Goal: Register for event/course

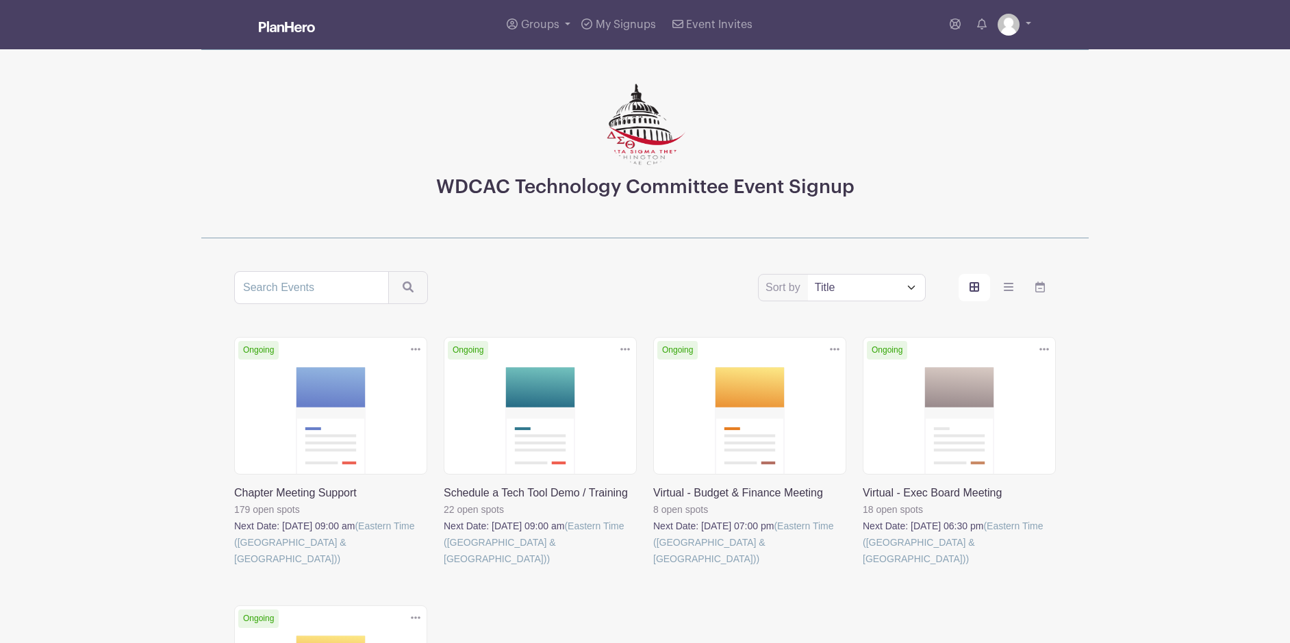
click at [234, 567] on link at bounding box center [234, 567] width 0 height 0
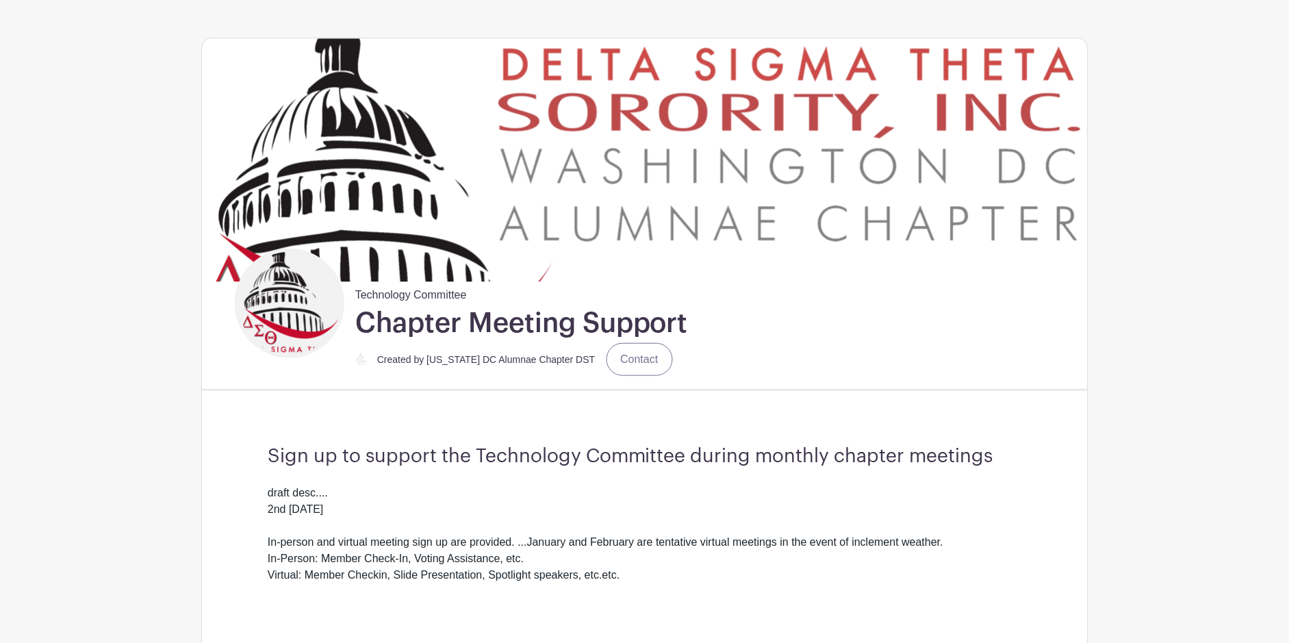
scroll to position [55, 0]
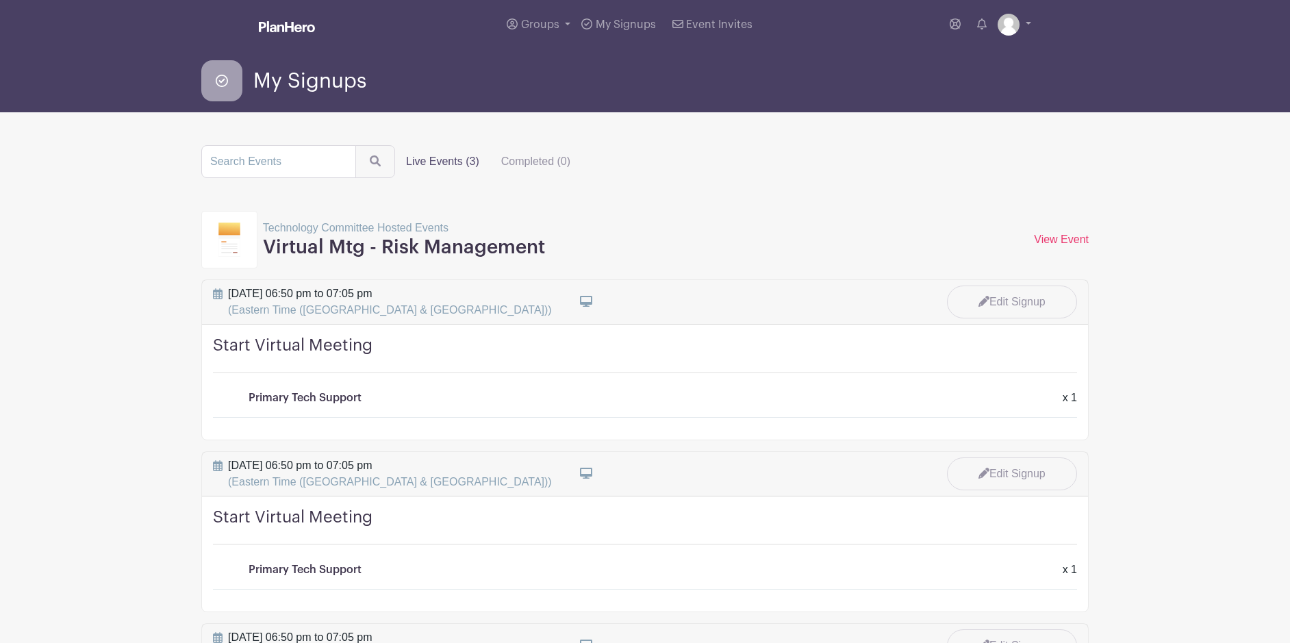
scroll to position [2, 0]
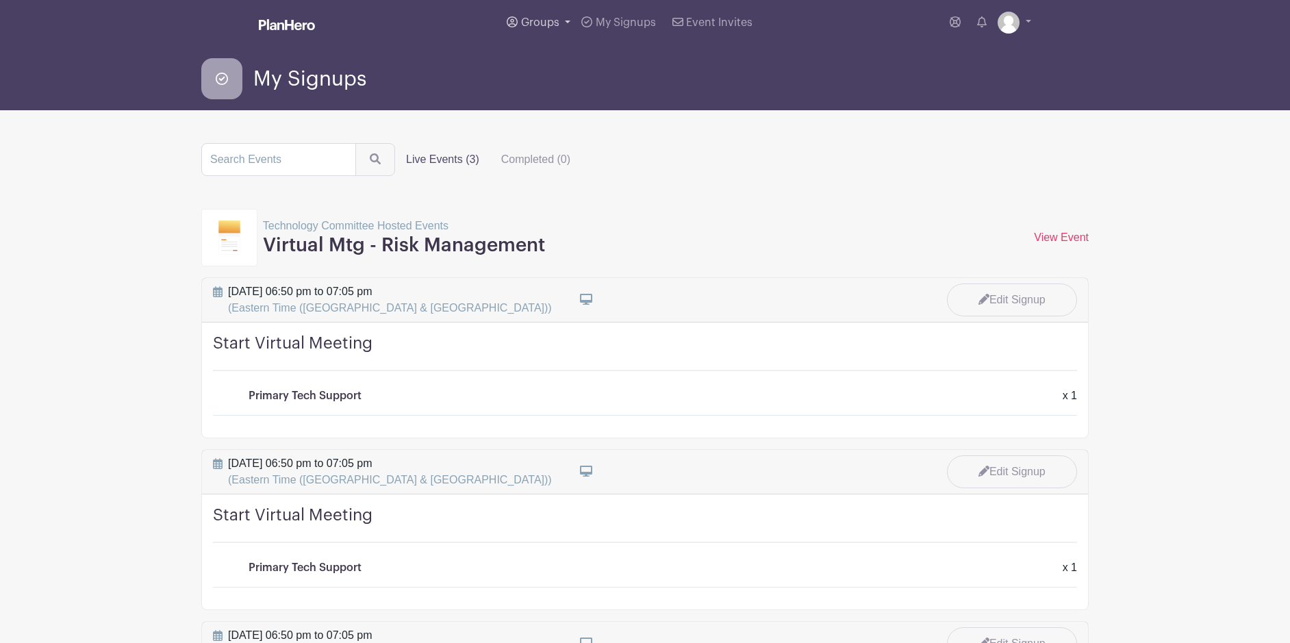
click at [544, 17] on span "Groups" at bounding box center [540, 22] width 38 height 11
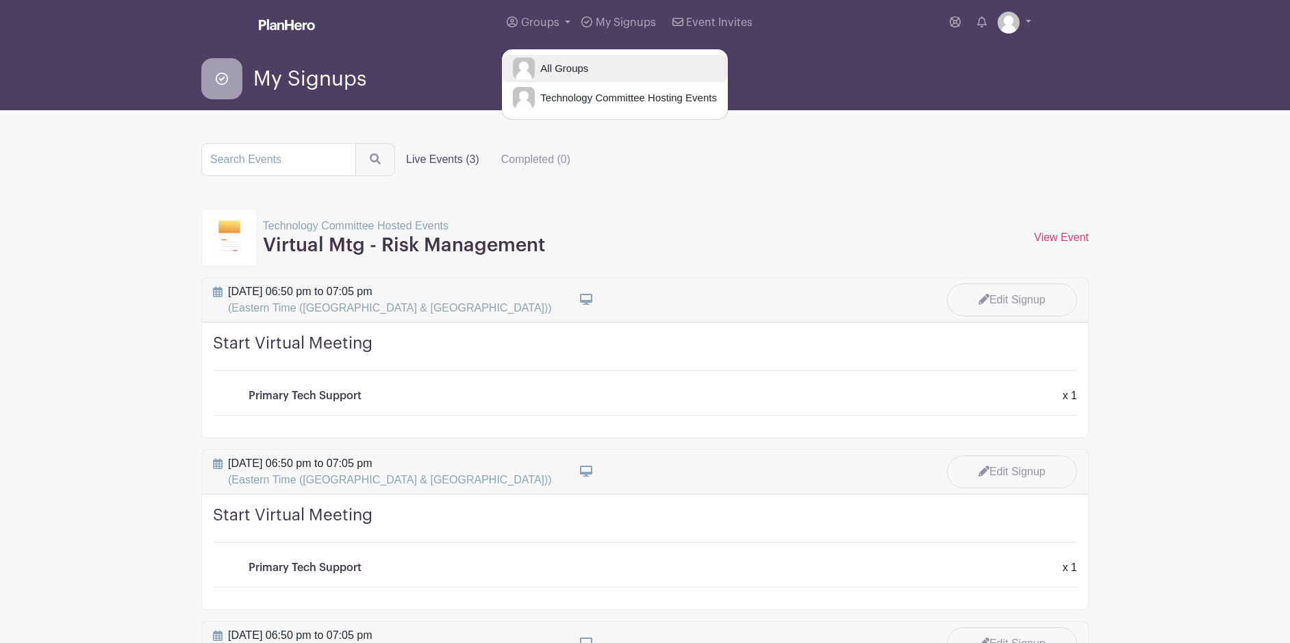
click at [570, 71] on span "All Groups" at bounding box center [561, 69] width 53 height 16
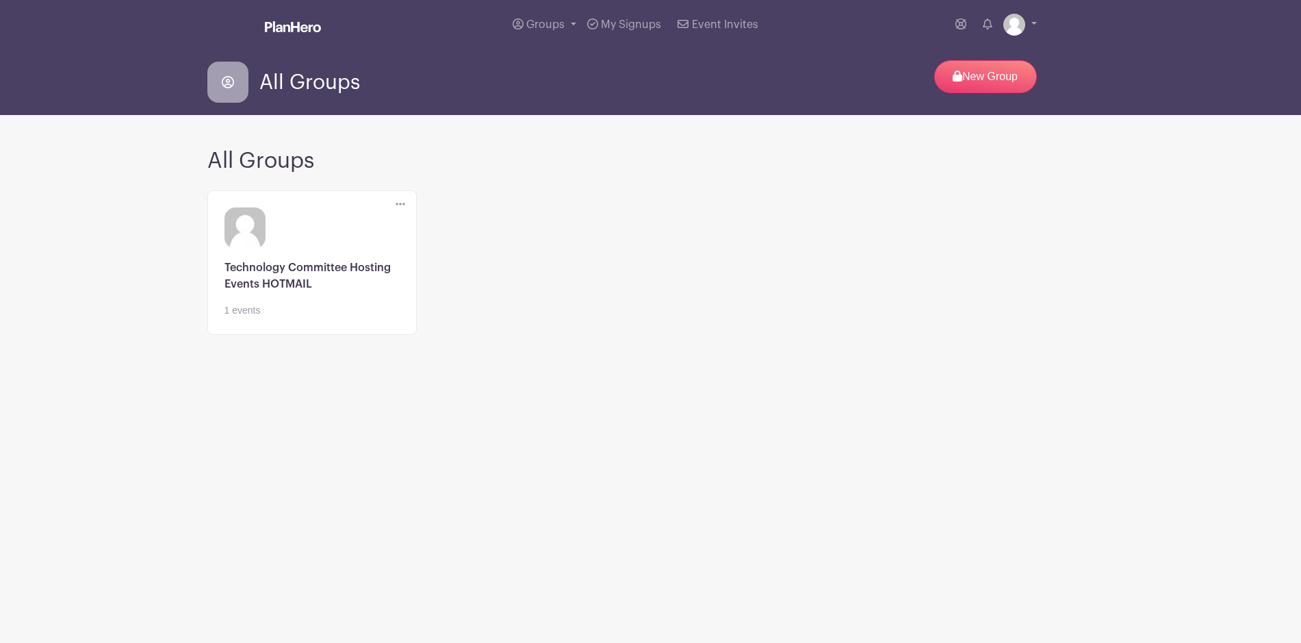
click at [406, 201] on div "Edit" at bounding box center [400, 204] width 31 height 27
click at [402, 203] on icon at bounding box center [401, 204] width 10 height 11
click at [355, 318] on link at bounding box center [312, 318] width 175 height 0
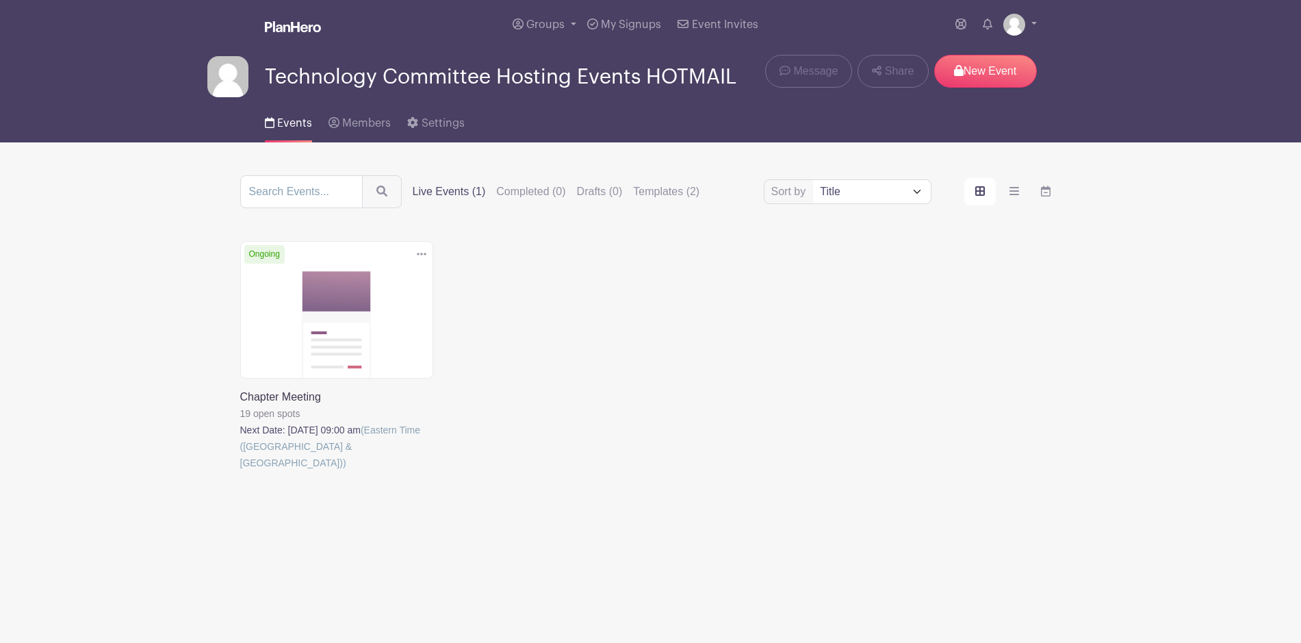
click at [422, 253] on icon at bounding box center [422, 254] width 10 height 11
click at [396, 325] on link "Delete" at bounding box center [372, 323] width 108 height 22
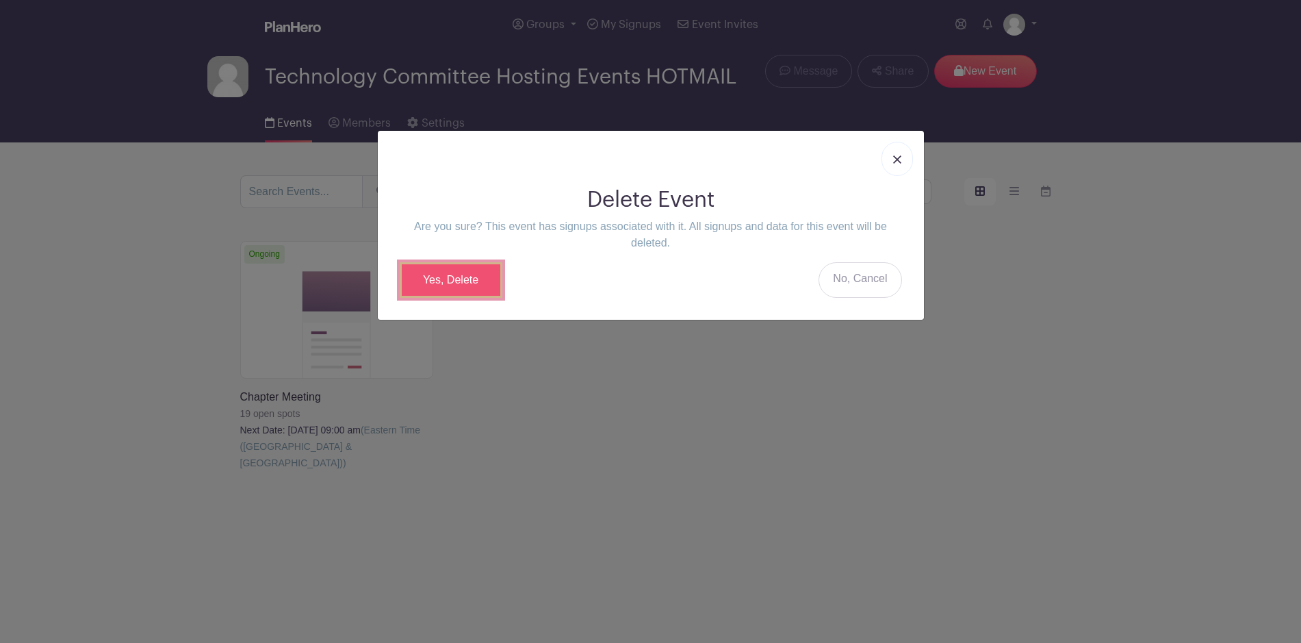
click at [463, 275] on link "Yes, Delete" at bounding box center [451, 280] width 103 height 36
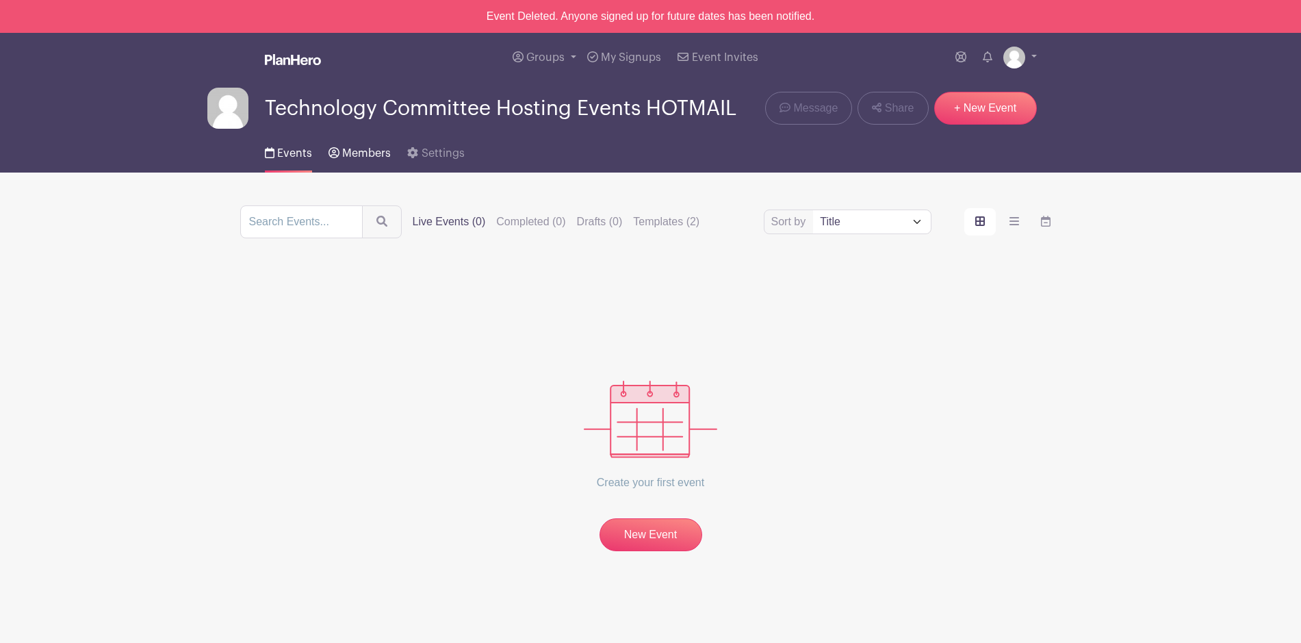
click at [365, 154] on span "Members" at bounding box center [366, 153] width 49 height 11
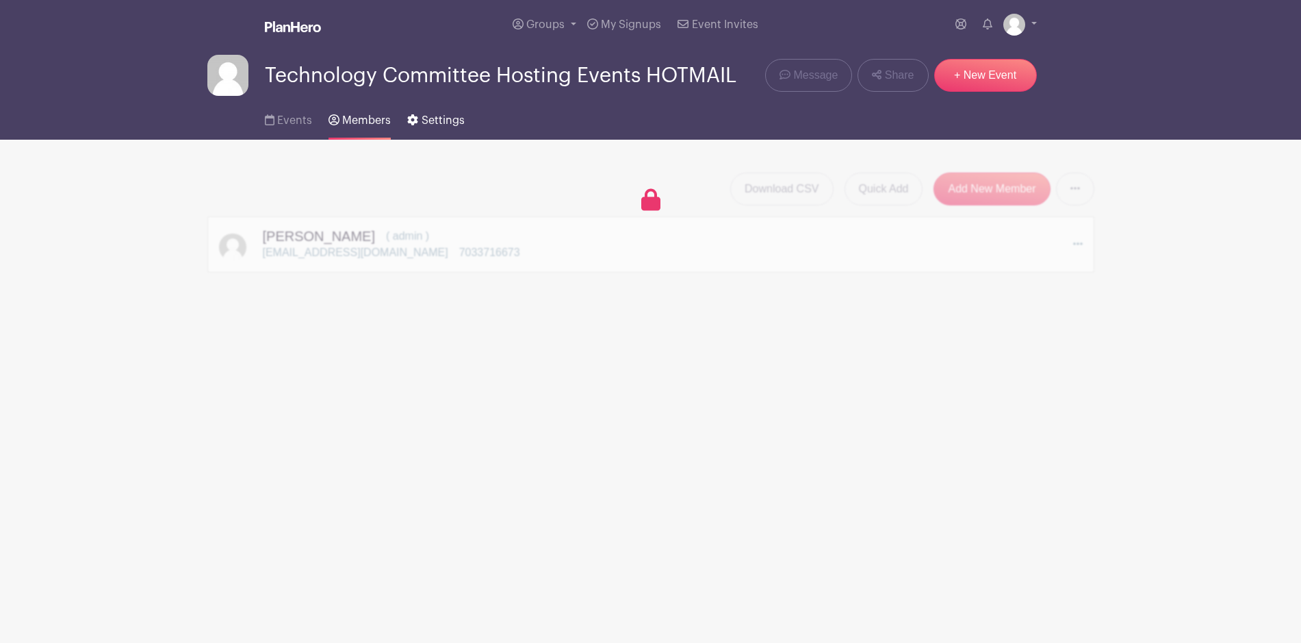
click at [429, 123] on span "Settings" at bounding box center [443, 120] width 43 height 11
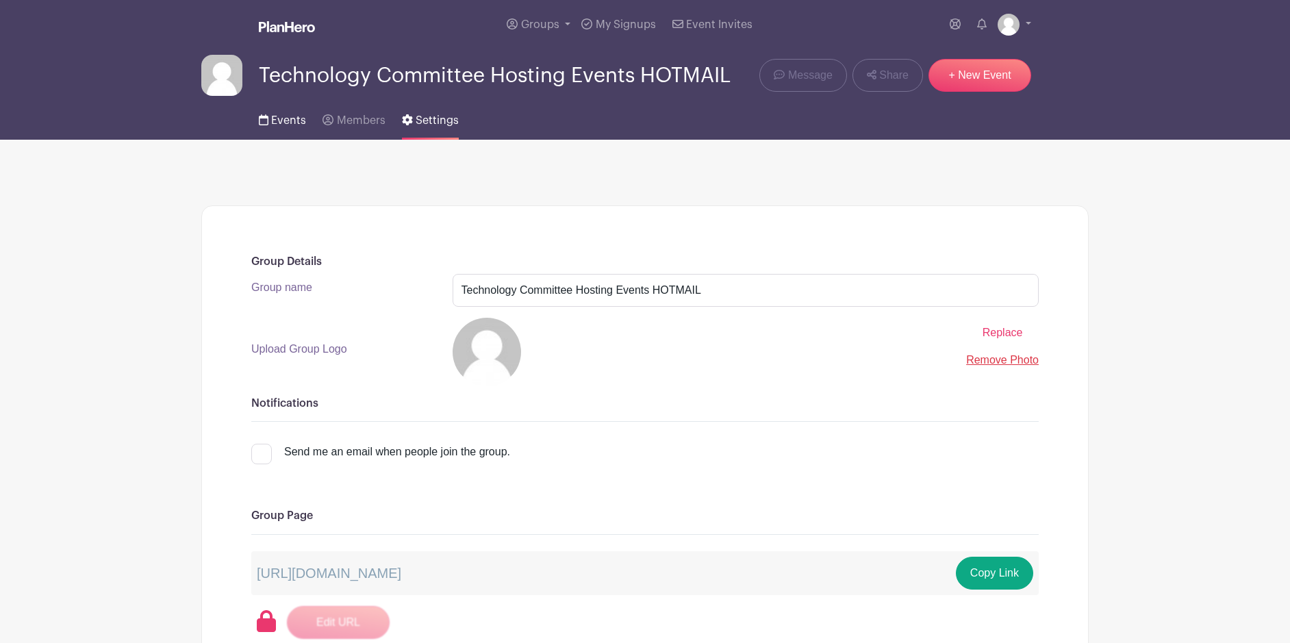
click at [293, 121] on span "Events" at bounding box center [288, 120] width 35 height 11
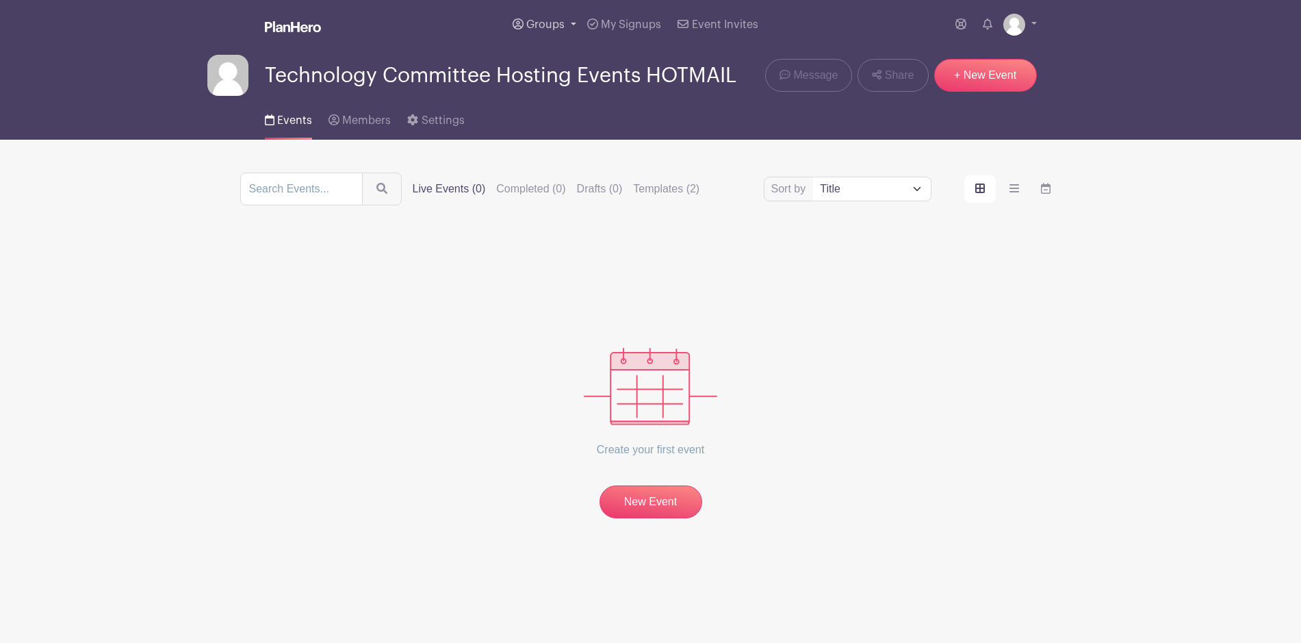
click at [543, 18] on link "Groups" at bounding box center [544, 24] width 75 height 49
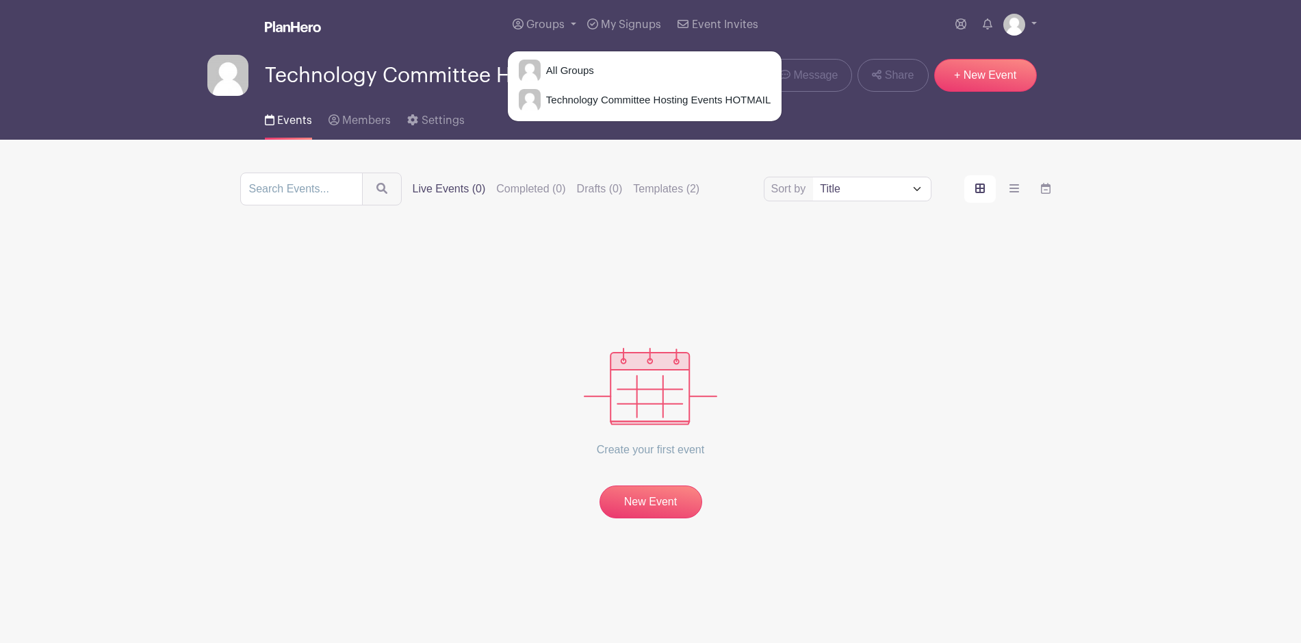
click at [442, 198] on div "Sort by Title Recently modified Newest Upcoming dates Live Events (0) Completed…" at bounding box center [651, 189] width 822 height 33
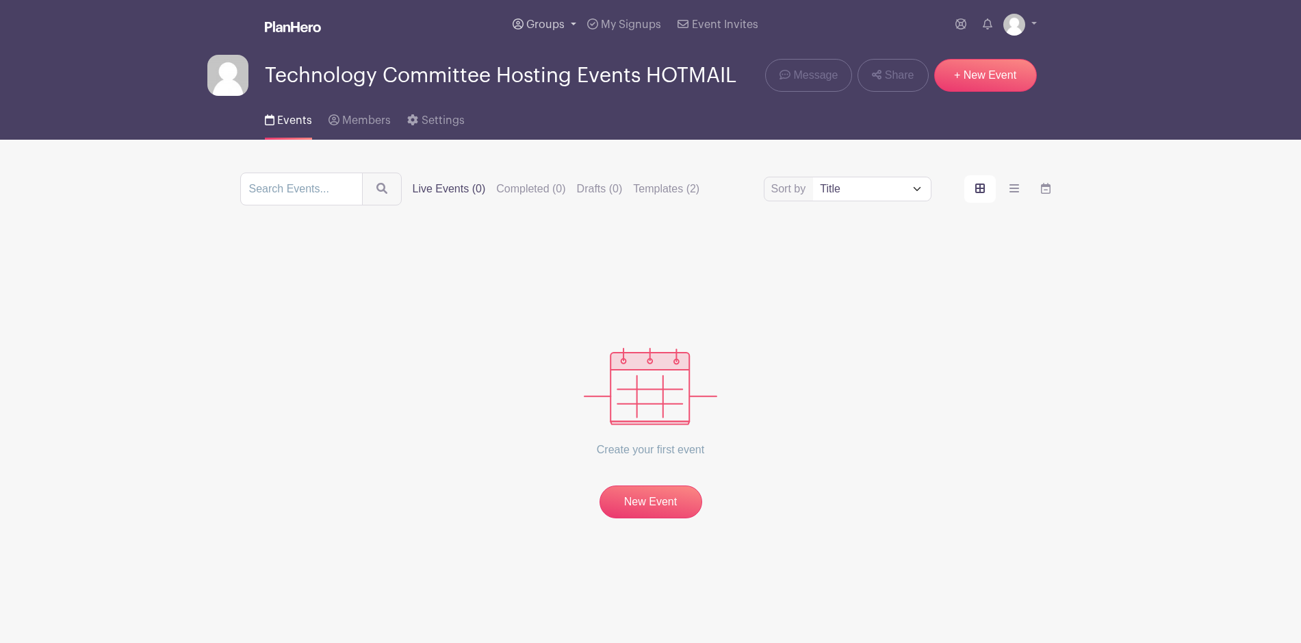
click at [546, 24] on span "Groups" at bounding box center [545, 24] width 38 height 11
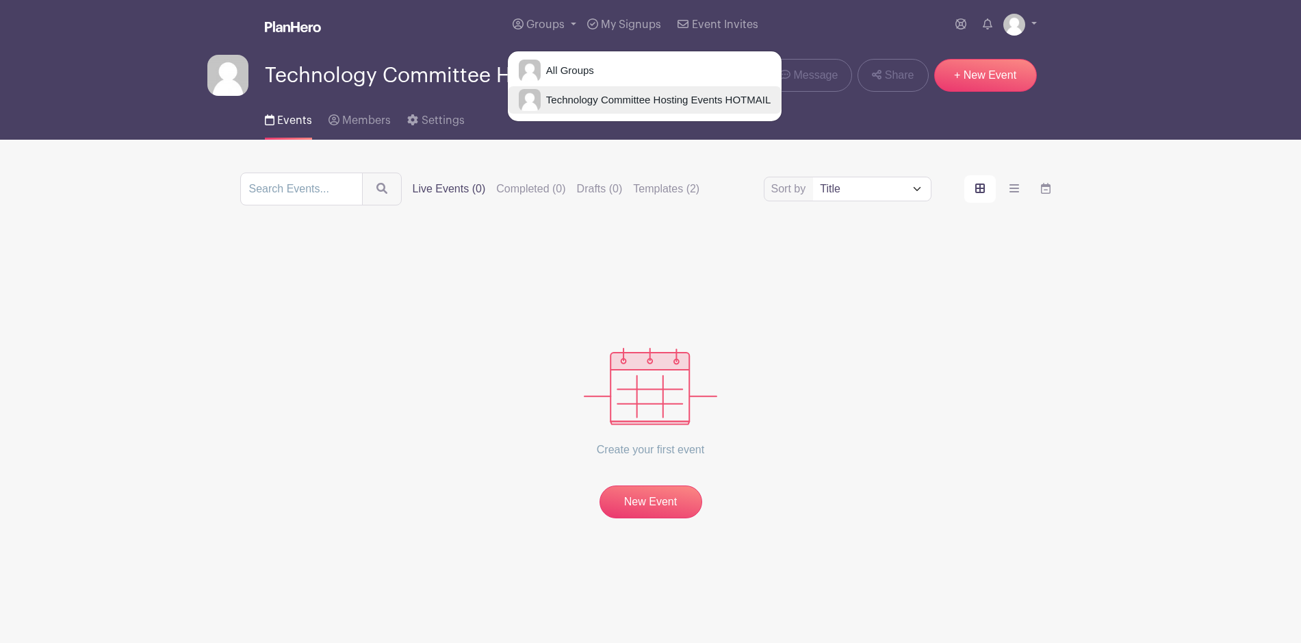
click at [555, 90] on link "Technology Committee Hosting Events HOTMAIL" at bounding box center [645, 99] width 274 height 27
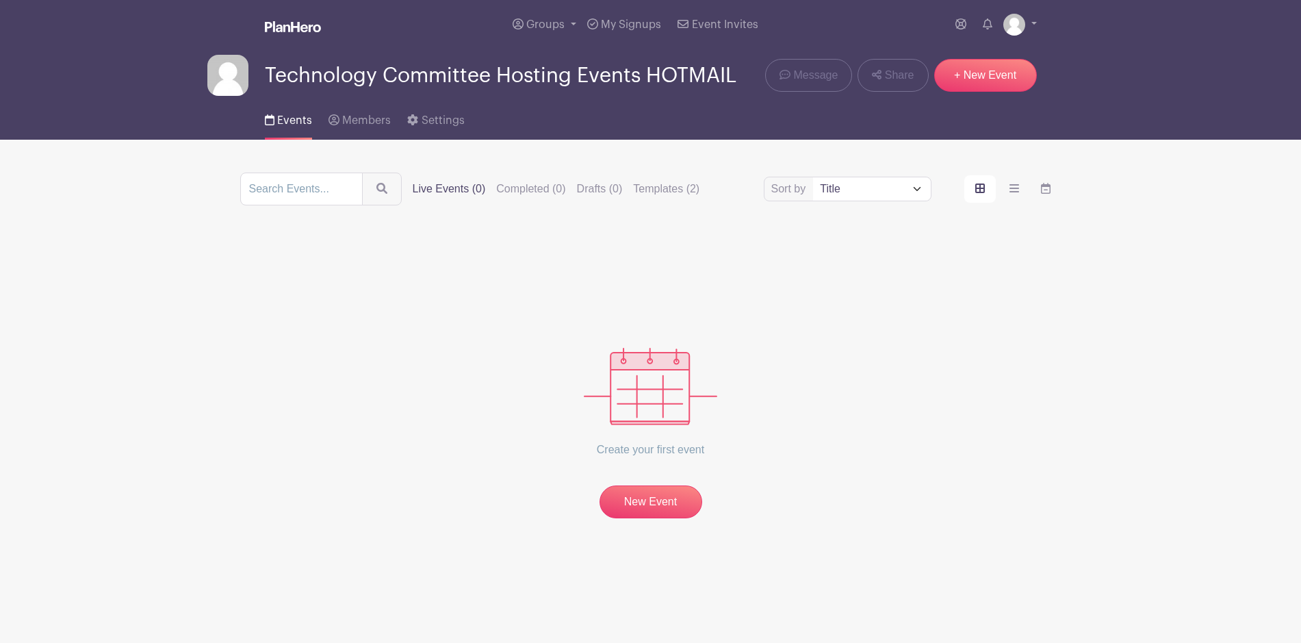
click at [520, 78] on span "Technology Committee Hosting Events HOTMAIL" at bounding box center [501, 75] width 472 height 23
click at [561, 19] on link "Groups" at bounding box center [544, 24] width 75 height 49
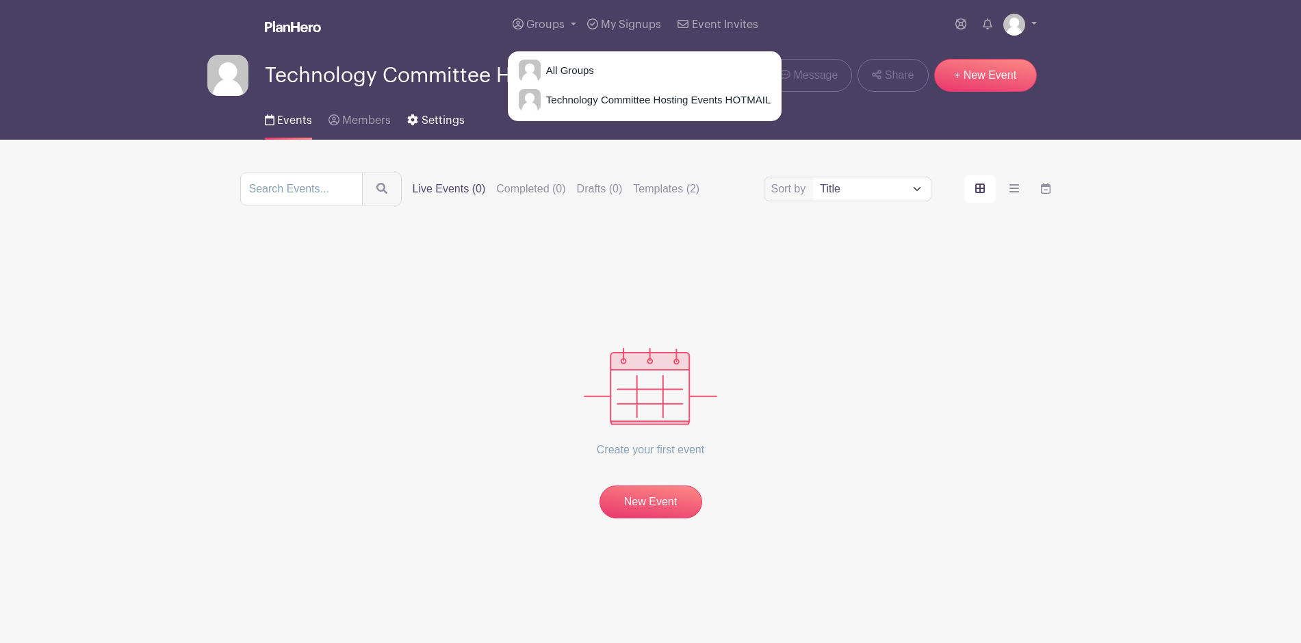
click at [449, 118] on span "Settings" at bounding box center [443, 120] width 43 height 11
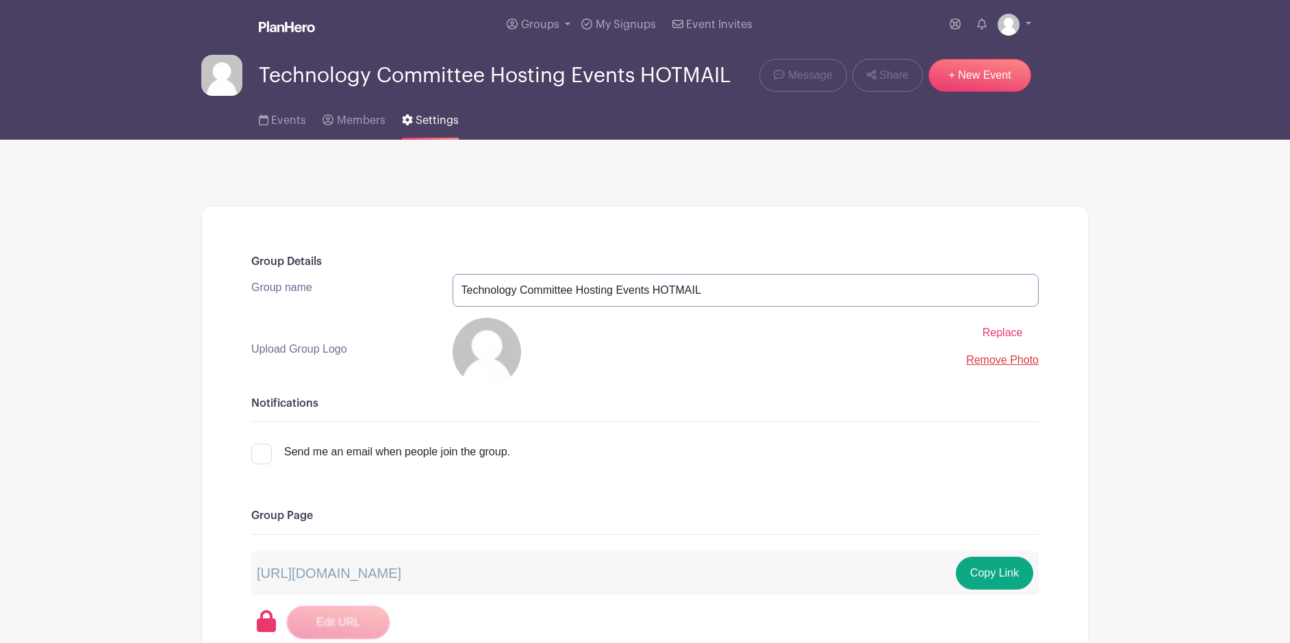
click at [494, 285] on input "Technology Committee Hosting Events HOTMAIL" at bounding box center [746, 290] width 587 height 33
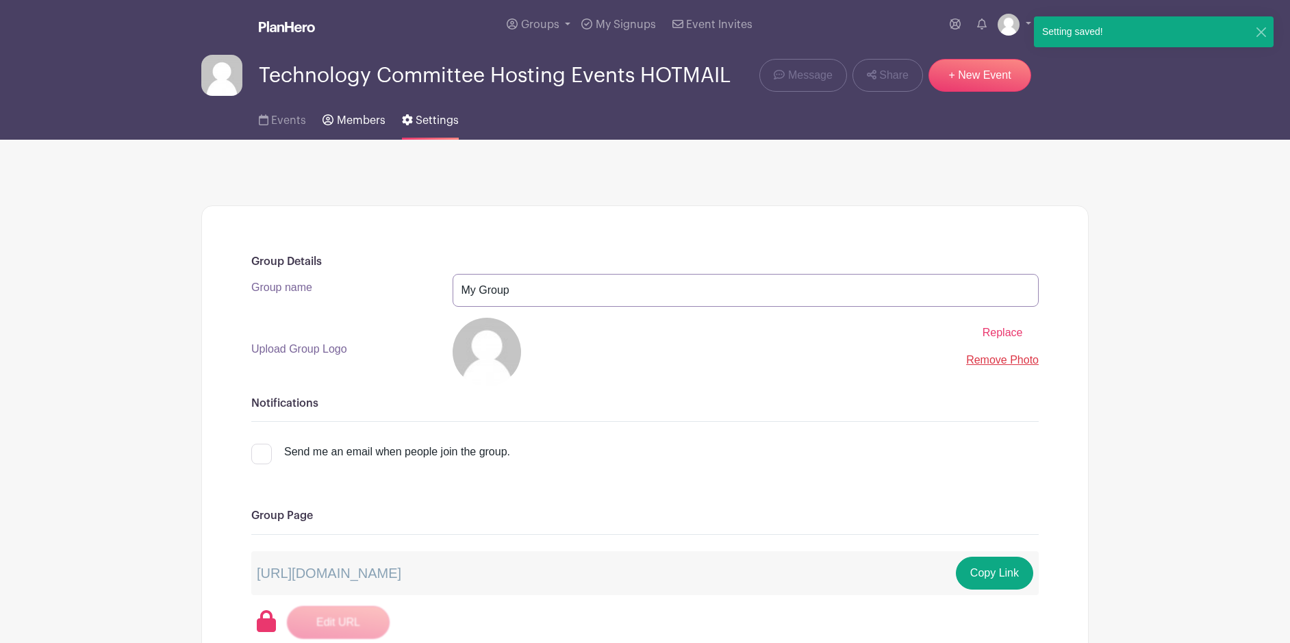
type input "My Group"
click at [333, 114] on link "Members" at bounding box center [353, 118] width 62 height 44
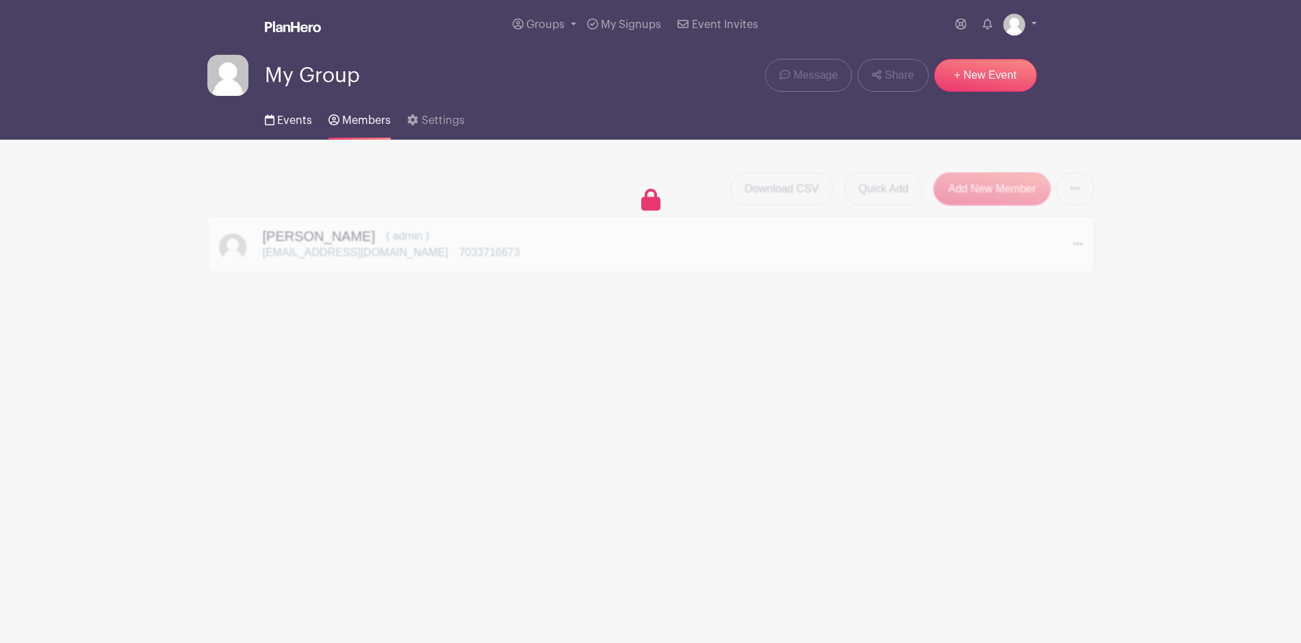
click at [298, 123] on span "Events" at bounding box center [294, 120] width 35 height 11
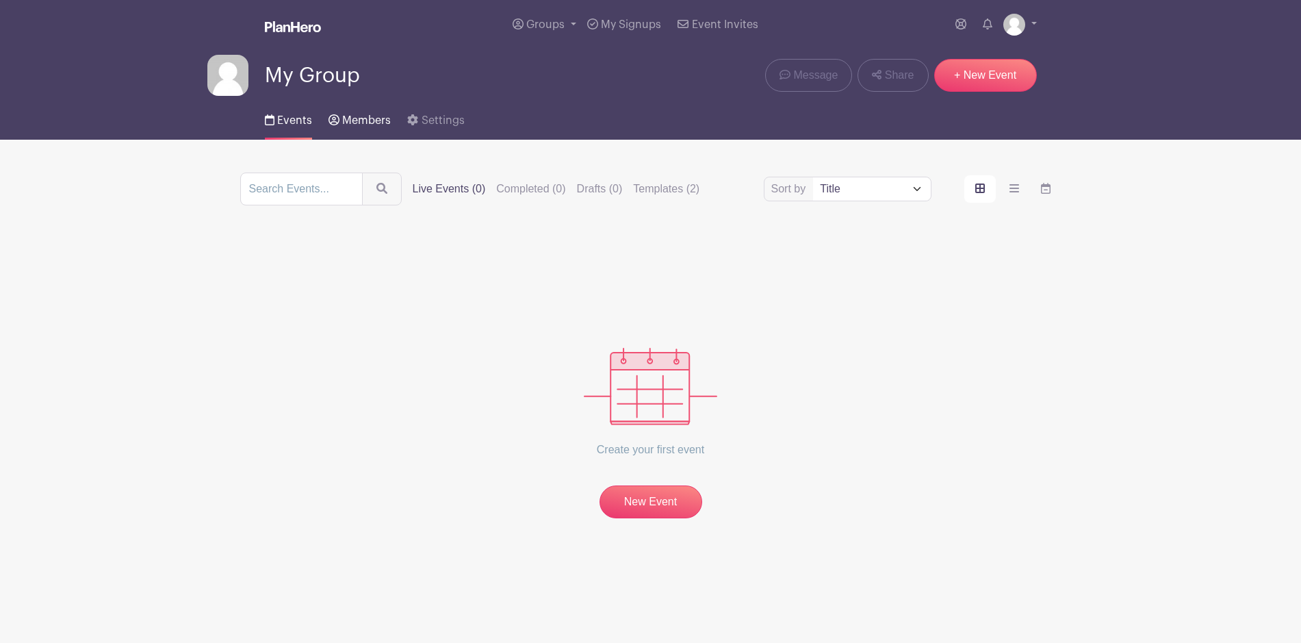
click at [346, 125] on span "Members" at bounding box center [366, 120] width 49 height 11
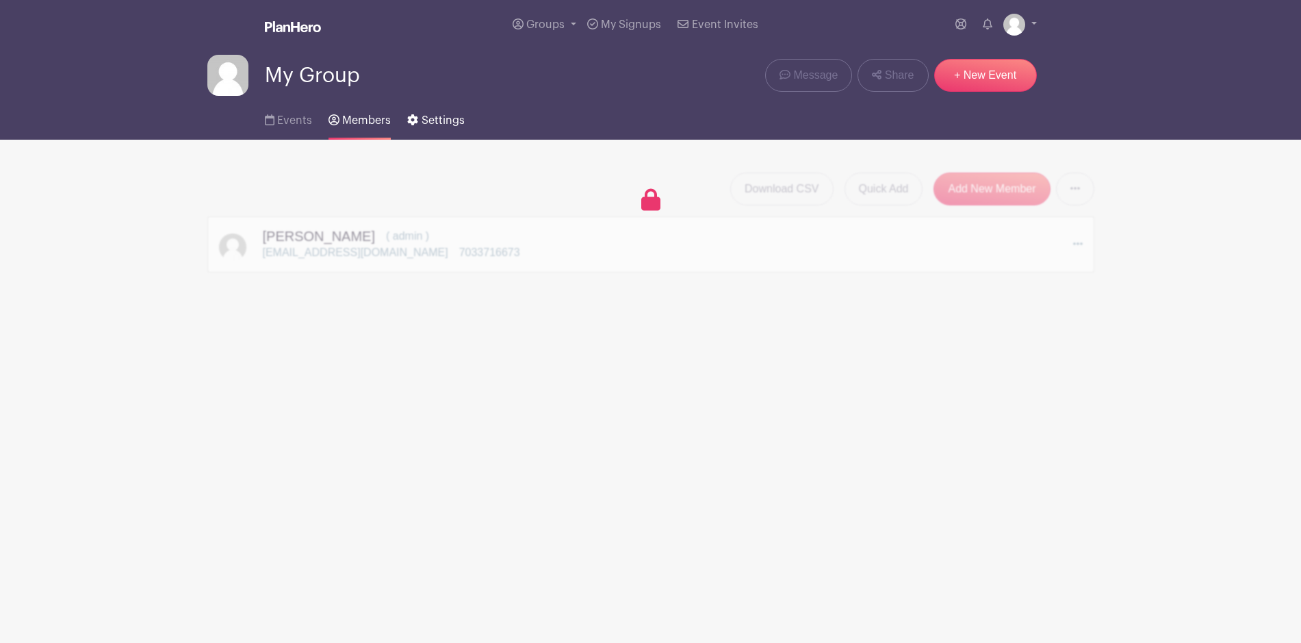
click at [431, 125] on span "Settings" at bounding box center [443, 120] width 43 height 11
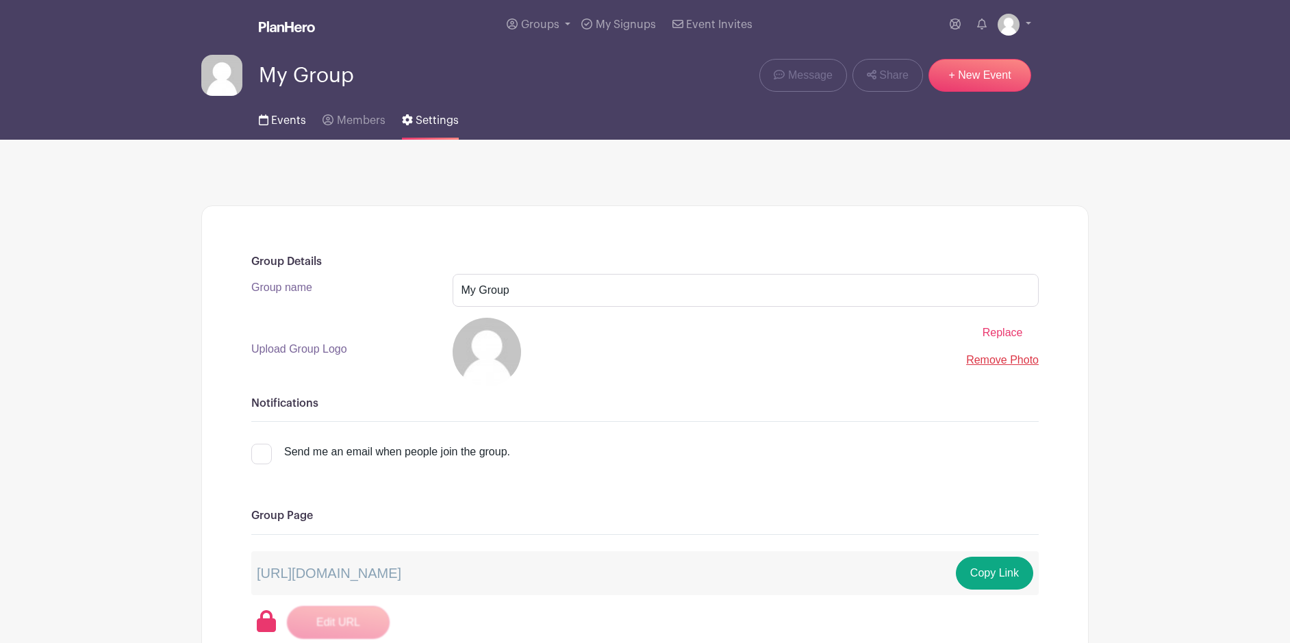
click at [284, 112] on link "Events" at bounding box center [282, 118] width 47 height 44
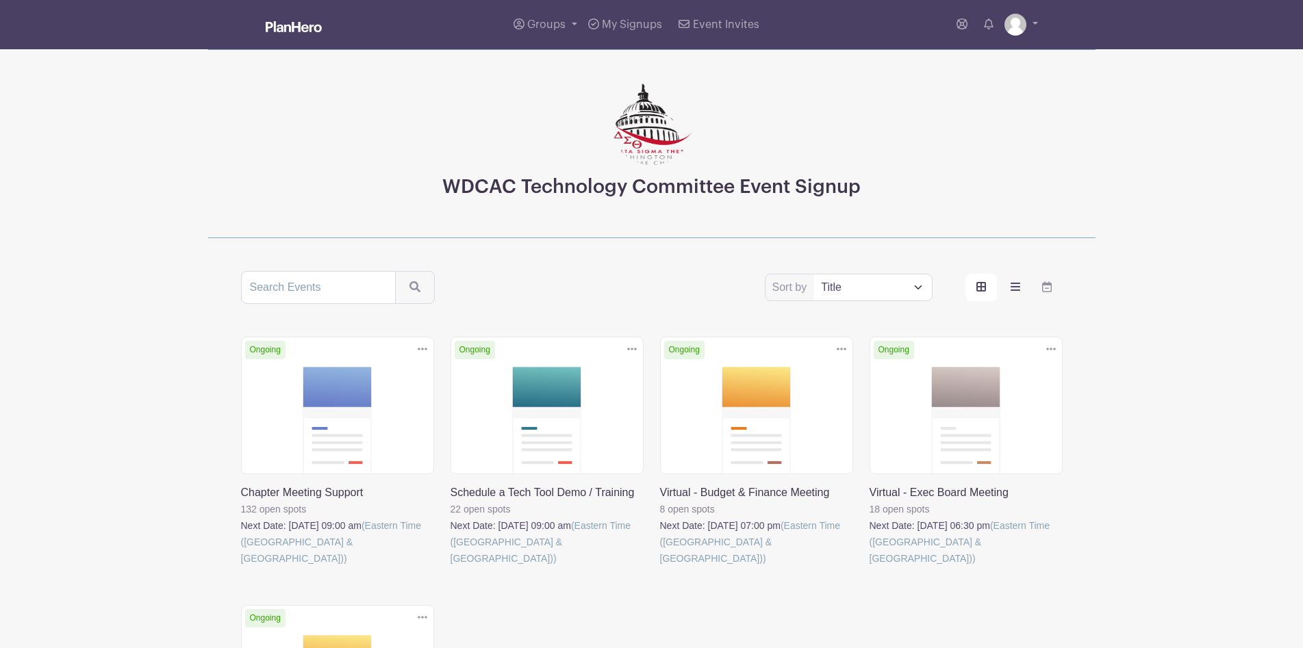
click at [1006, 293] on label "order and view" at bounding box center [1015, 287] width 31 height 27
click at [0, 0] on input "order and view" at bounding box center [0, 0] width 0 height 0
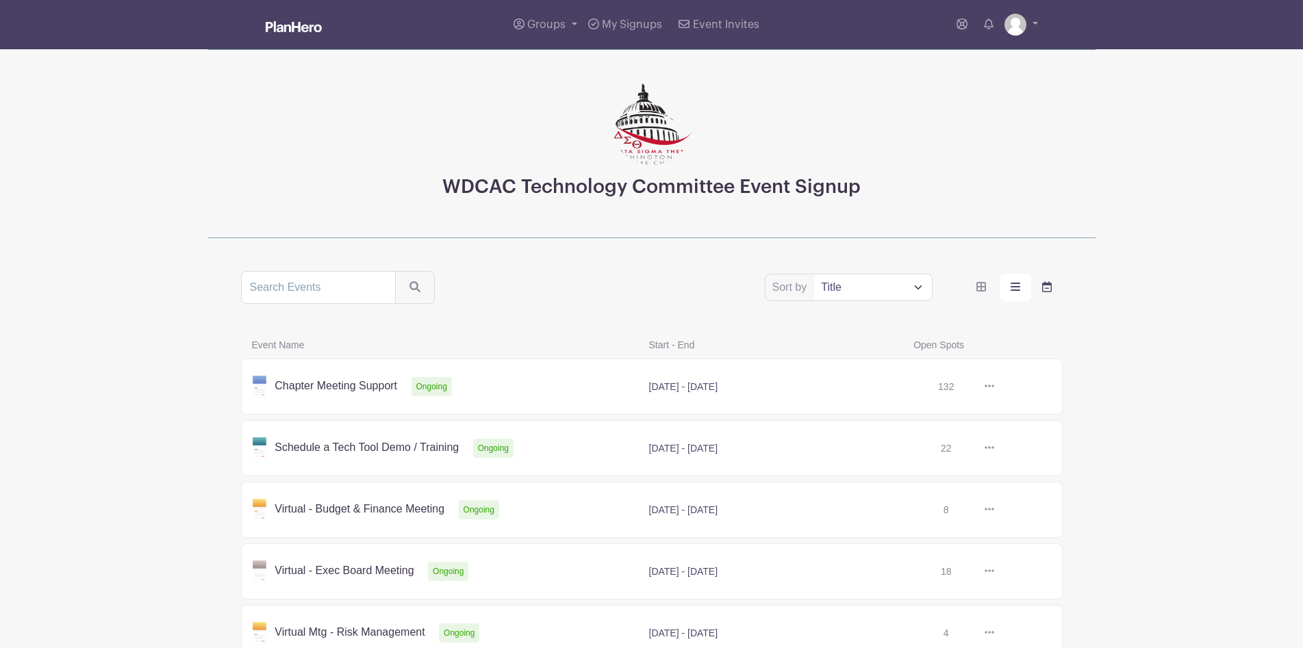
click at [1036, 289] on label "order and view" at bounding box center [1046, 287] width 31 height 27
click at [0, 0] on input "order and view" at bounding box center [0, 0] width 0 height 0
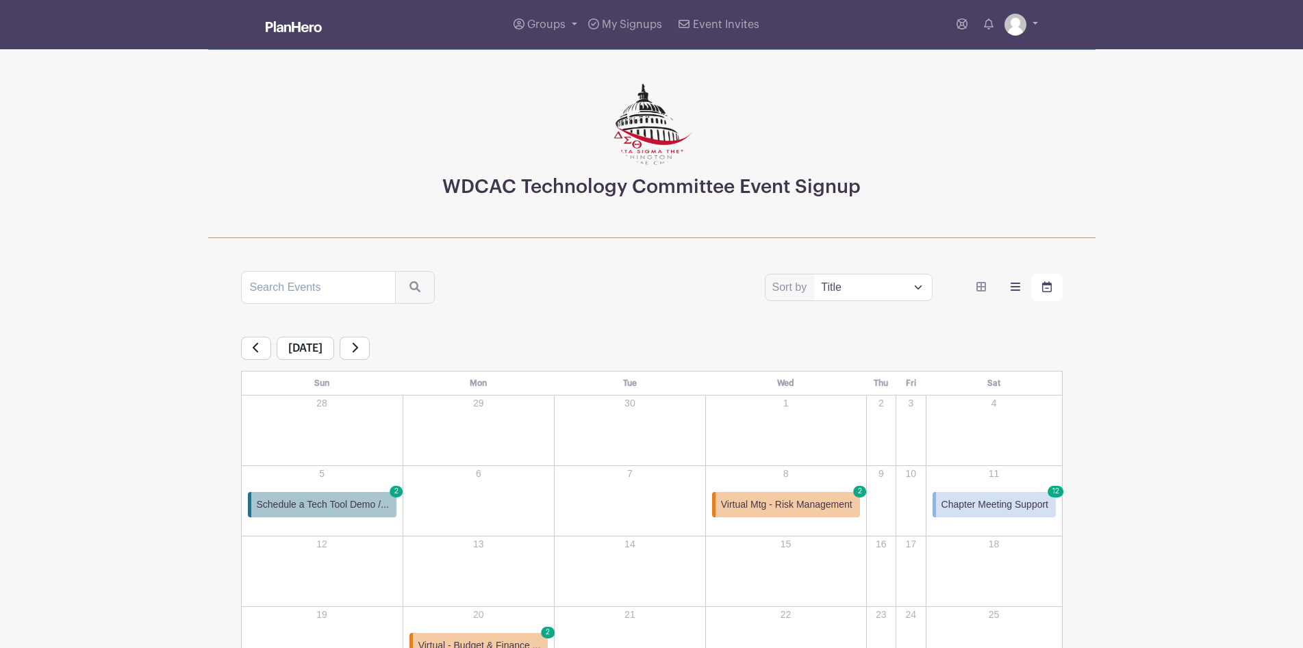
click at [1009, 290] on label "order and view" at bounding box center [1015, 287] width 31 height 27
click at [0, 0] on input "order and view" at bounding box center [0, 0] width 0 height 0
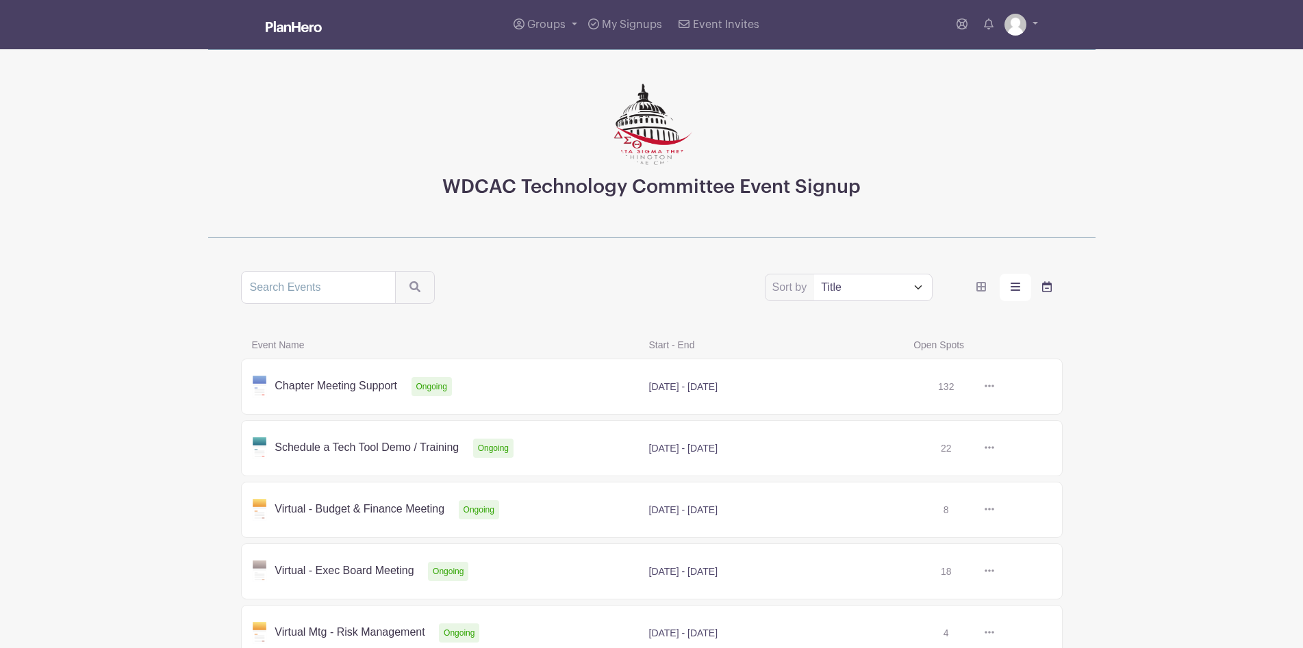
click at [1042, 290] on icon "order and view" at bounding box center [1047, 286] width 10 height 11
click at [0, 0] on input "order and view" at bounding box center [0, 0] width 0 height 0
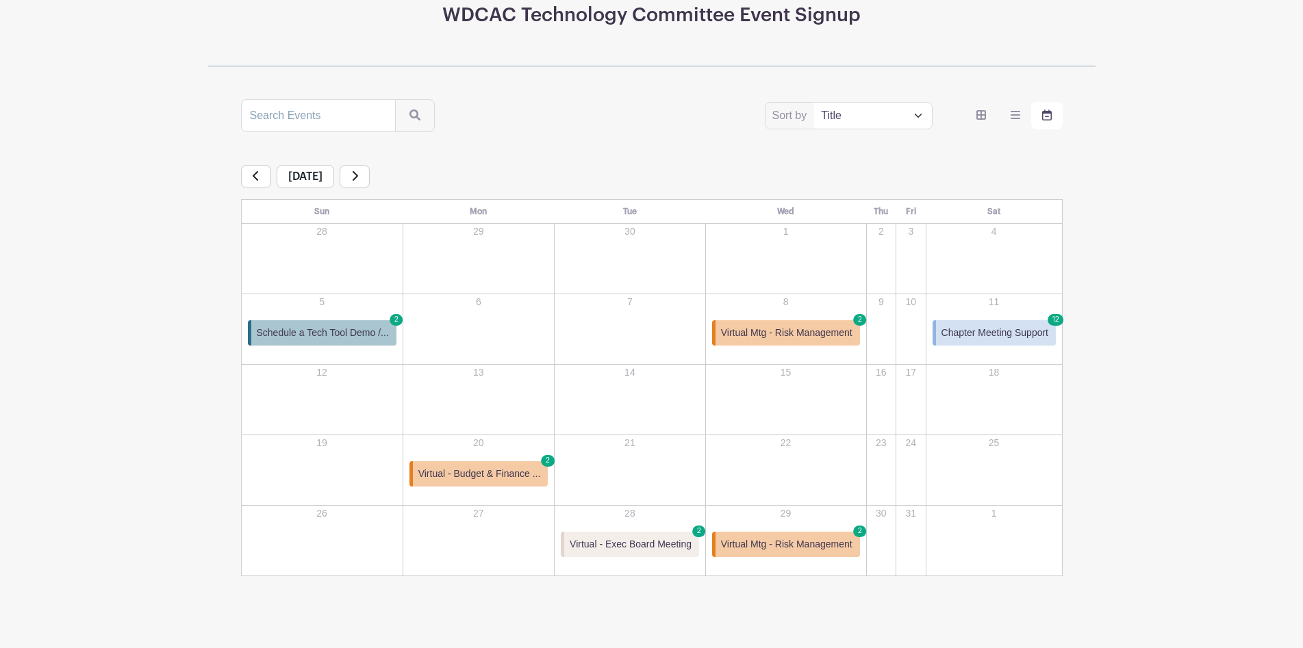
scroll to position [173, 0]
click at [307, 322] on link "Schedule a Tech Tool Demo /... 2" at bounding box center [322, 332] width 149 height 25
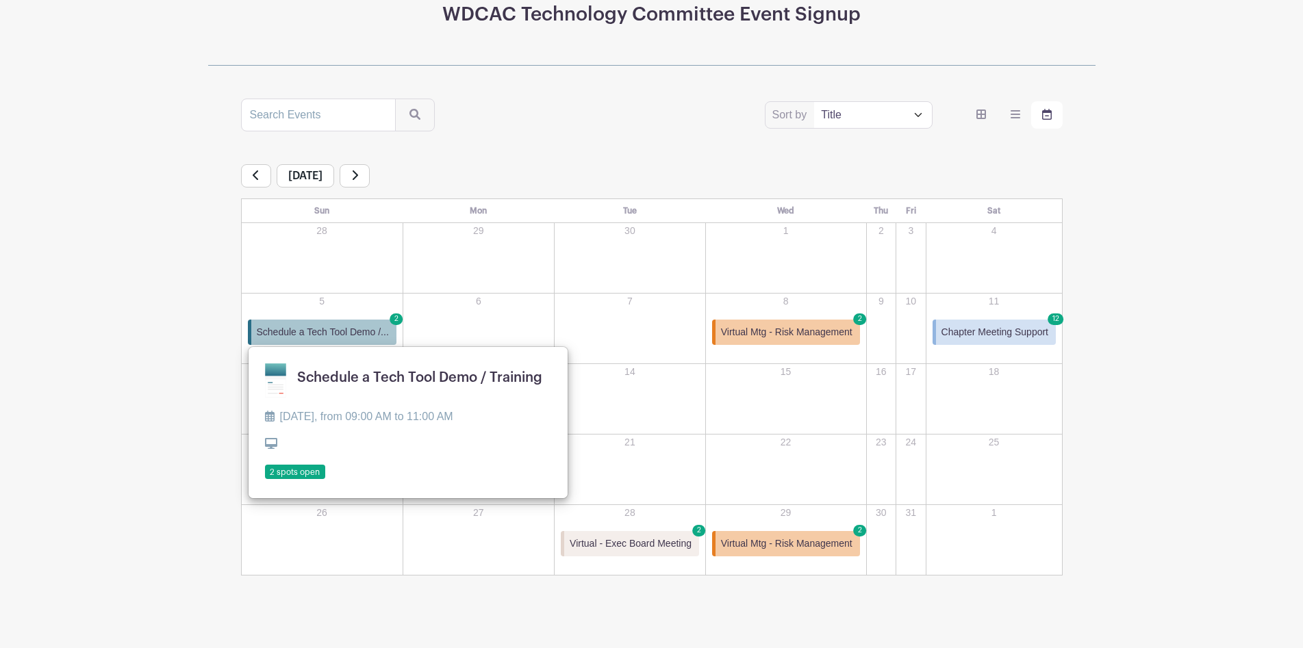
click at [163, 340] on main "Groups All Groups My Group My Signups Event Invites My account Logout WDCAC Tec…" at bounding box center [651, 244] width 1303 height 834
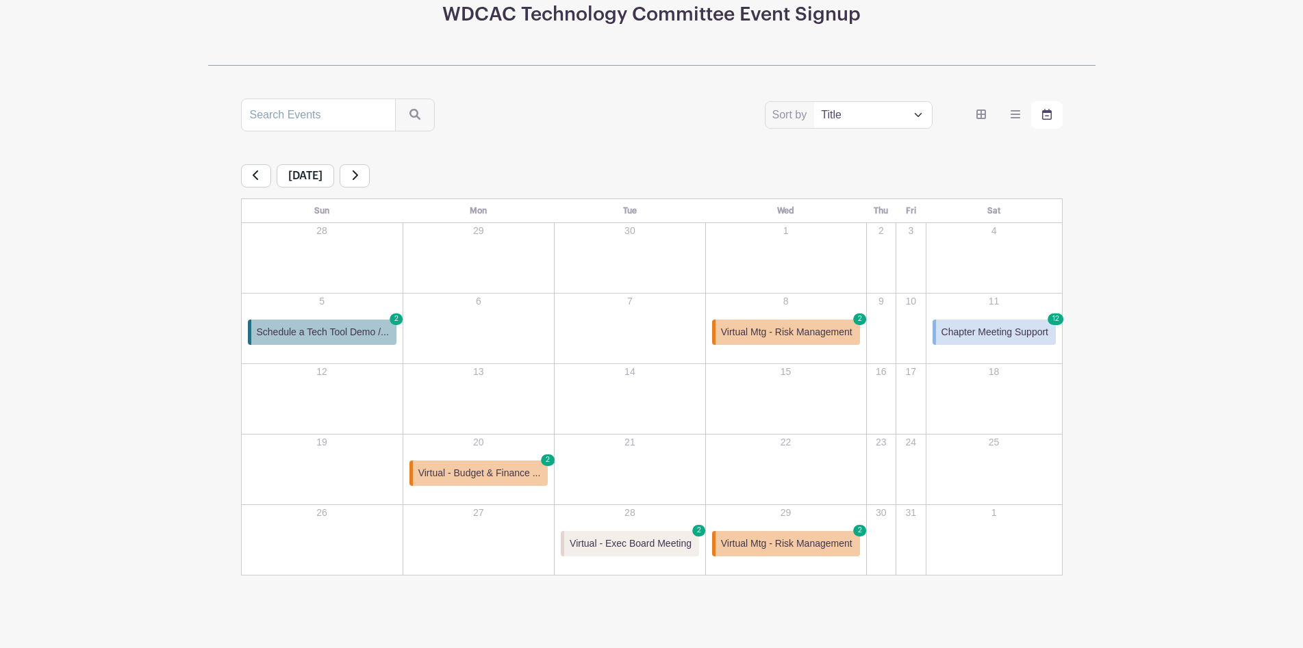
click at [746, 331] on span "Virtual Mtg - Risk Management" at bounding box center [786, 332] width 131 height 14
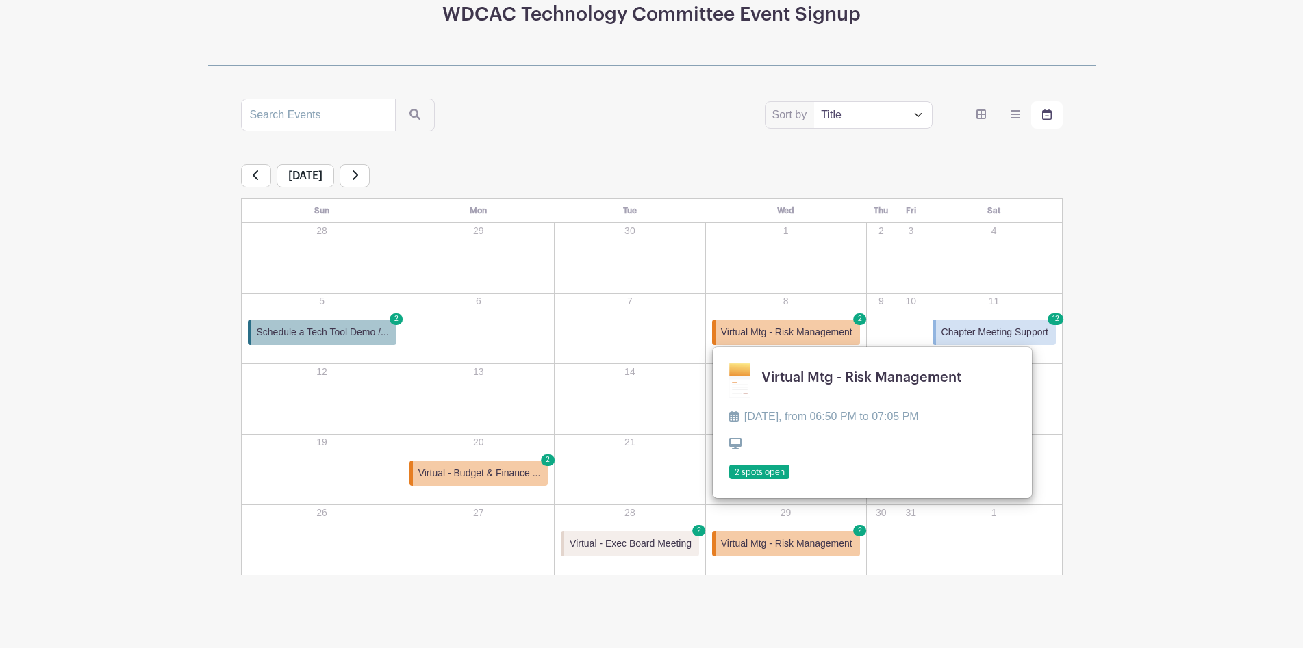
click at [1001, 335] on span "Chapter Meeting Support" at bounding box center [994, 332] width 107 height 14
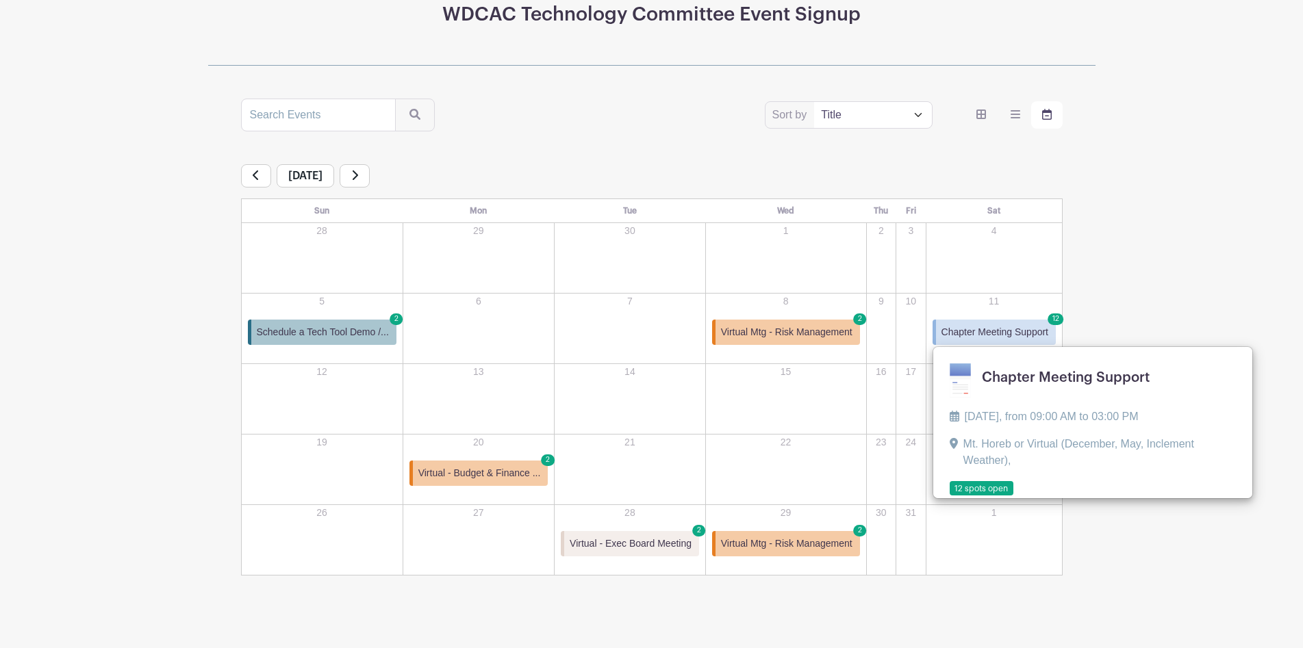
click at [1186, 296] on main "Groups All Groups My Group My Signups Event Invites My account Logout WDCAC Tec…" at bounding box center [651, 244] width 1303 height 834
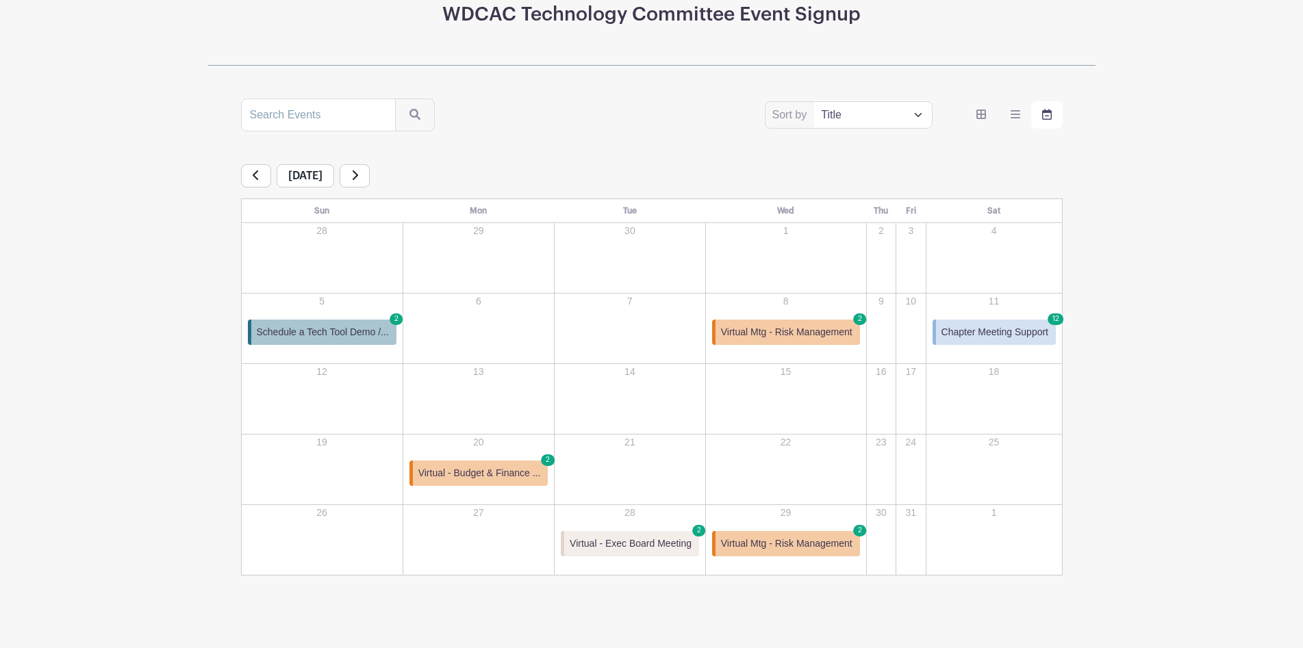
click at [791, 538] on span "Virtual Mtg - Risk Management" at bounding box center [786, 544] width 131 height 14
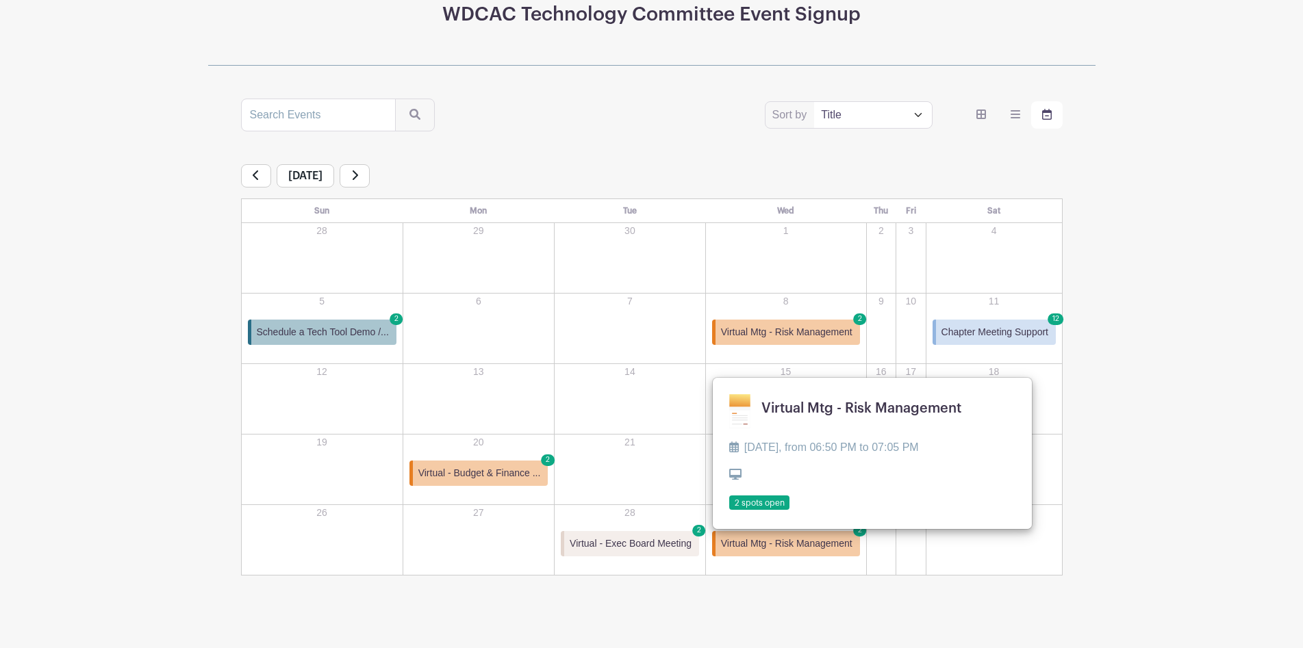
click at [1099, 433] on div "WDCAC Technology Committee Event Signup Sort by Title Recently modified Newest …" at bounding box center [652, 226] width 904 height 699
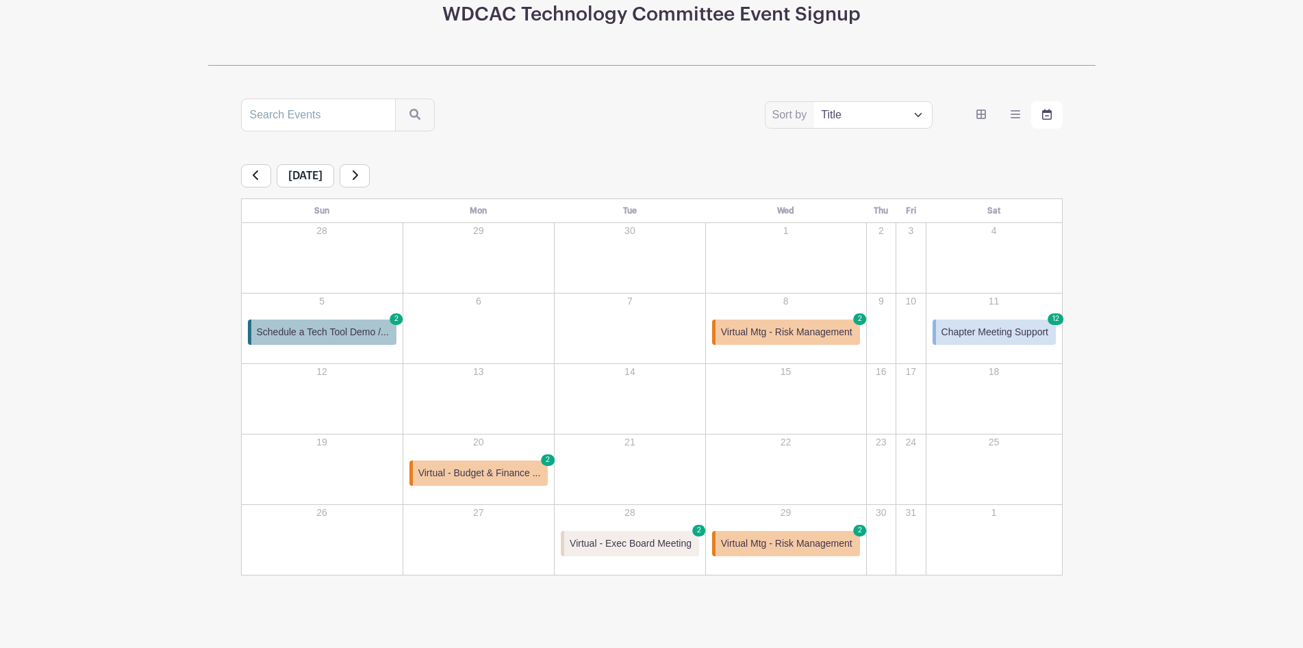
click at [370, 179] on link at bounding box center [355, 175] width 30 height 23
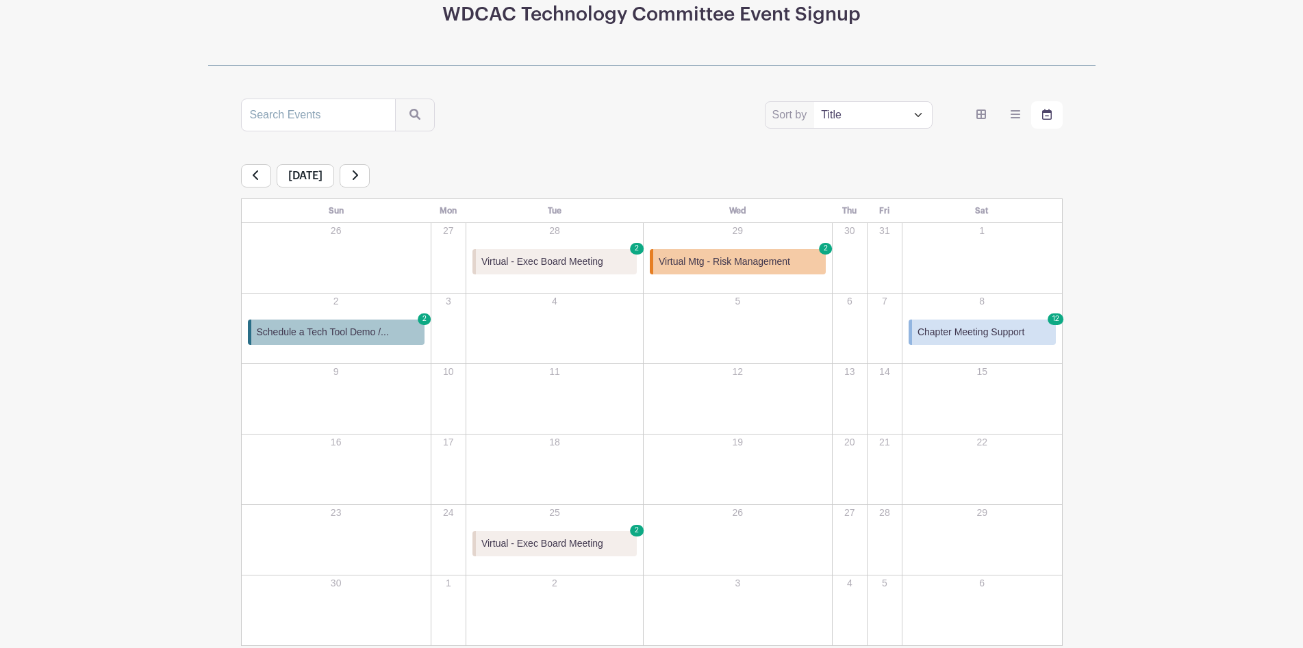
click at [267, 180] on link at bounding box center [256, 175] width 30 height 23
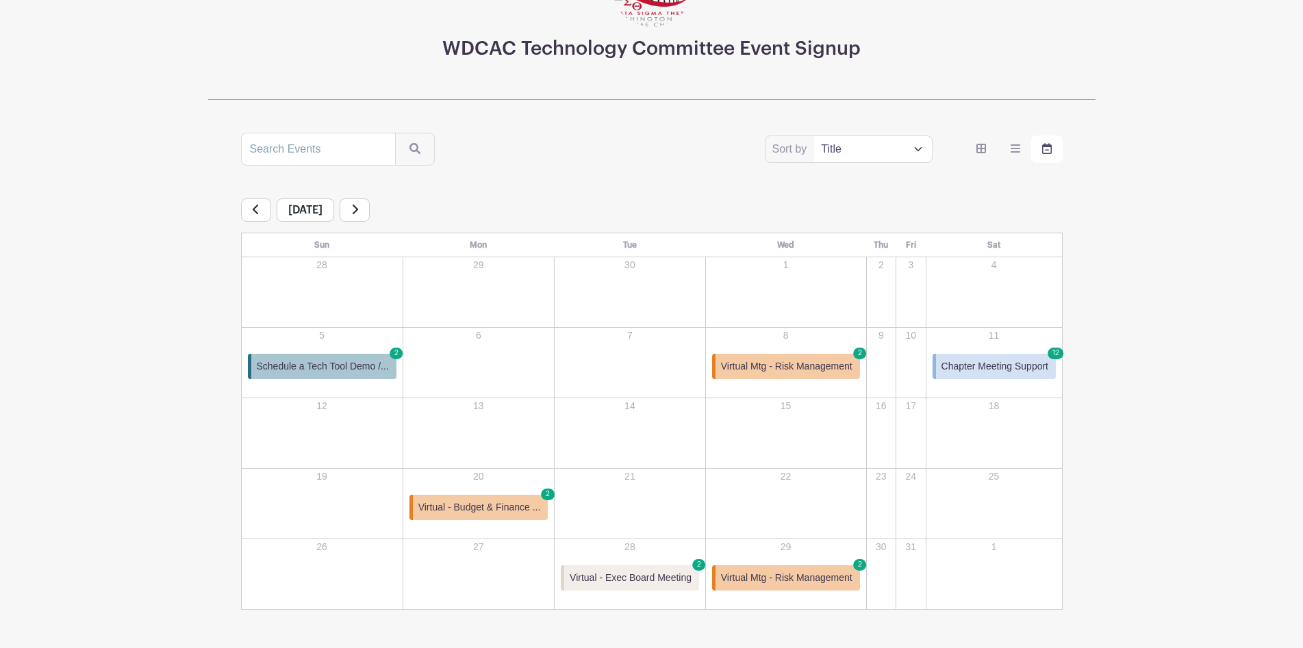
scroll to position [138, 0]
click at [971, 374] on span "Chapter Meeting Support" at bounding box center [994, 367] width 107 height 14
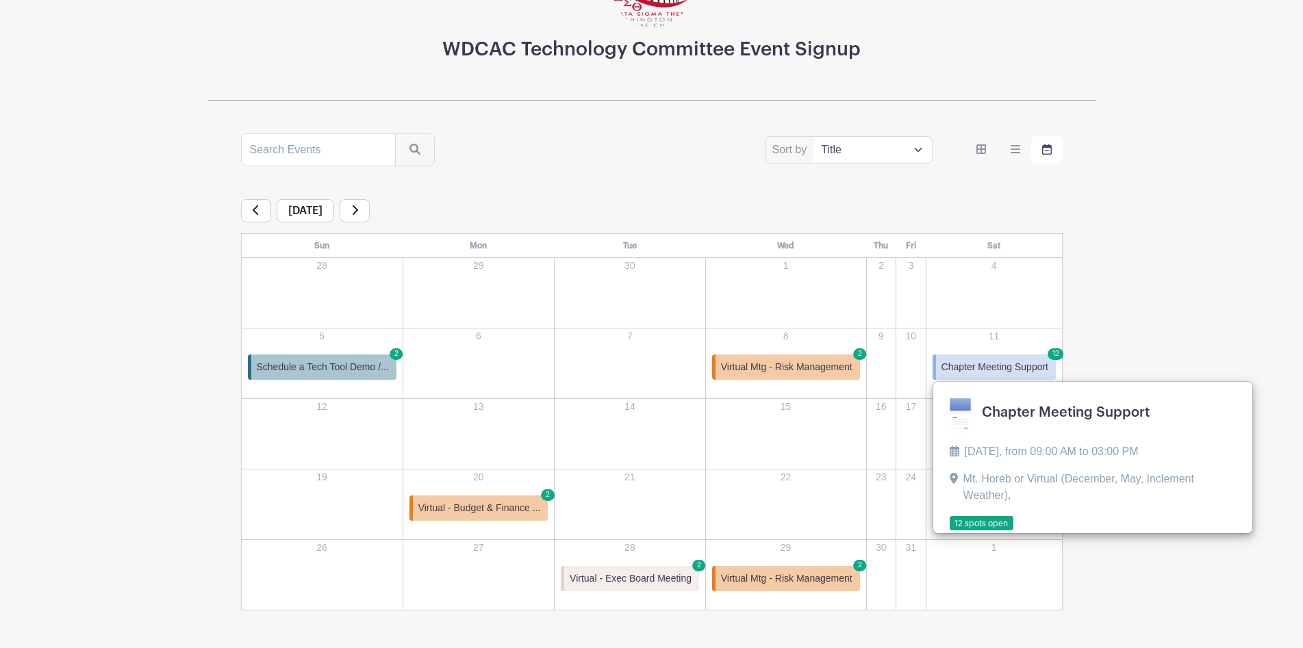
click at [950, 531] on link at bounding box center [950, 531] width 0 height 0
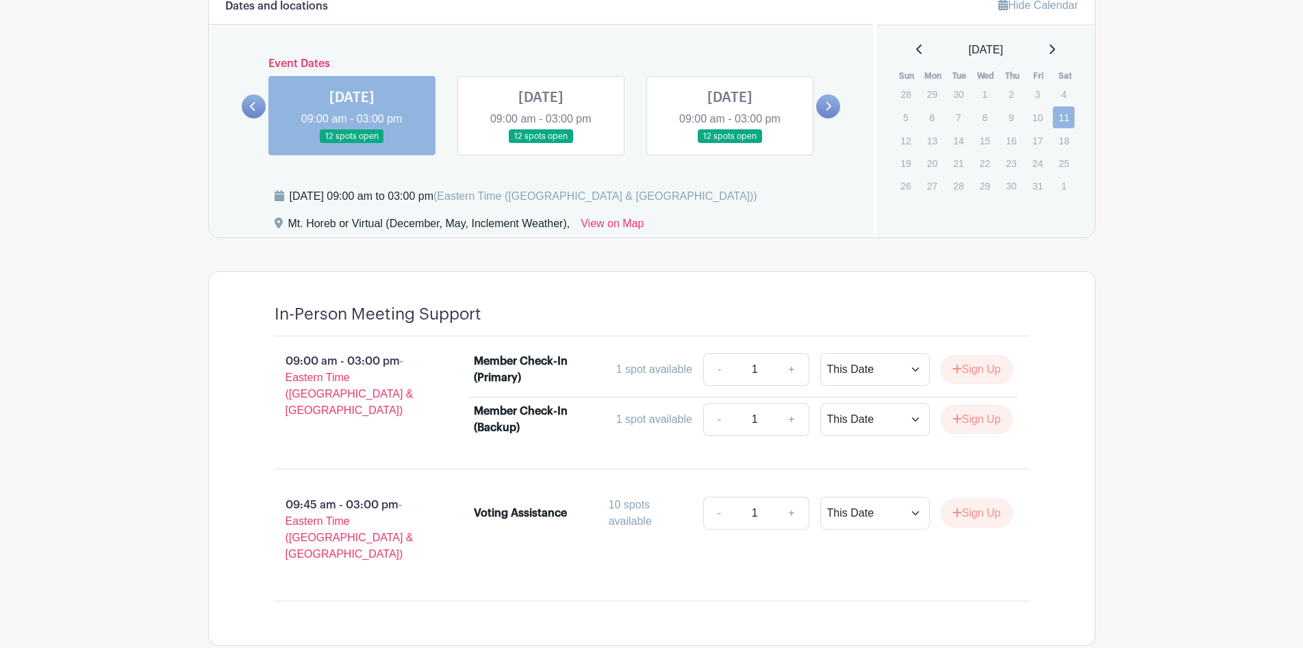
scroll to position [746, 0]
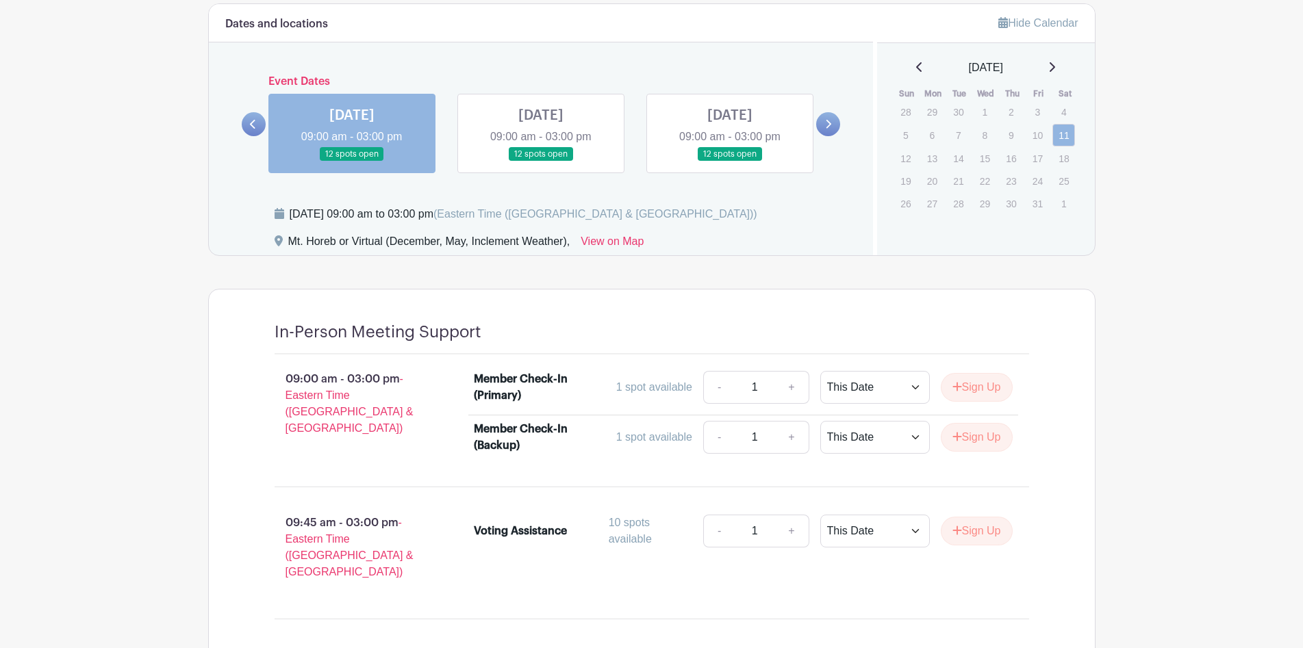
click at [541, 162] on link at bounding box center [541, 162] width 0 height 0
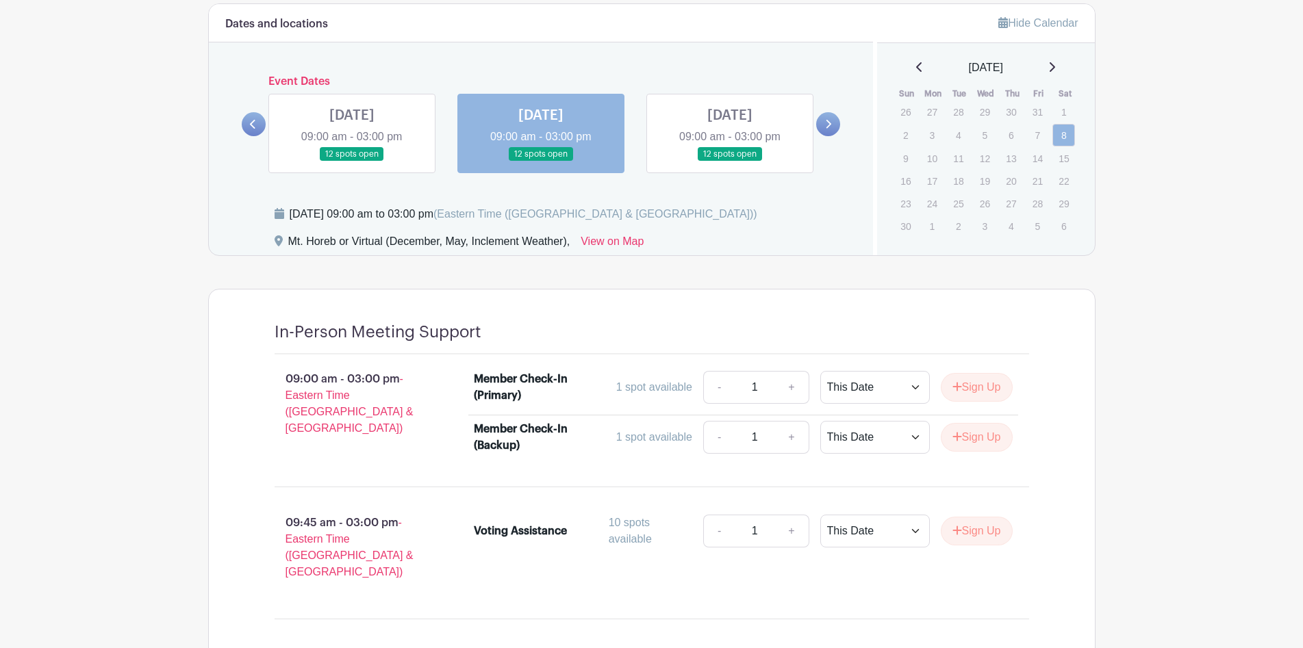
click at [730, 162] on link at bounding box center [730, 162] width 0 height 0
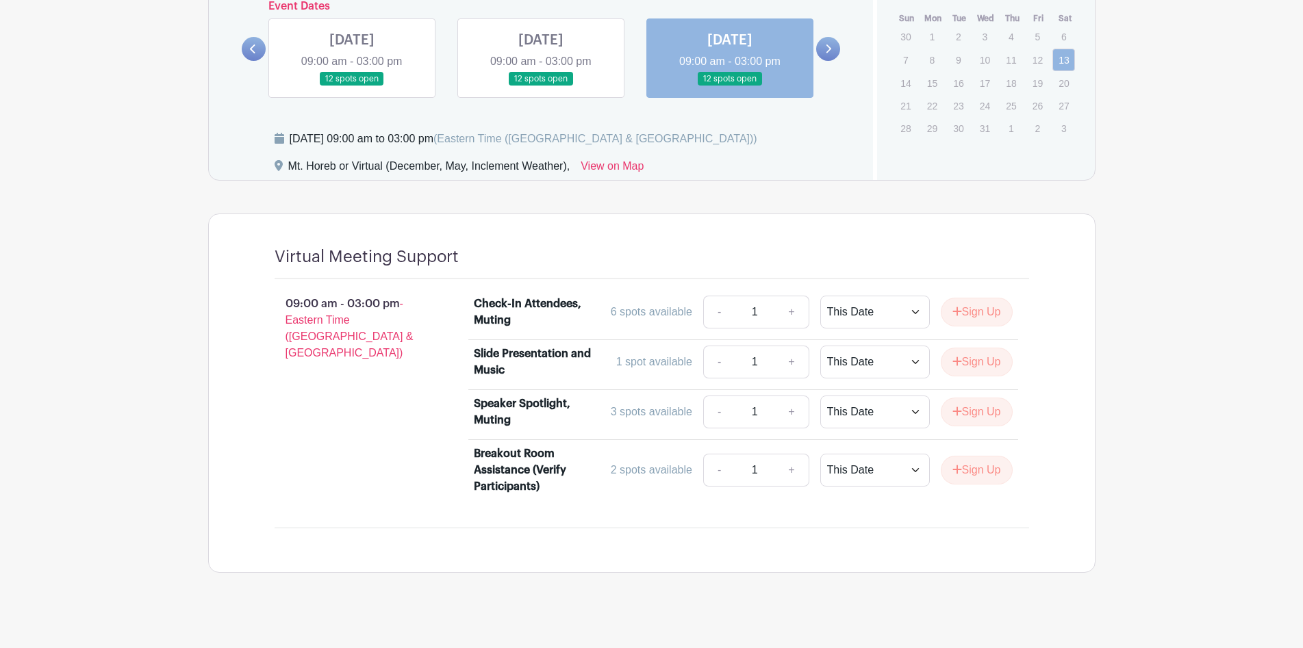
scroll to position [831, 0]
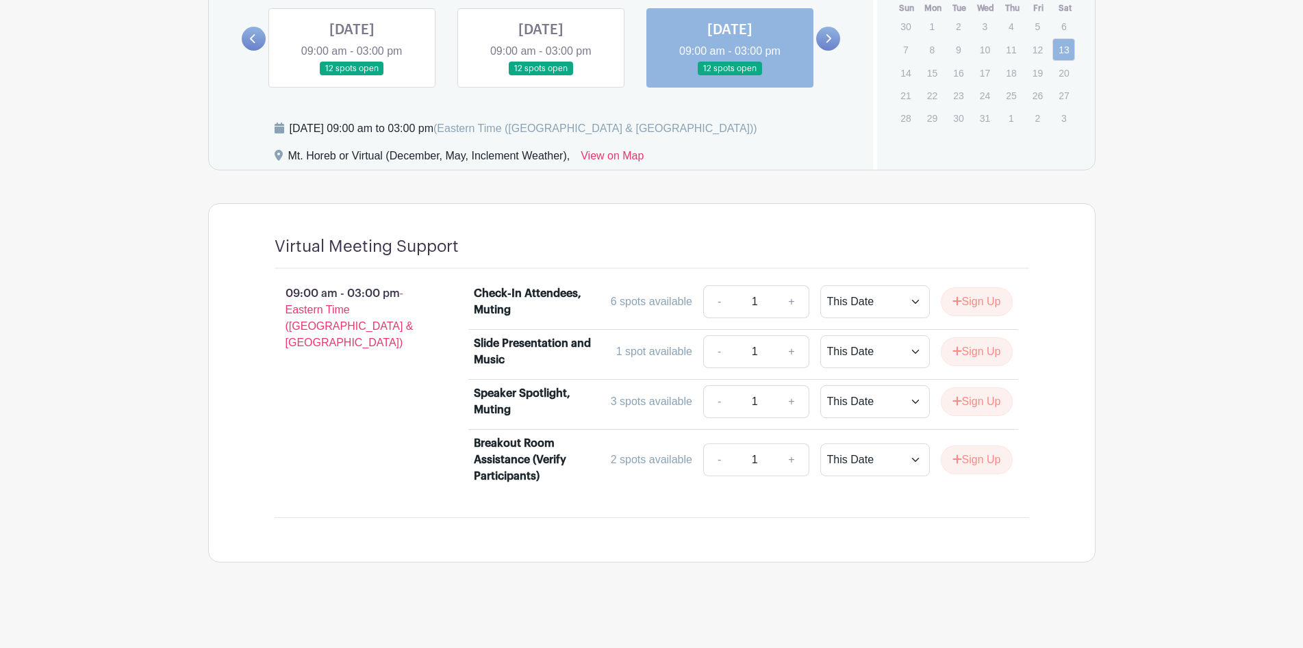
click at [830, 37] on icon at bounding box center [828, 39] width 6 height 10
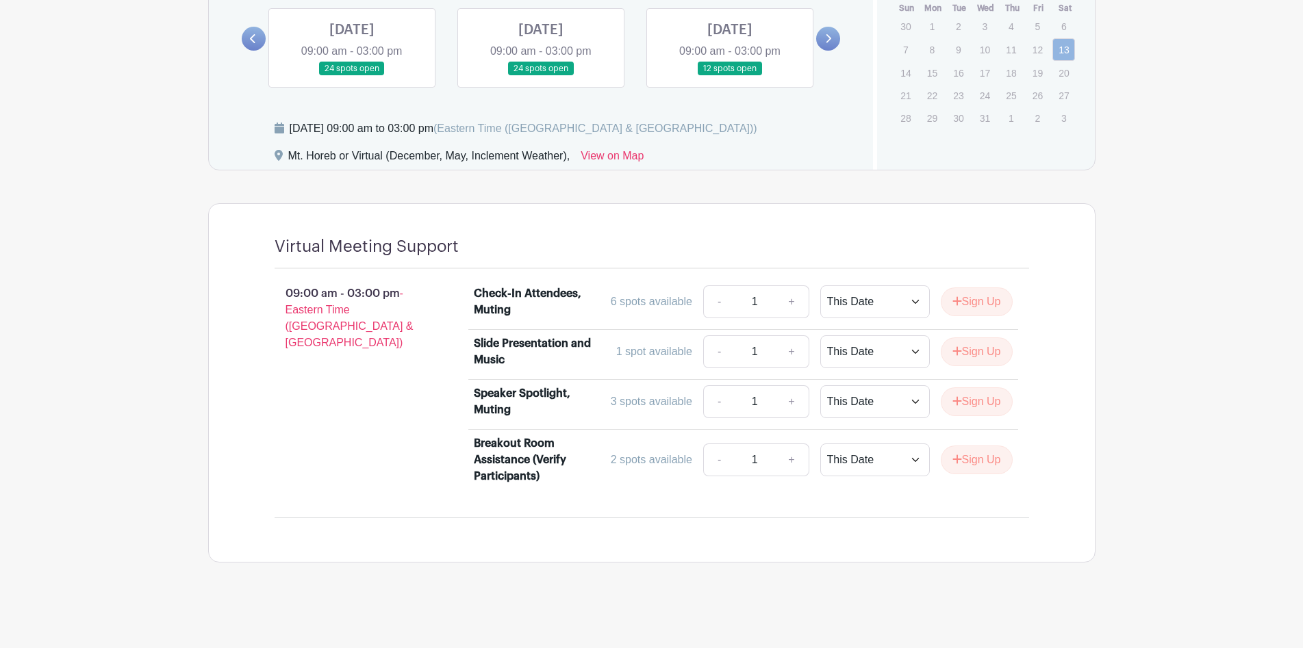
click at [352, 76] on link at bounding box center [352, 76] width 0 height 0
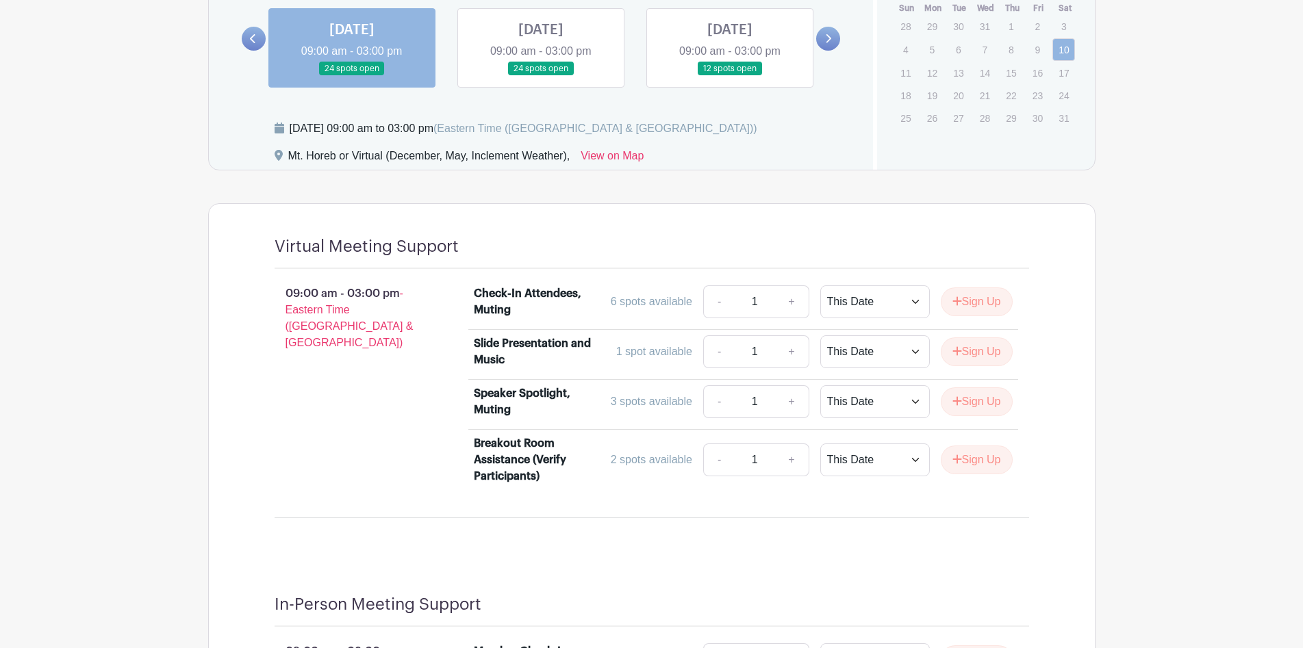
click at [541, 76] on link at bounding box center [541, 76] width 0 height 0
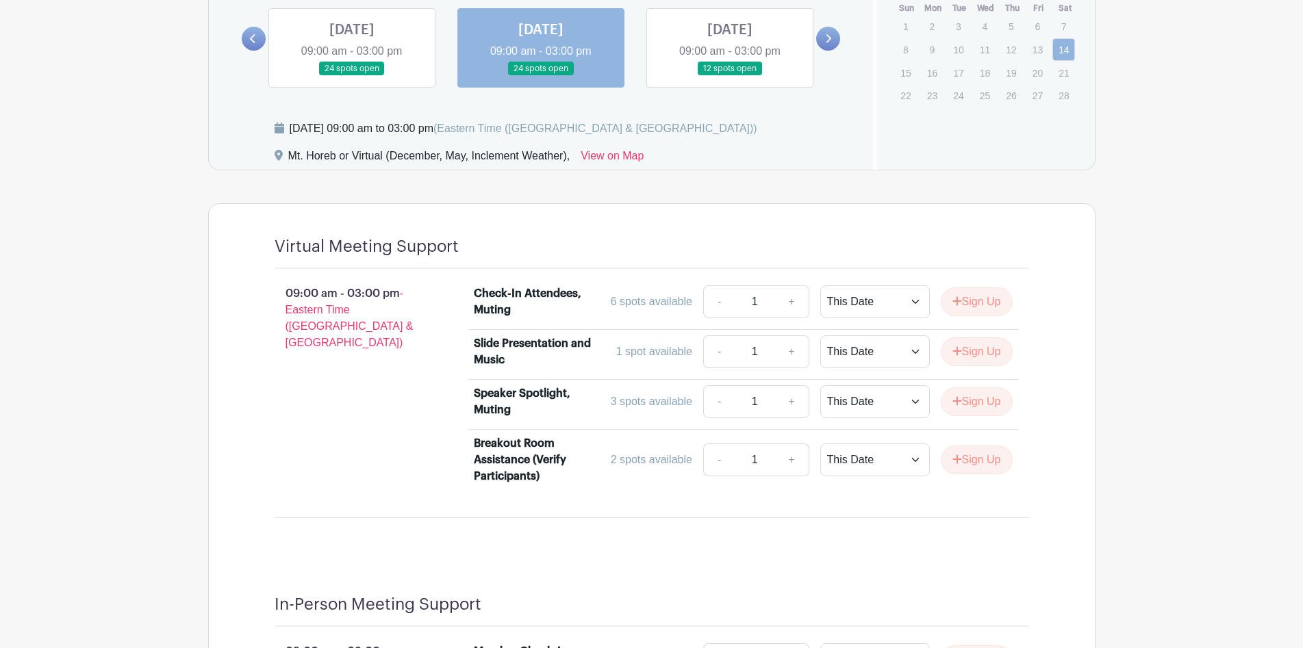
click at [730, 76] on link at bounding box center [730, 76] width 0 height 0
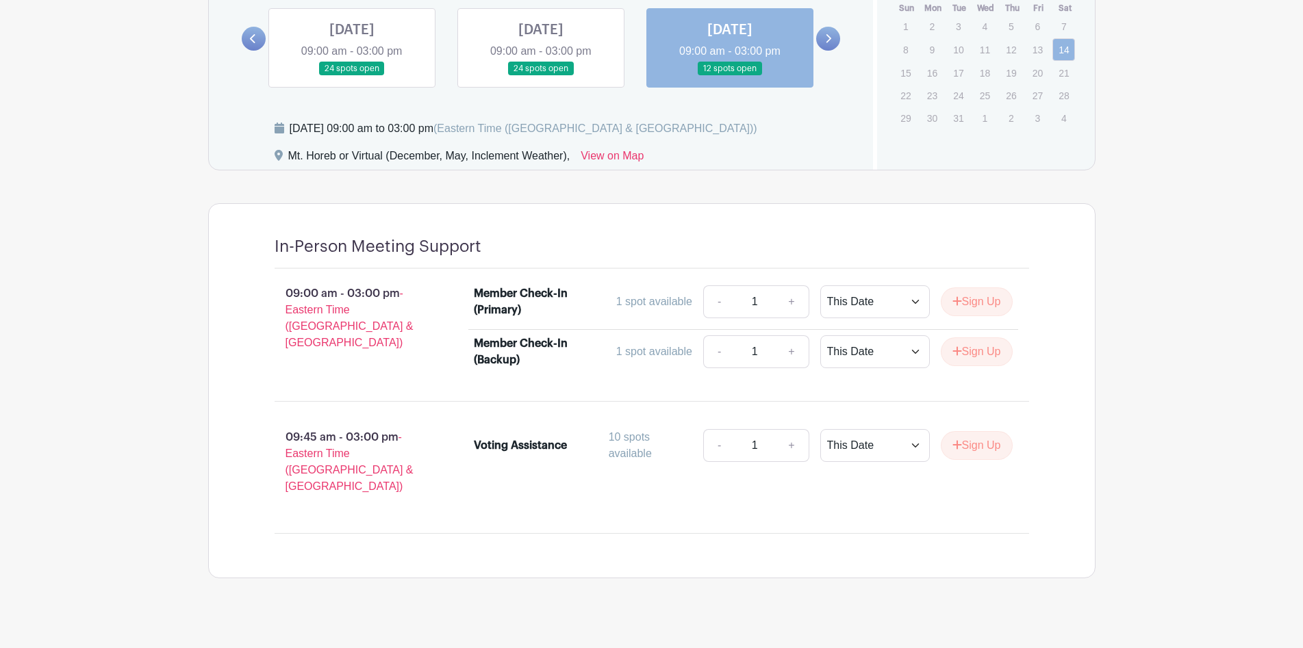
scroll to position [207, 0]
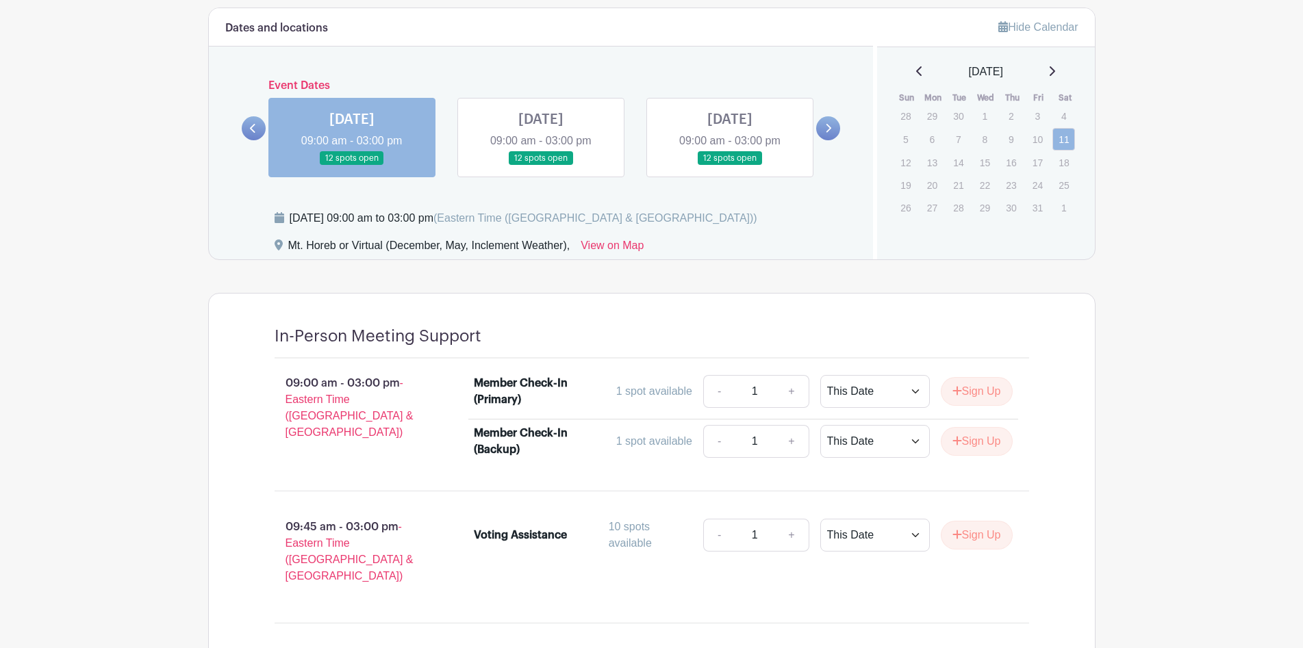
scroll to position [186, 0]
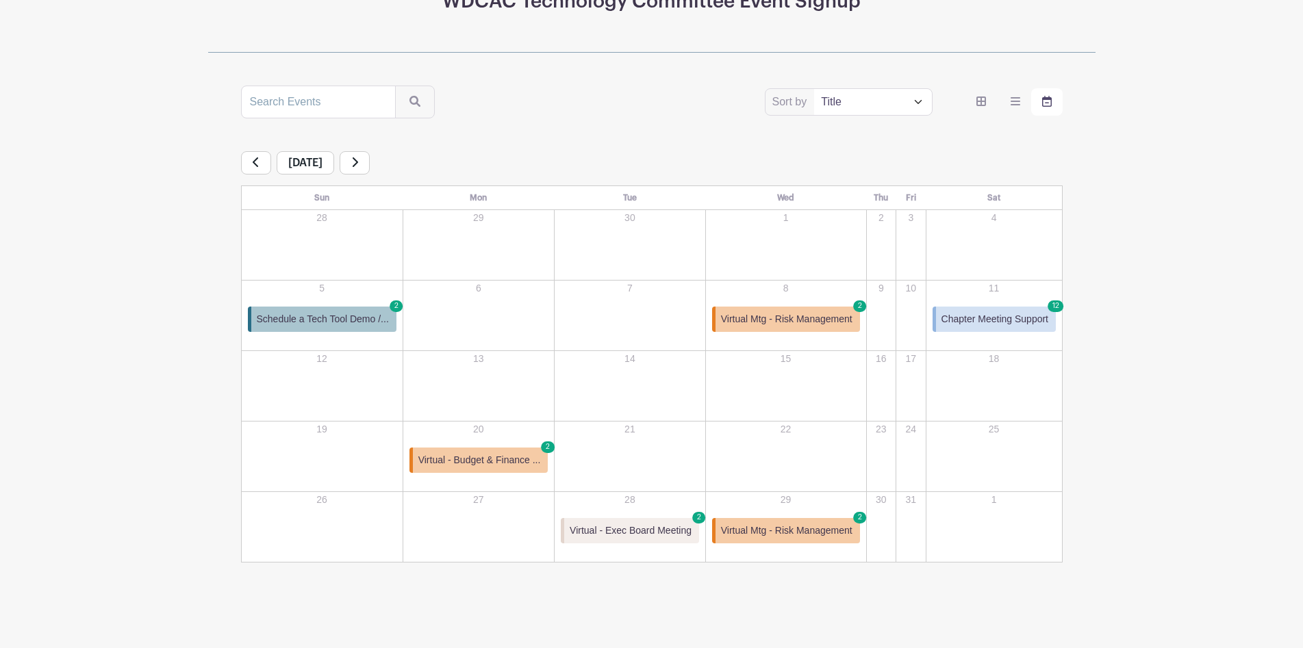
click at [747, 323] on span "Virtual Mtg - Risk Management" at bounding box center [786, 319] width 131 height 14
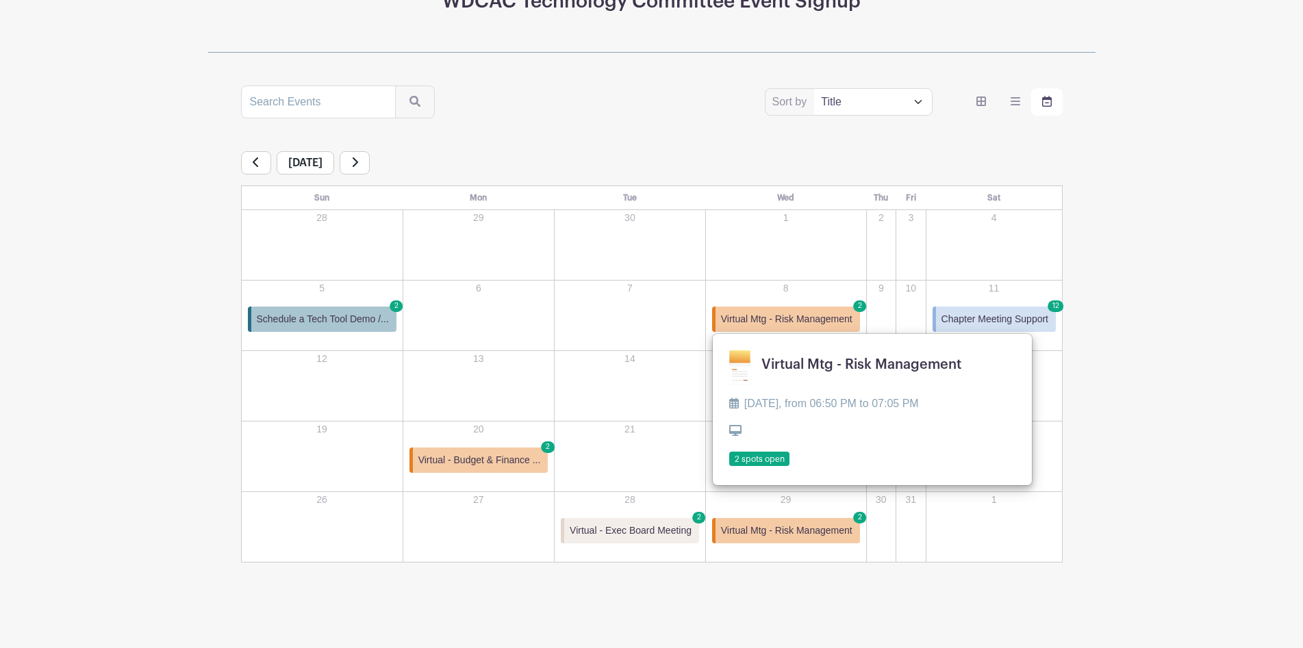
click at [729, 467] on link at bounding box center [729, 467] width 0 height 0
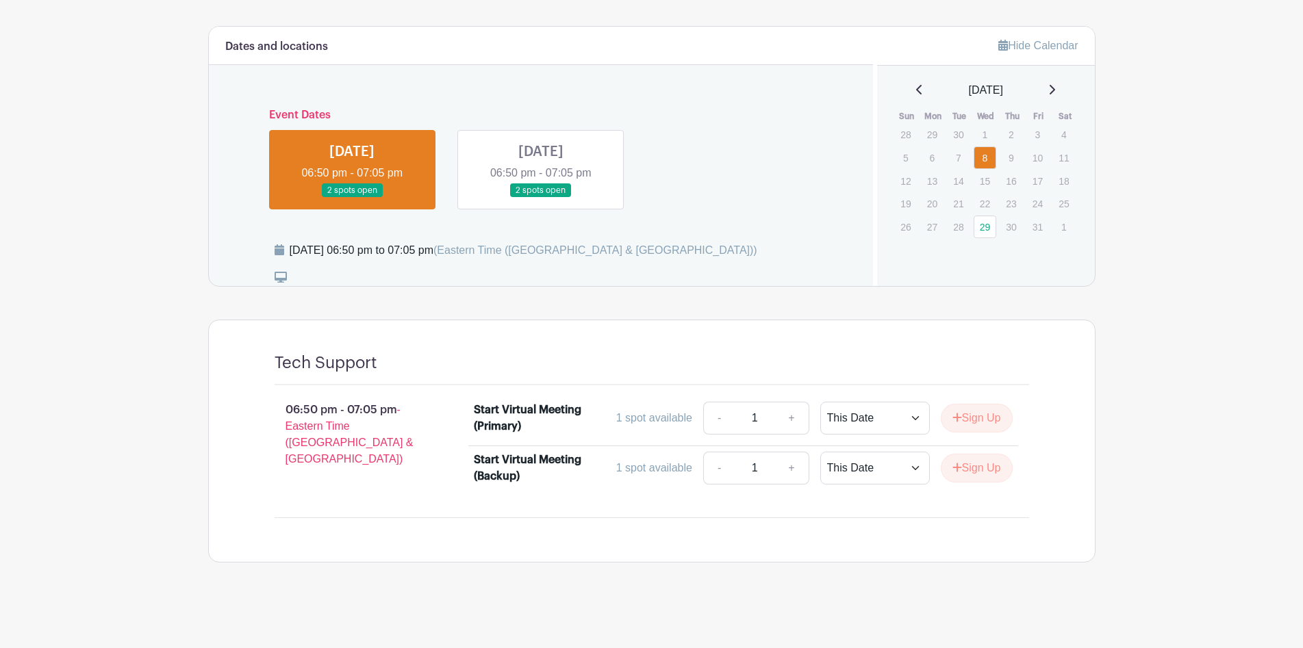
scroll to position [532, 0]
click at [541, 198] on link at bounding box center [541, 198] width 0 height 0
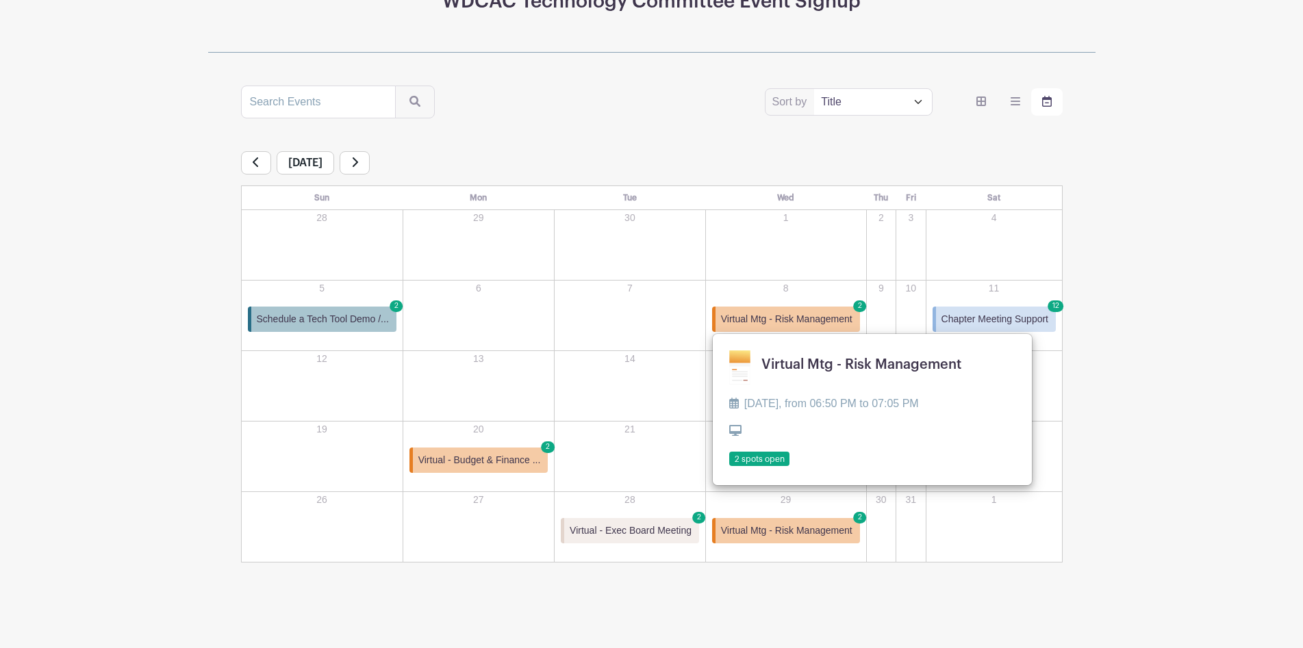
scroll to position [186, 0]
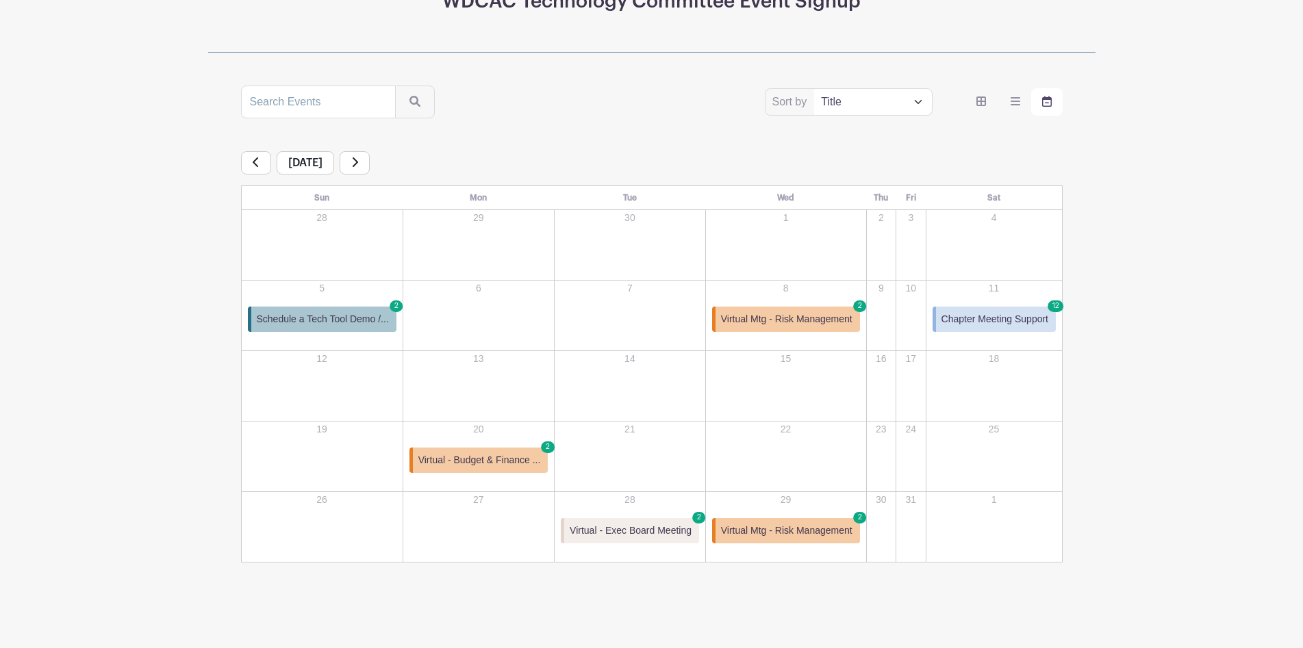
click at [767, 536] on span "Virtual Mtg - Risk Management" at bounding box center [786, 531] width 131 height 14
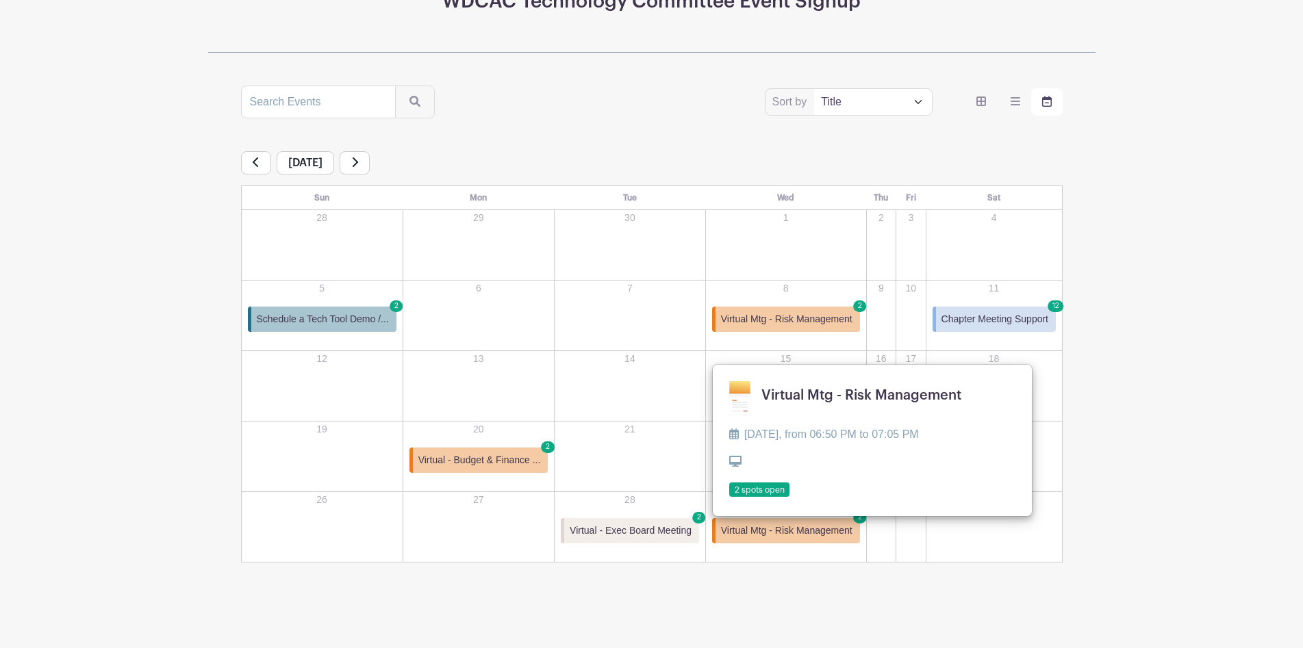
click at [813, 530] on span "Virtual Mtg - Risk Management" at bounding box center [786, 531] width 131 height 14
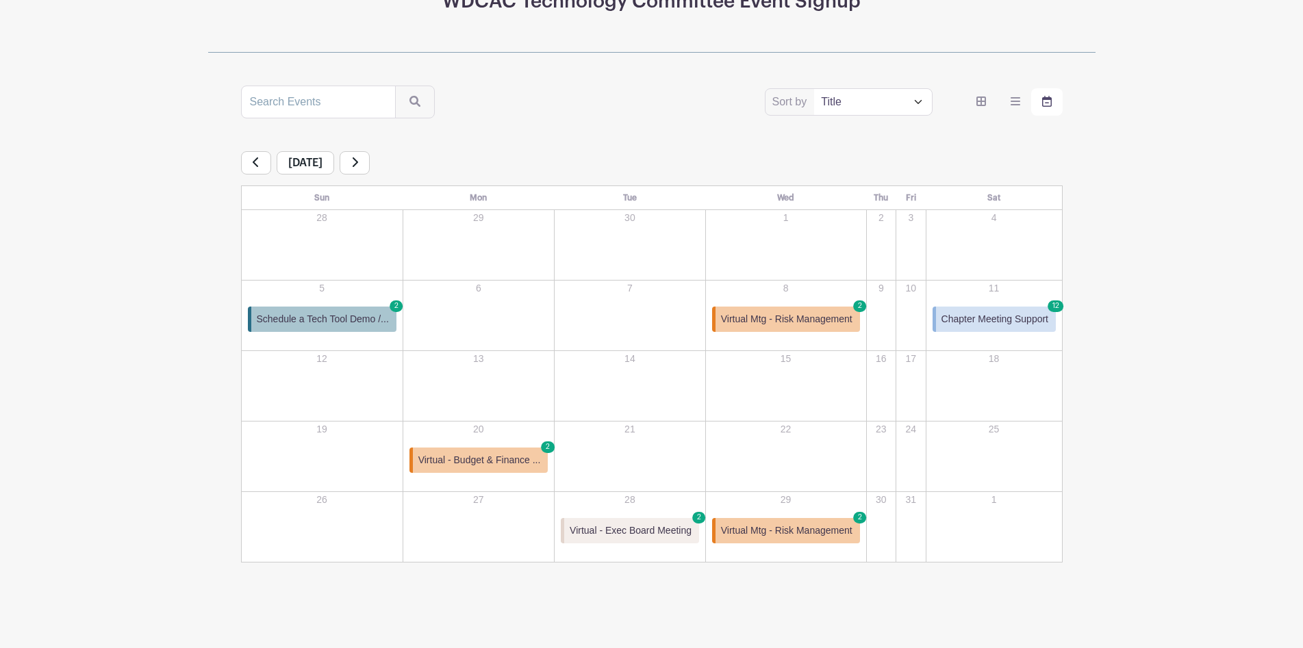
click at [816, 532] on span "Virtual Mtg - Risk Management" at bounding box center [786, 531] width 131 height 14
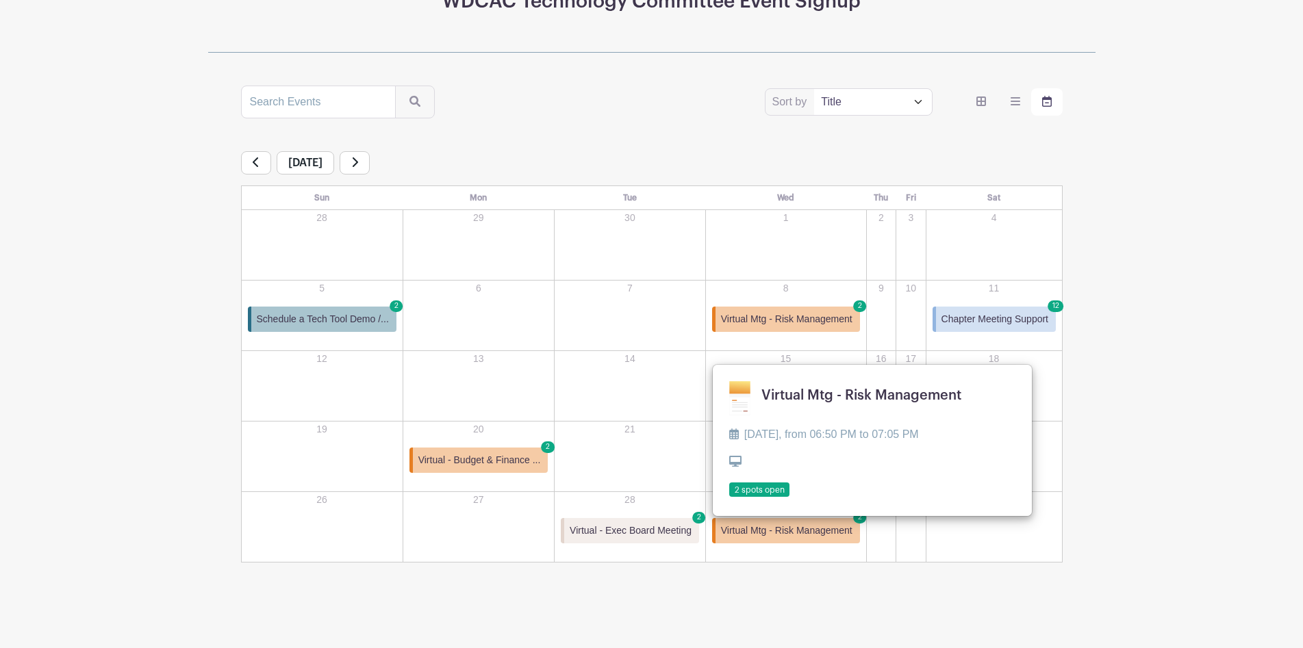
click at [729, 498] on link at bounding box center [729, 498] width 0 height 0
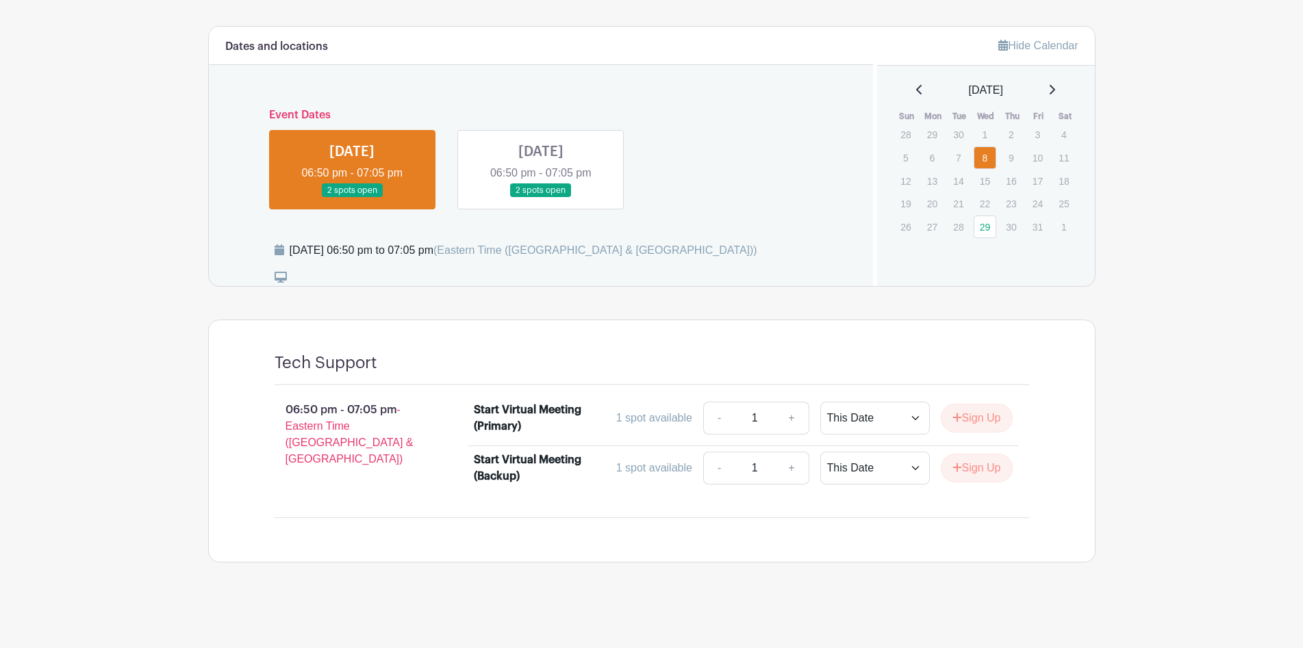
scroll to position [532, 0]
click at [541, 198] on link at bounding box center [541, 198] width 0 height 0
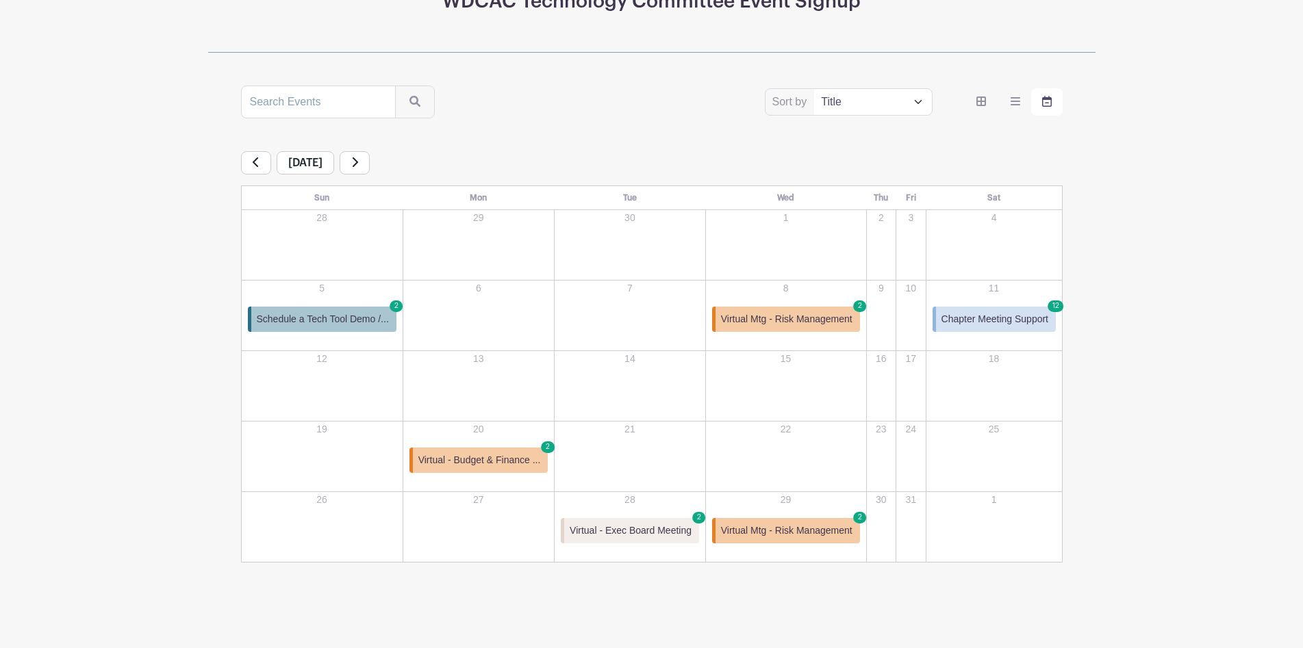
click at [489, 461] on span "Virtual - Budget & Finance ..." at bounding box center [479, 460] width 123 height 14
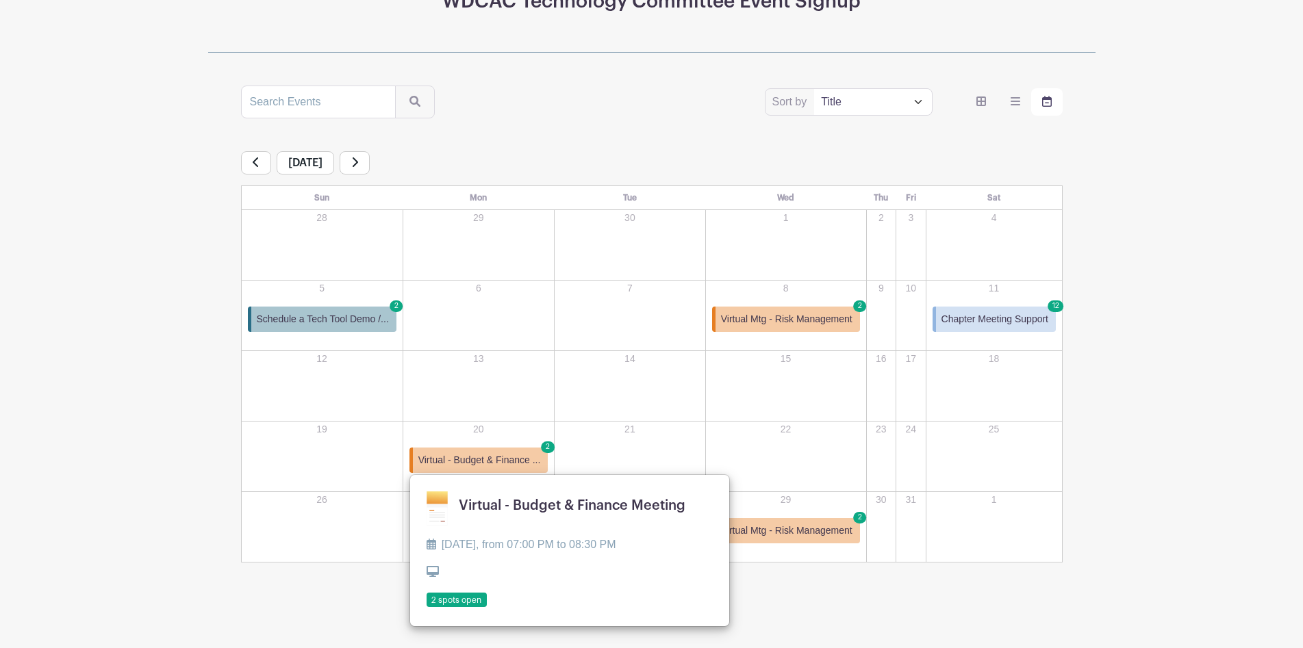
click at [427, 608] on link at bounding box center [427, 608] width 0 height 0
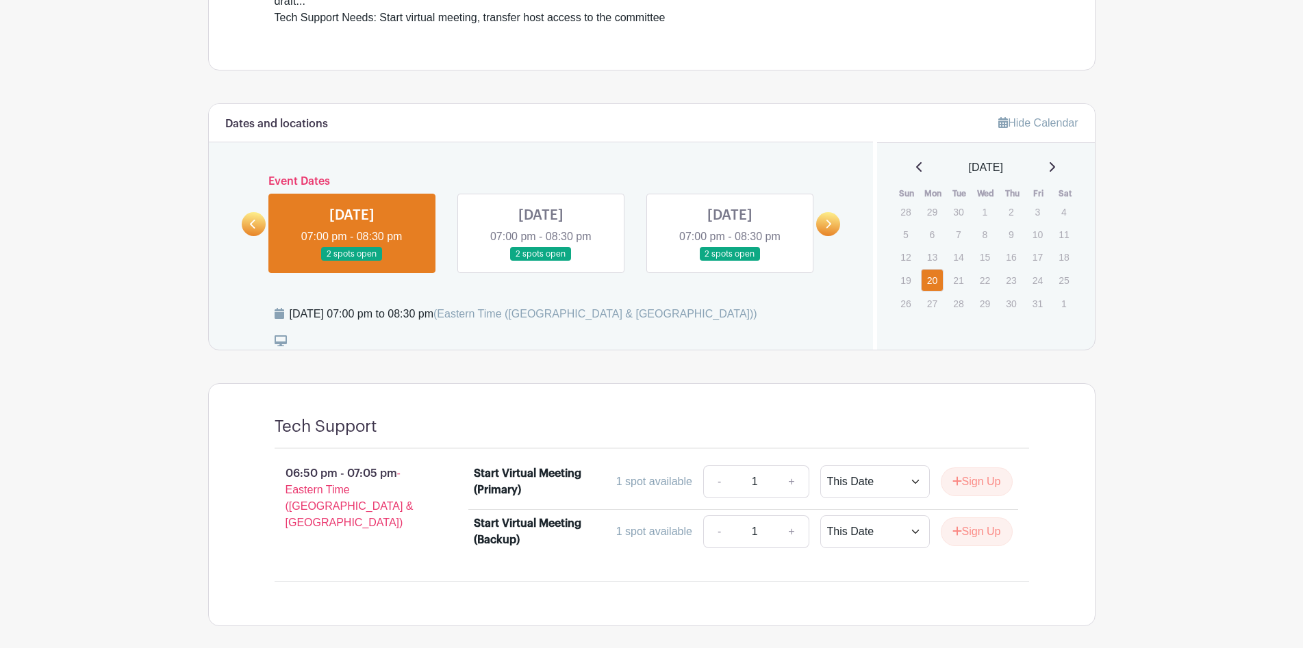
scroll to position [518, 0]
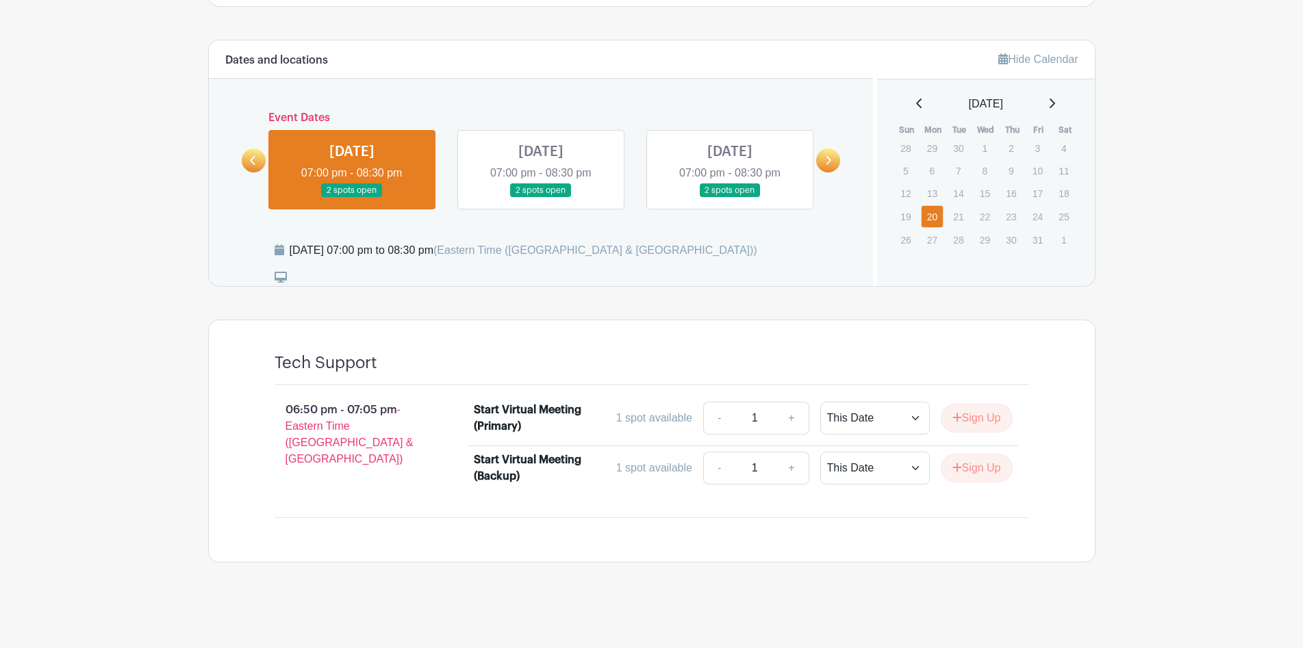
click at [541, 198] on link at bounding box center [541, 198] width 0 height 0
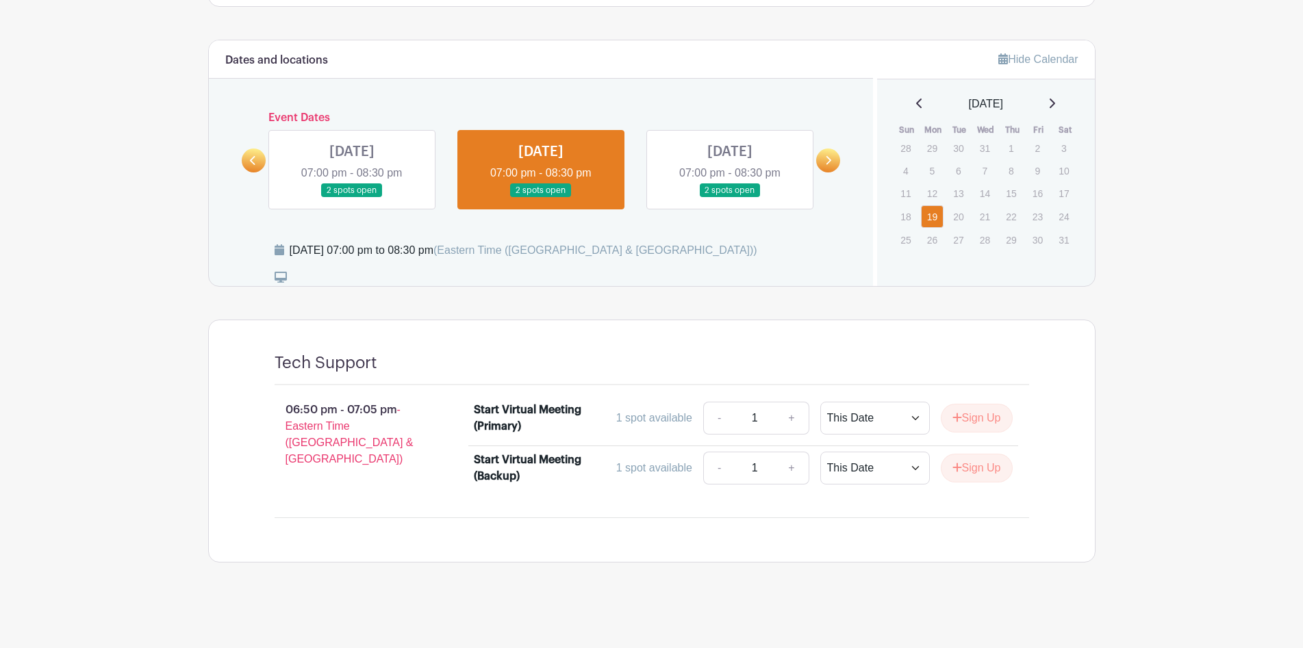
click at [730, 198] on link at bounding box center [730, 198] width 0 height 0
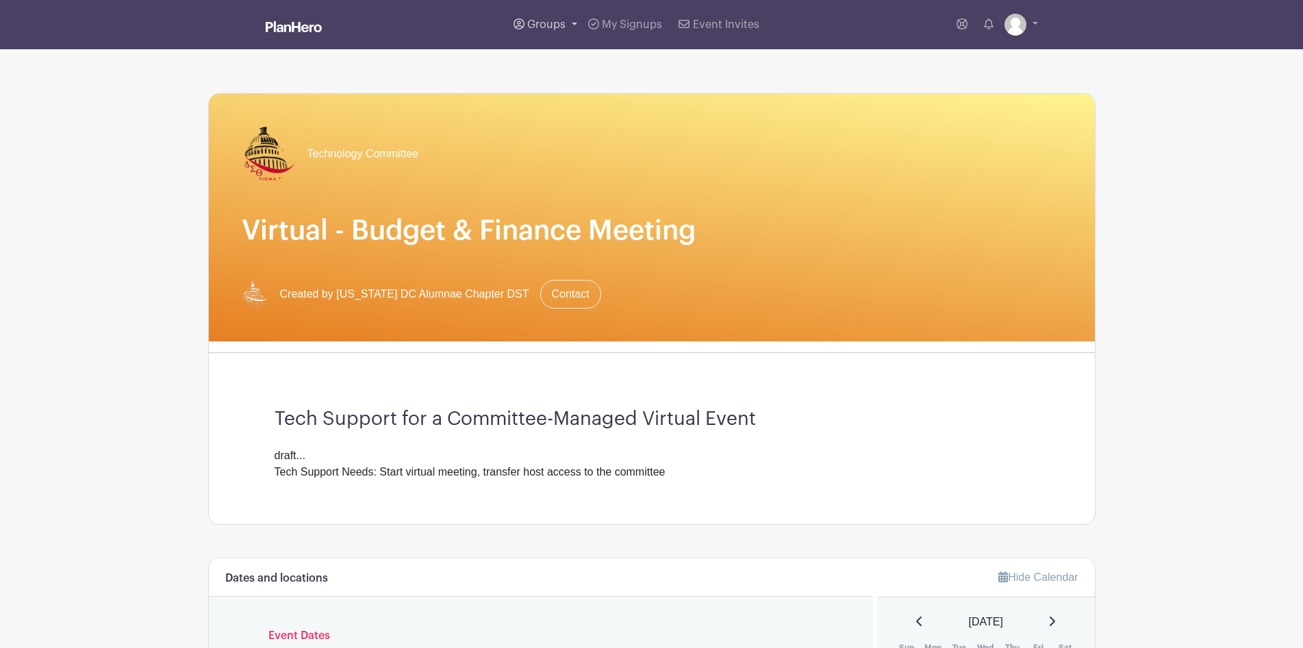
click at [565, 24] on span "Groups" at bounding box center [546, 24] width 38 height 11
click at [555, 103] on span "My Group" at bounding box center [567, 100] width 51 height 16
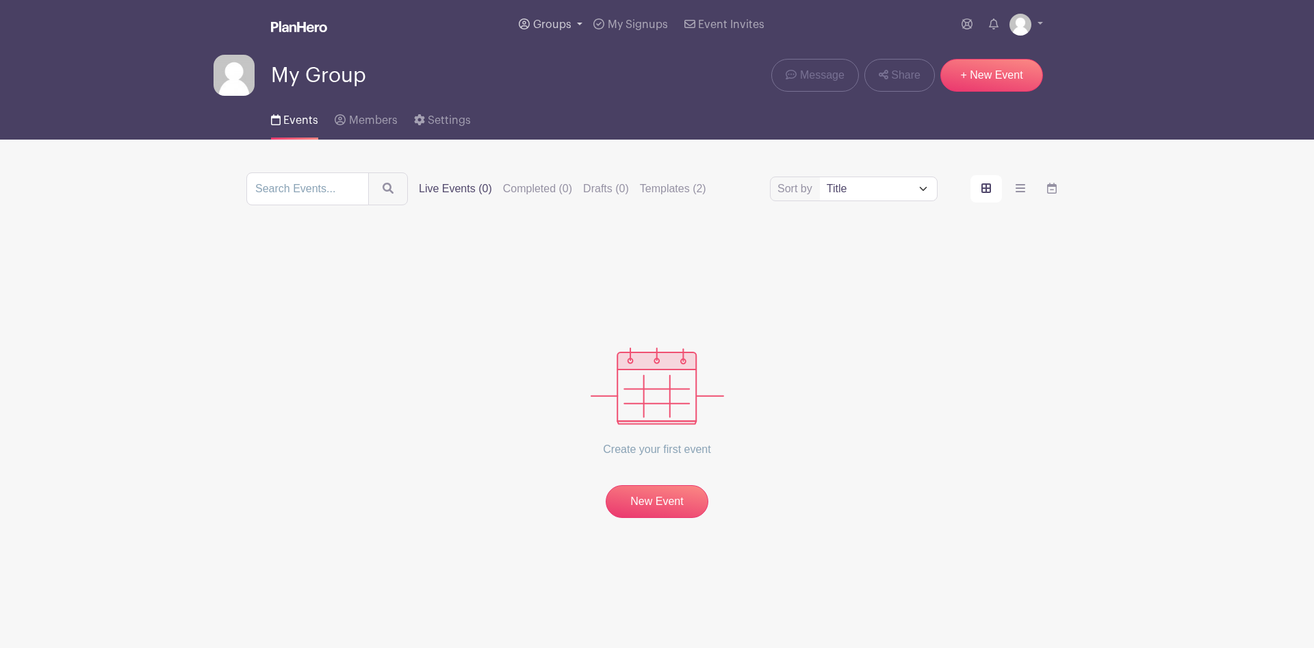
click at [551, 29] on span "Groups" at bounding box center [552, 24] width 38 height 11
click at [559, 64] on span "All Groups" at bounding box center [573, 71] width 53 height 16
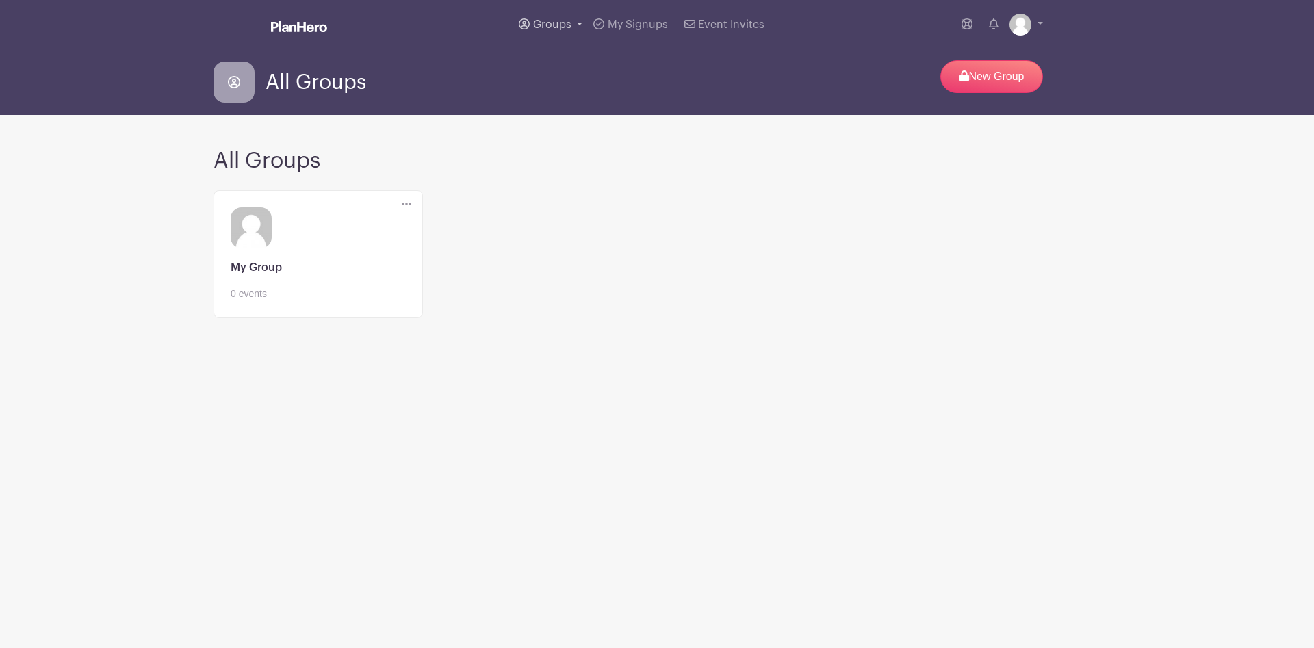
click at [573, 24] on link "Groups" at bounding box center [550, 24] width 75 height 49
click at [572, 100] on span "My Group" at bounding box center [572, 100] width 51 height 16
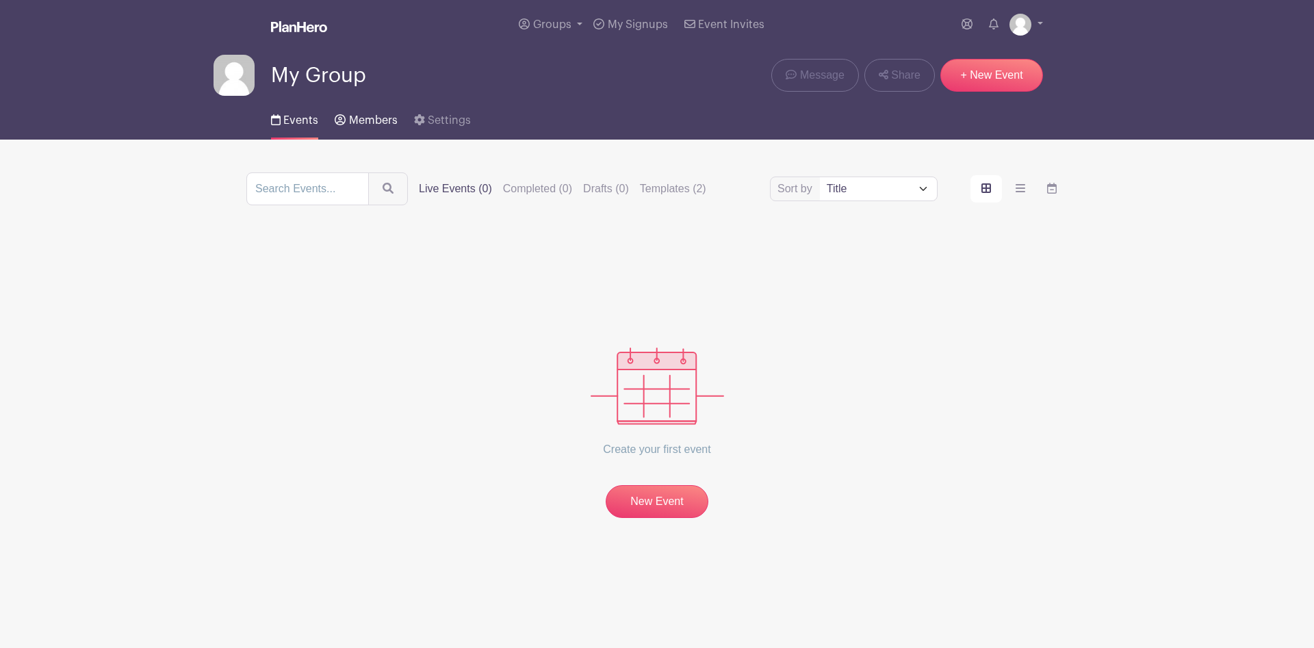
click at [379, 120] on span "Members" at bounding box center [373, 120] width 49 height 11
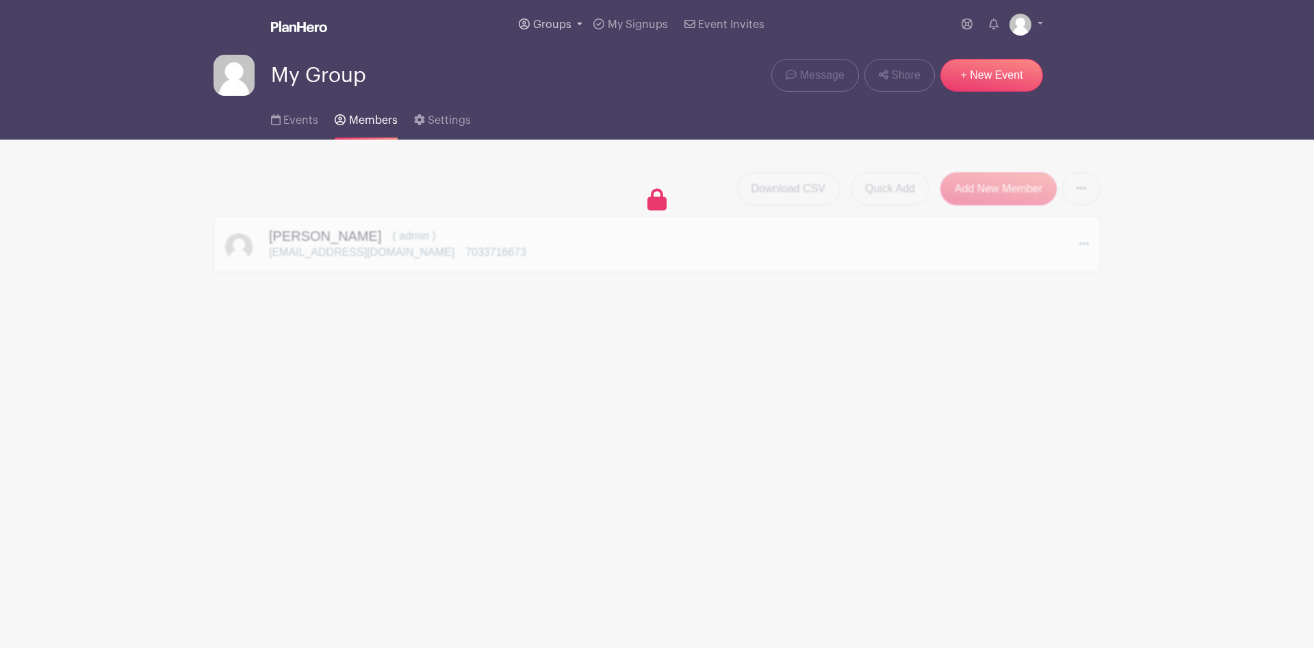
click at [550, 19] on link "Groups" at bounding box center [550, 24] width 75 height 49
click at [557, 62] on link "All Groups" at bounding box center [568, 70] width 108 height 27
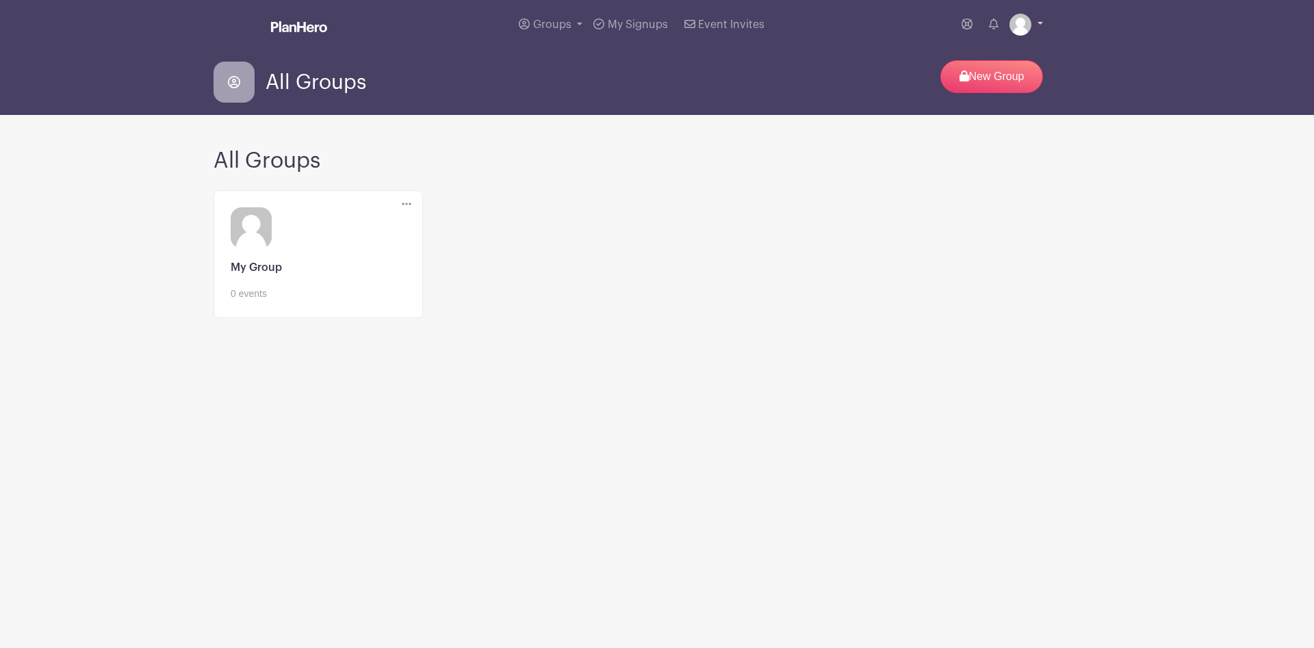
click at [1042, 23] on link at bounding box center [1027, 25] width 34 height 22
click at [983, 55] on link "My account" at bounding box center [988, 57] width 108 height 22
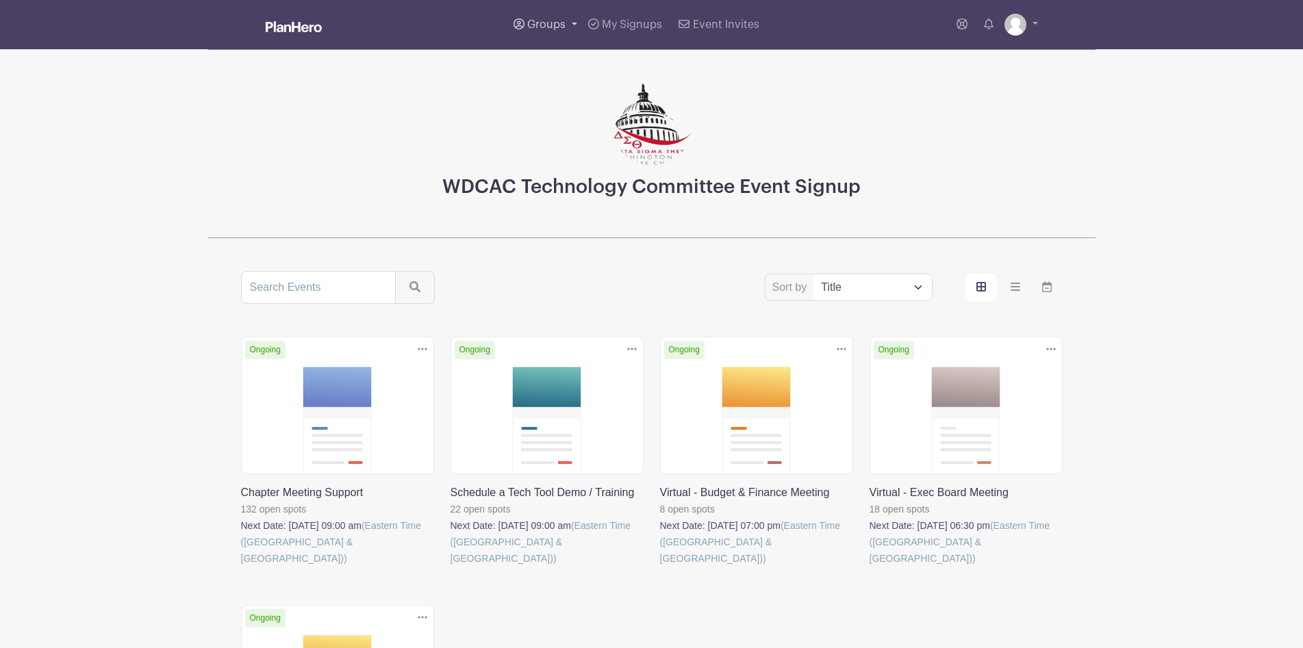
click at [562, 27] on span "Groups" at bounding box center [546, 24] width 38 height 11
click at [641, 23] on span "My Signups" at bounding box center [632, 24] width 60 height 11
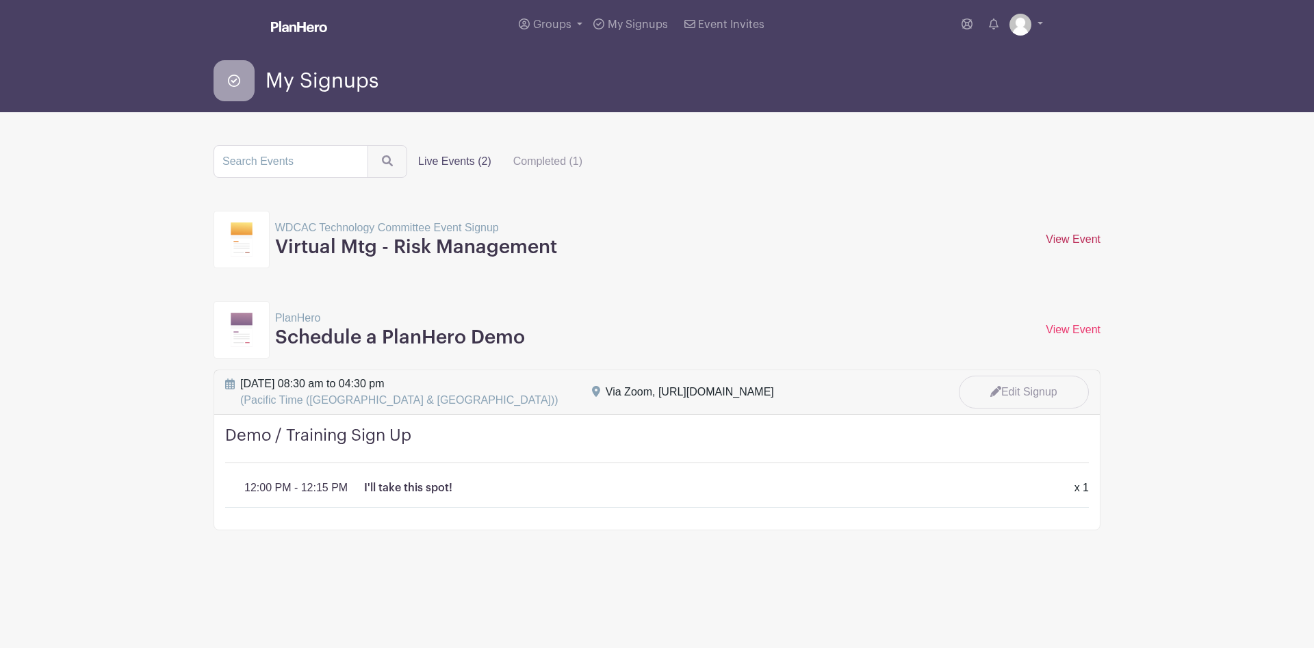
click at [1071, 239] on link "View Event" at bounding box center [1073, 239] width 55 height 12
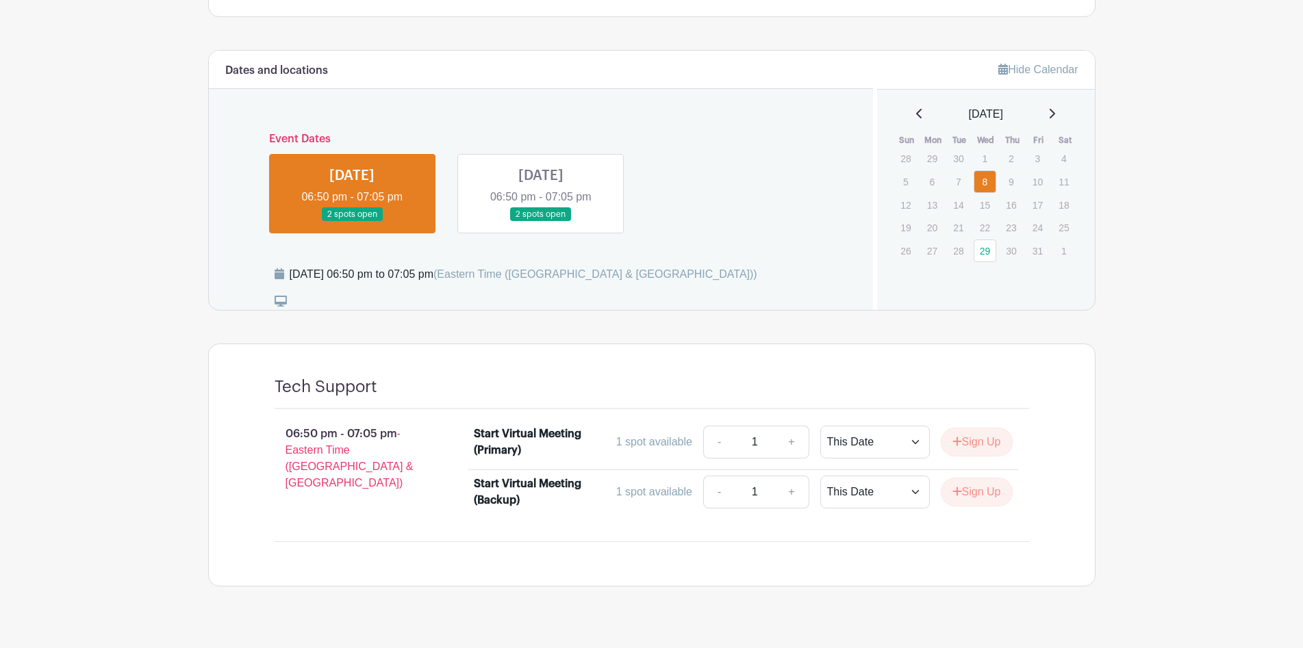
scroll to position [506, 0]
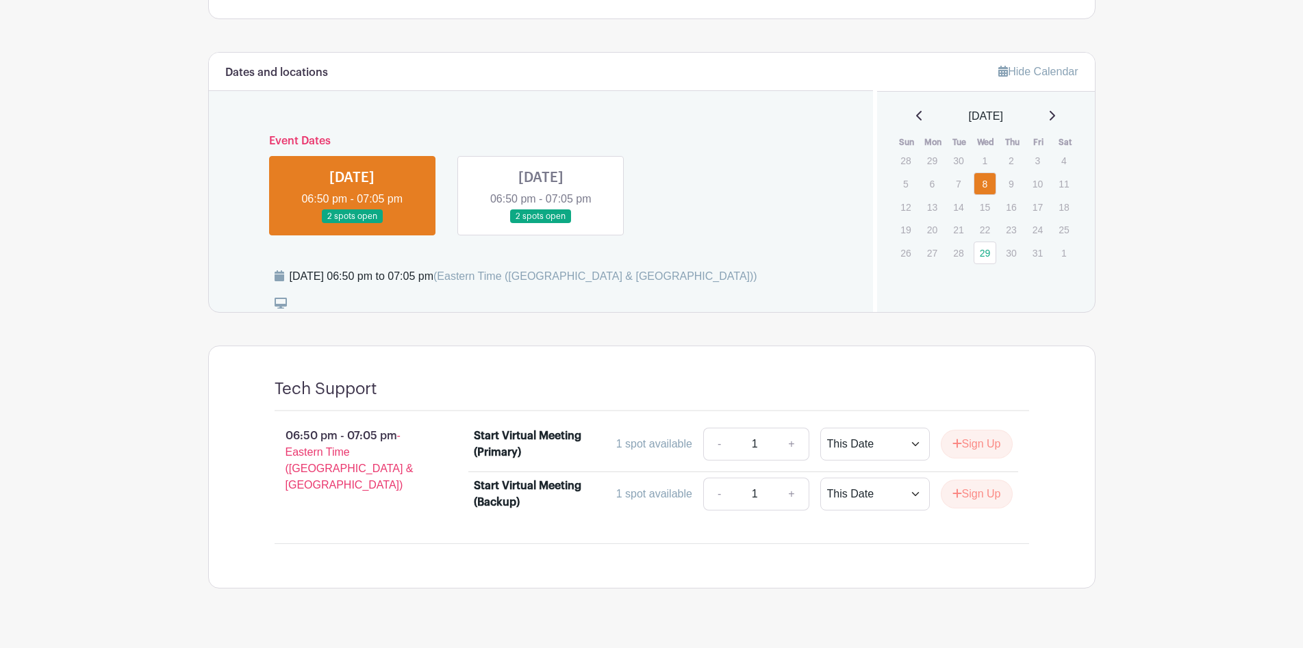
click at [541, 224] on link at bounding box center [541, 224] width 0 height 0
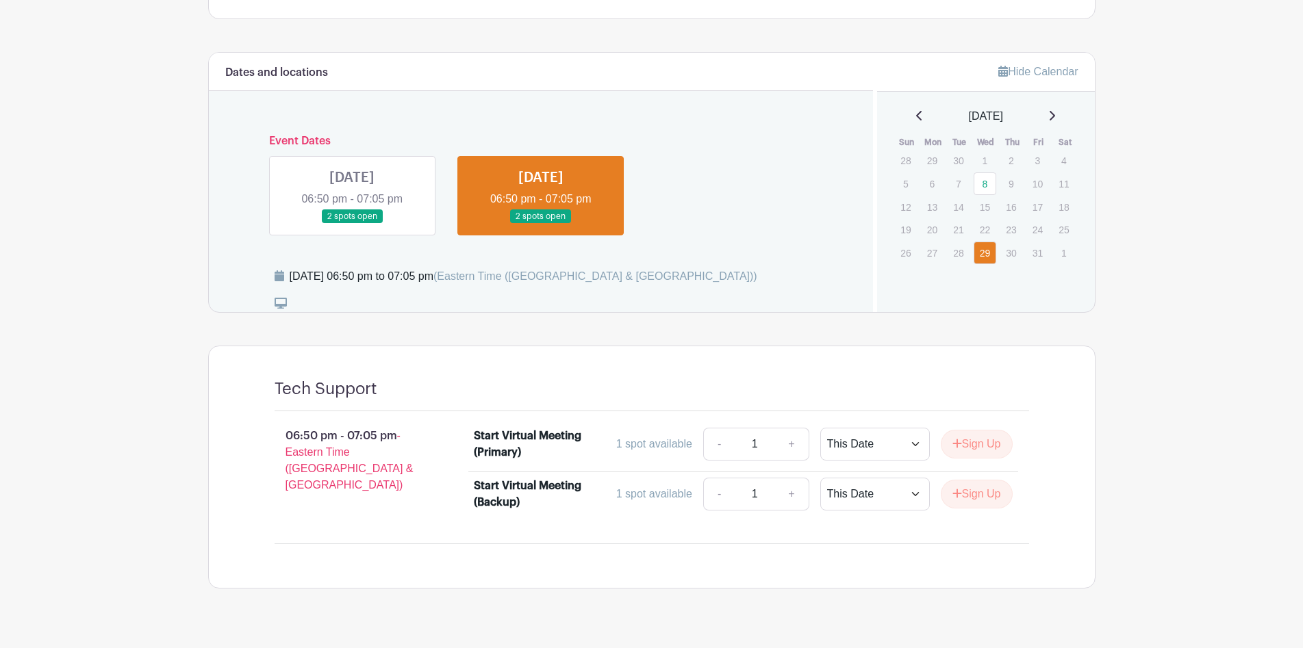
click at [352, 224] on link at bounding box center [352, 224] width 0 height 0
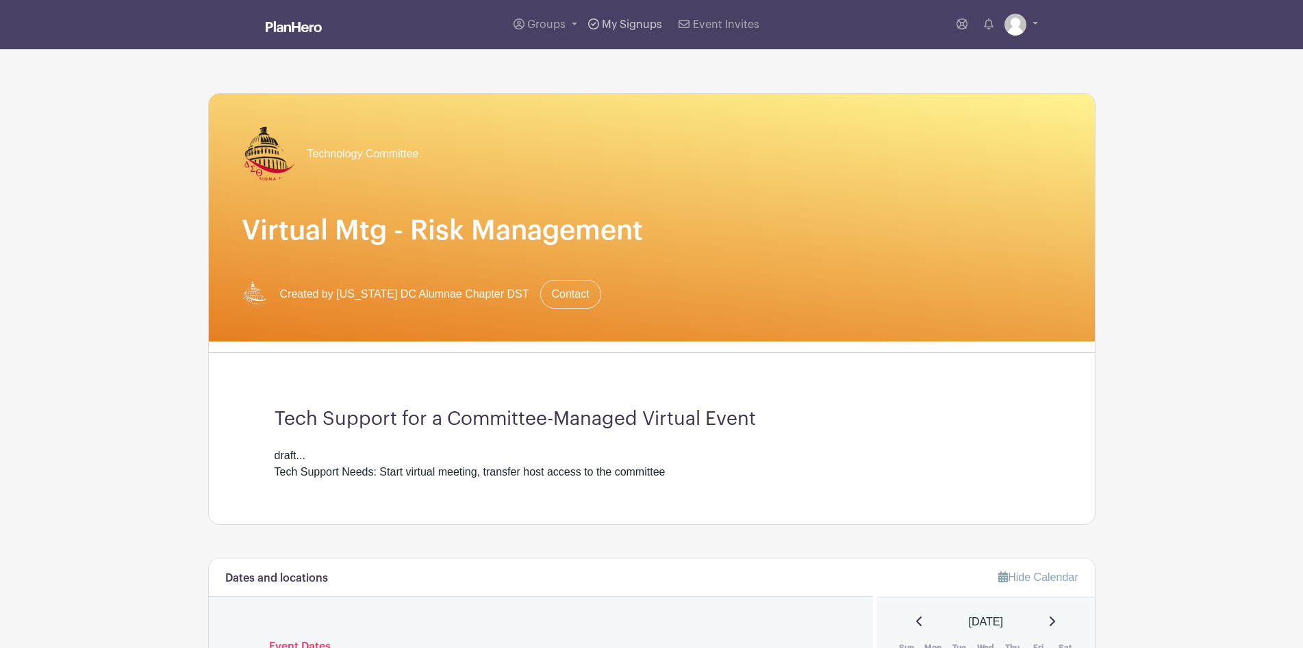
click at [602, 21] on link "My Signups" at bounding box center [625, 24] width 85 height 49
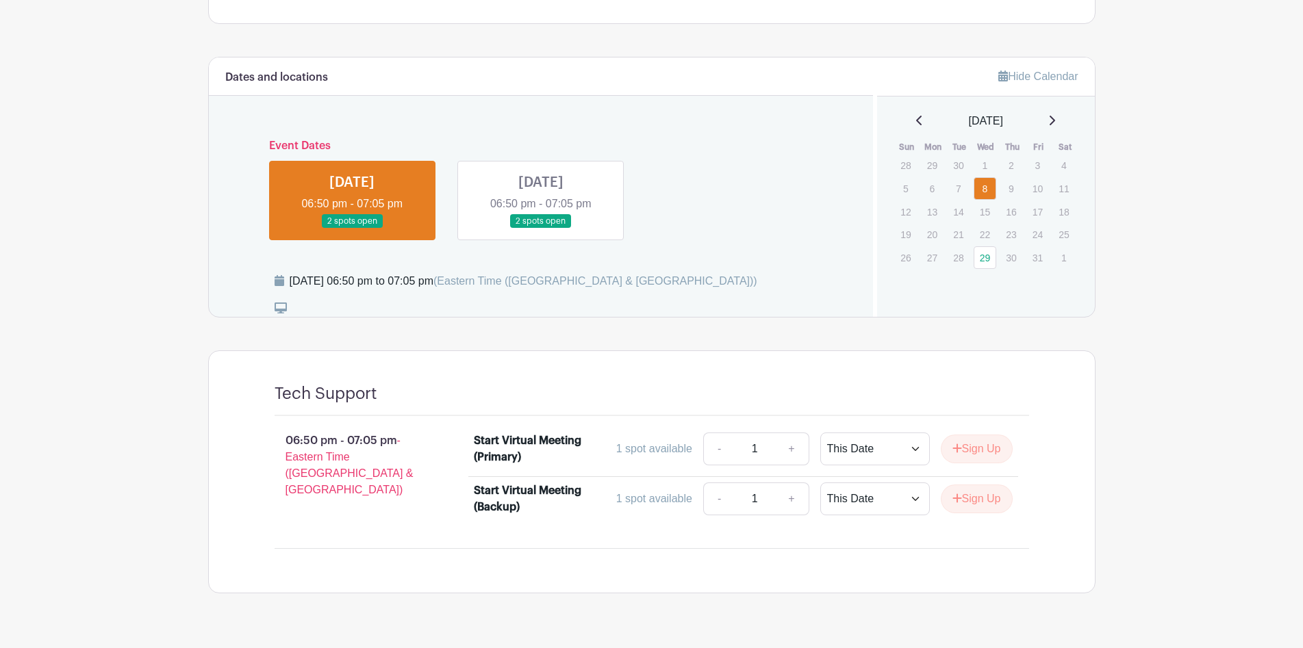
scroll to position [506, 0]
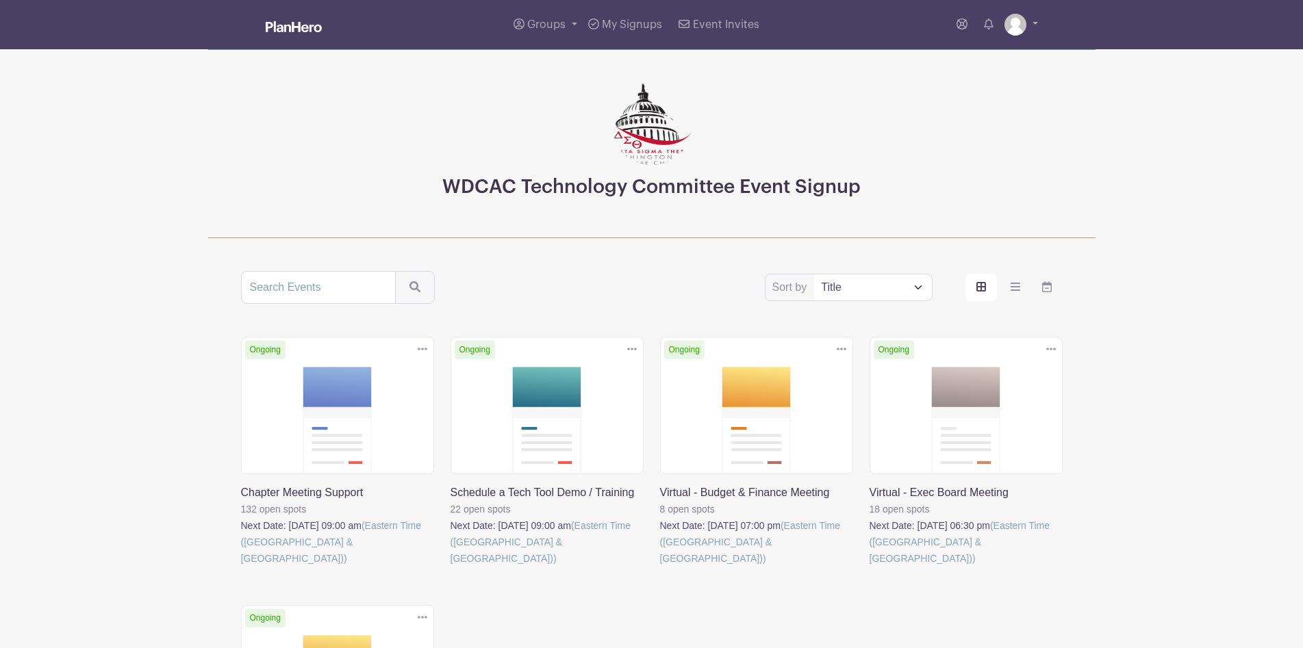
click at [450, 567] on link at bounding box center [450, 567] width 0 height 0
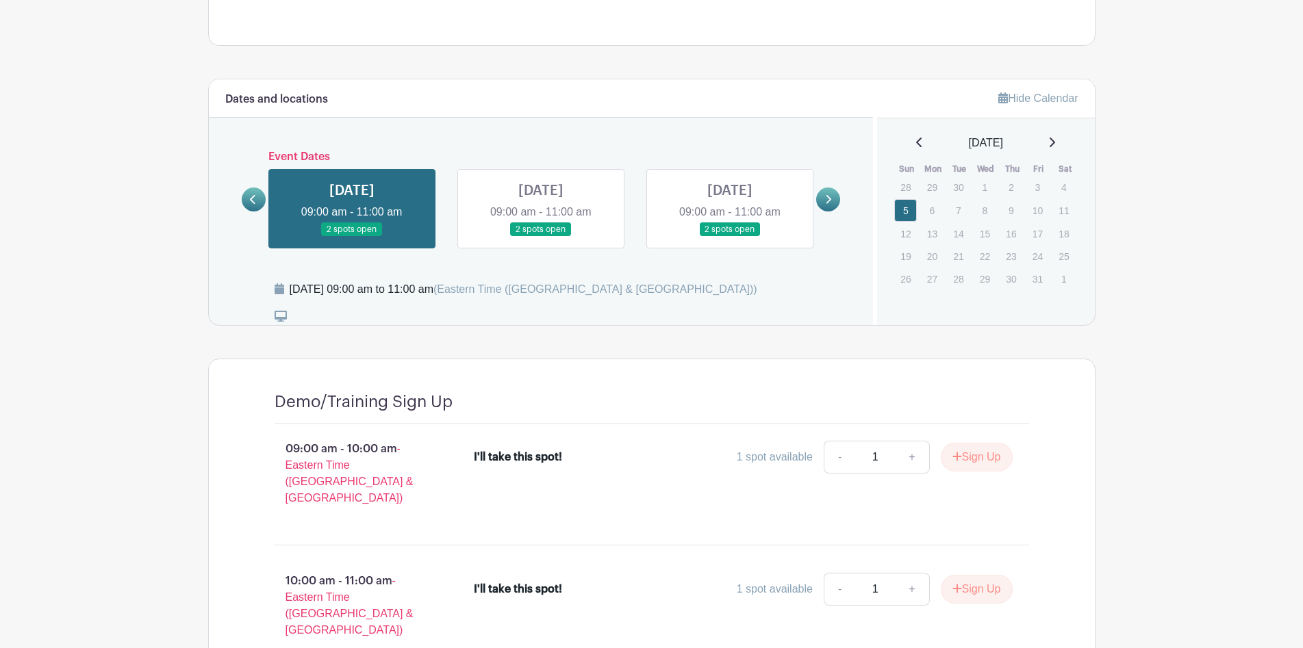
scroll to position [461, 0]
click at [1039, 190] on p "3" at bounding box center [1037, 188] width 23 height 21
click at [916, 138] on link at bounding box center [919, 144] width 7 height 16
click at [1055, 142] on icon at bounding box center [1051, 144] width 5 height 10
click at [1039, 194] on p "3" at bounding box center [1037, 188] width 23 height 21
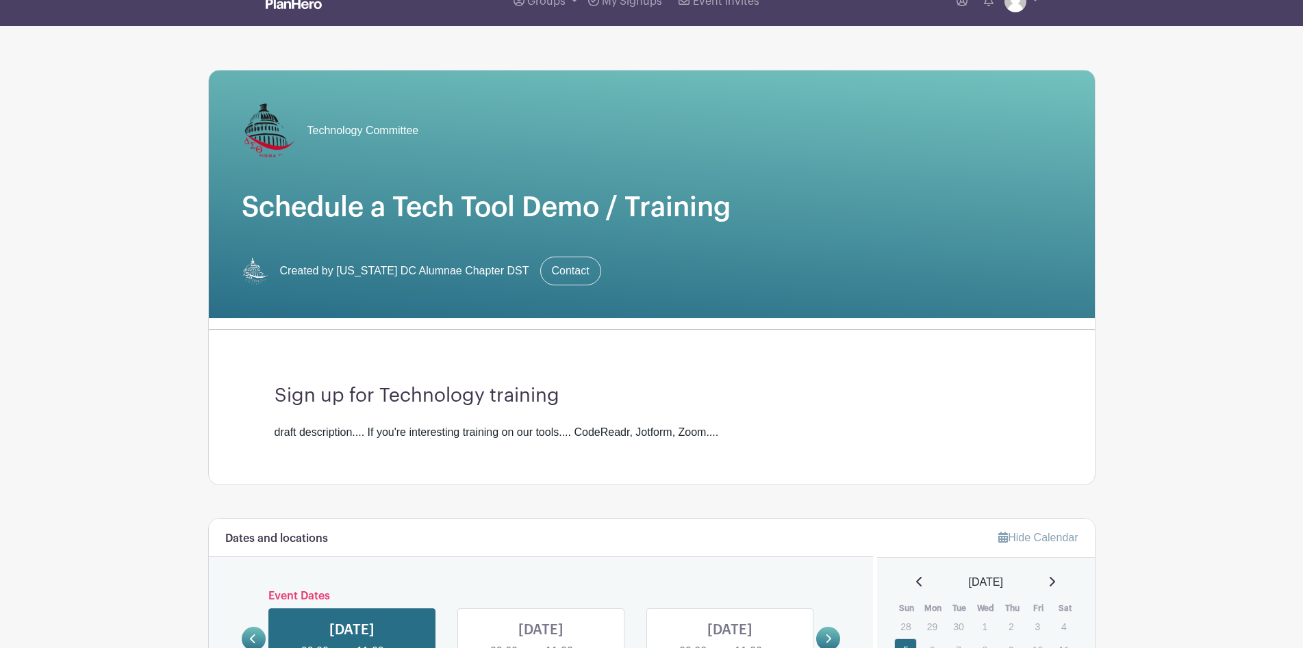
scroll to position [22, 0]
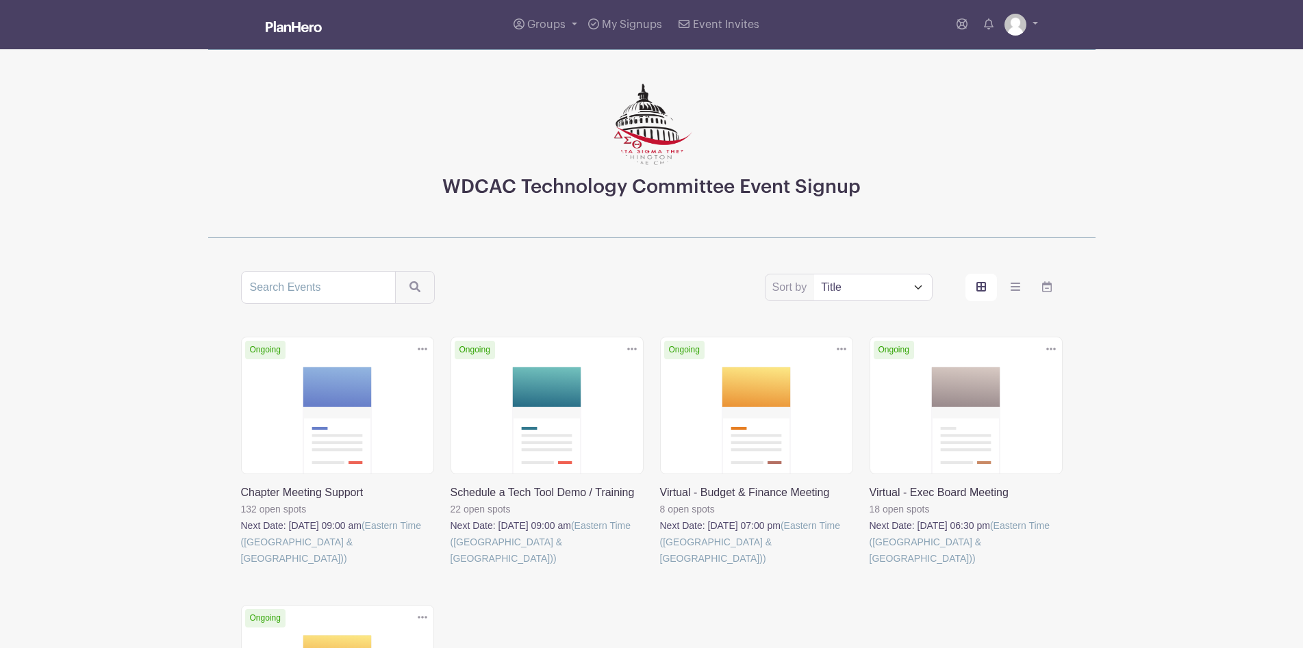
click at [450, 567] on link at bounding box center [450, 567] width 0 height 0
click at [660, 567] on link at bounding box center [660, 567] width 0 height 0
click at [563, 26] on span "Groups" at bounding box center [546, 24] width 38 height 11
click at [637, 28] on span "My Signups" at bounding box center [632, 24] width 60 height 11
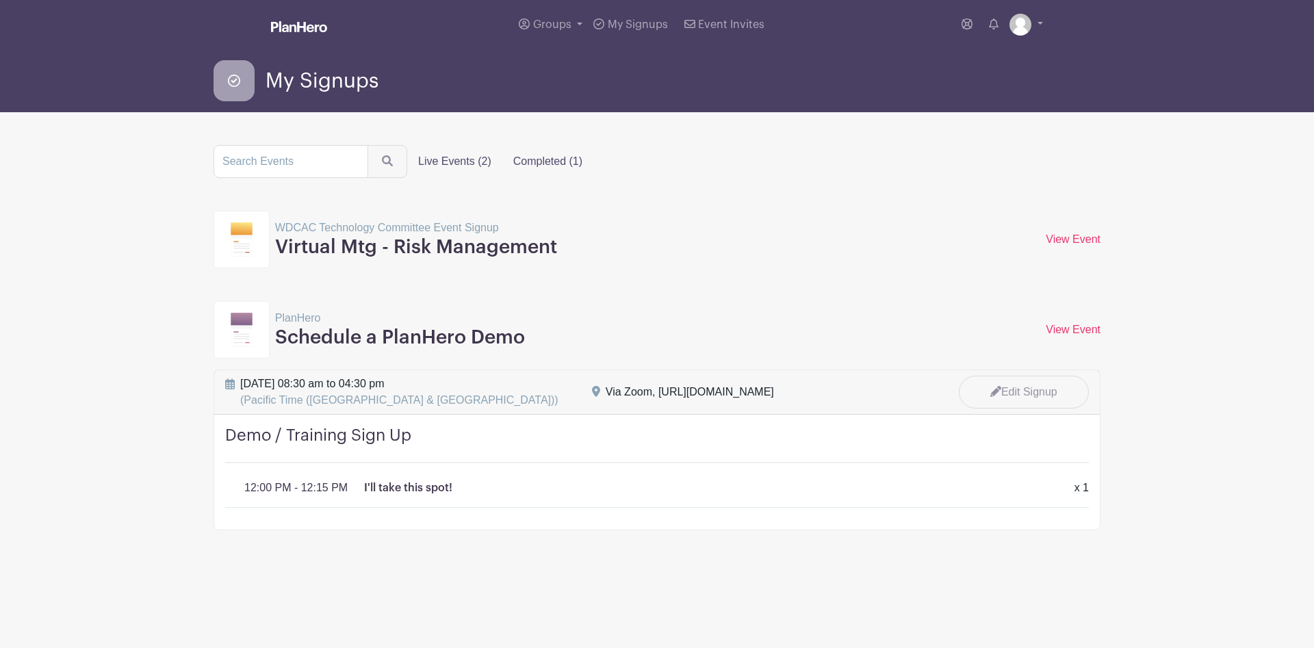
click at [548, 159] on label "Completed (1)" at bounding box center [547, 161] width 91 height 27
click at [0, 0] on input "Completed (1)" at bounding box center [0, 0] width 0 height 0
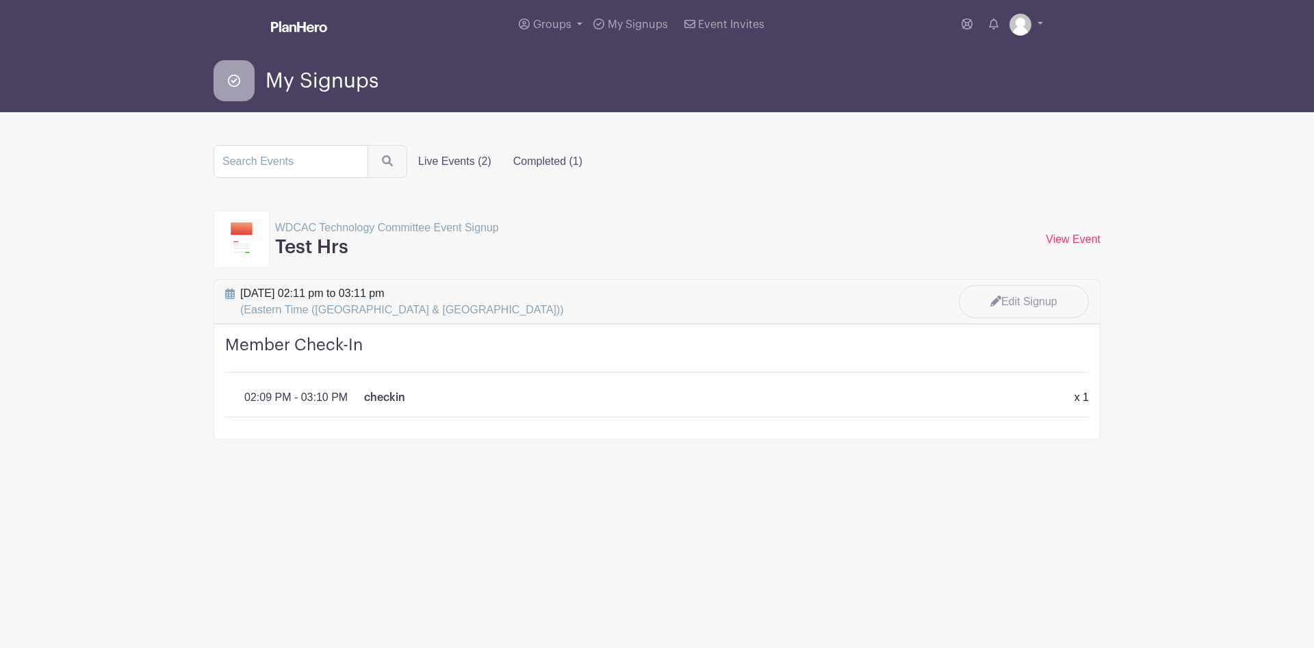
click at [460, 160] on label "Live Events (2)" at bounding box center [454, 161] width 95 height 27
click at [0, 0] on input "Live Events (2)" at bounding box center [0, 0] width 0 height 0
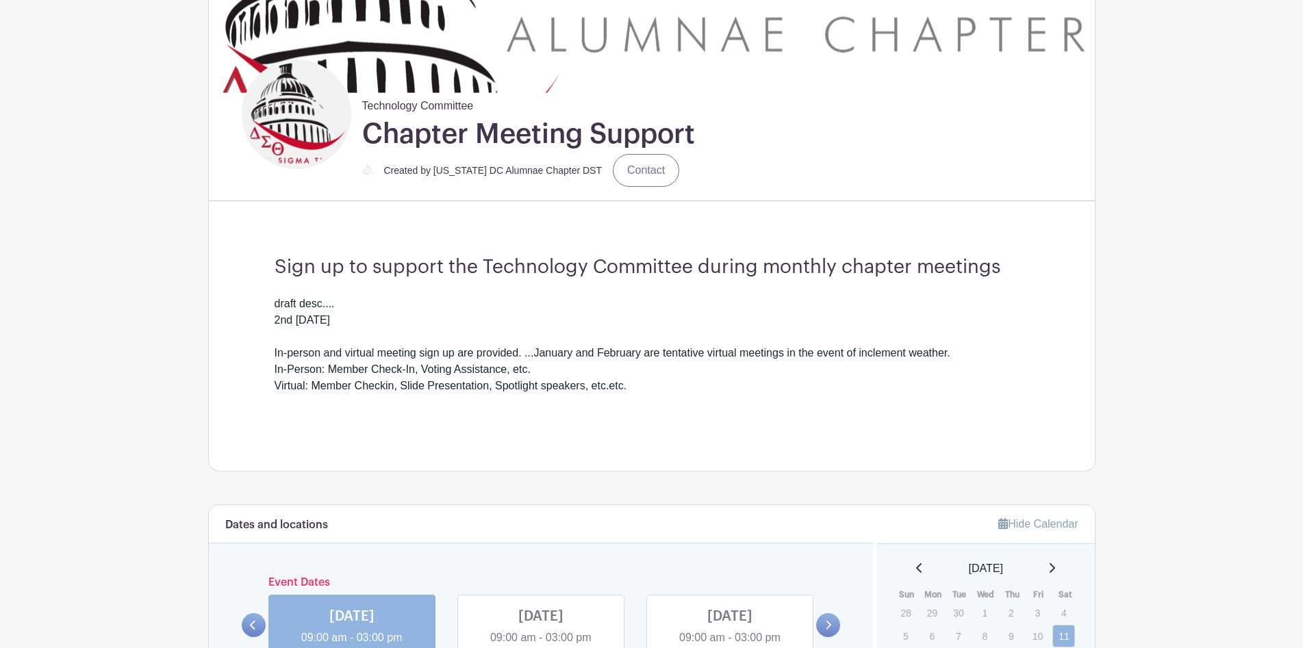
scroll to position [207, 0]
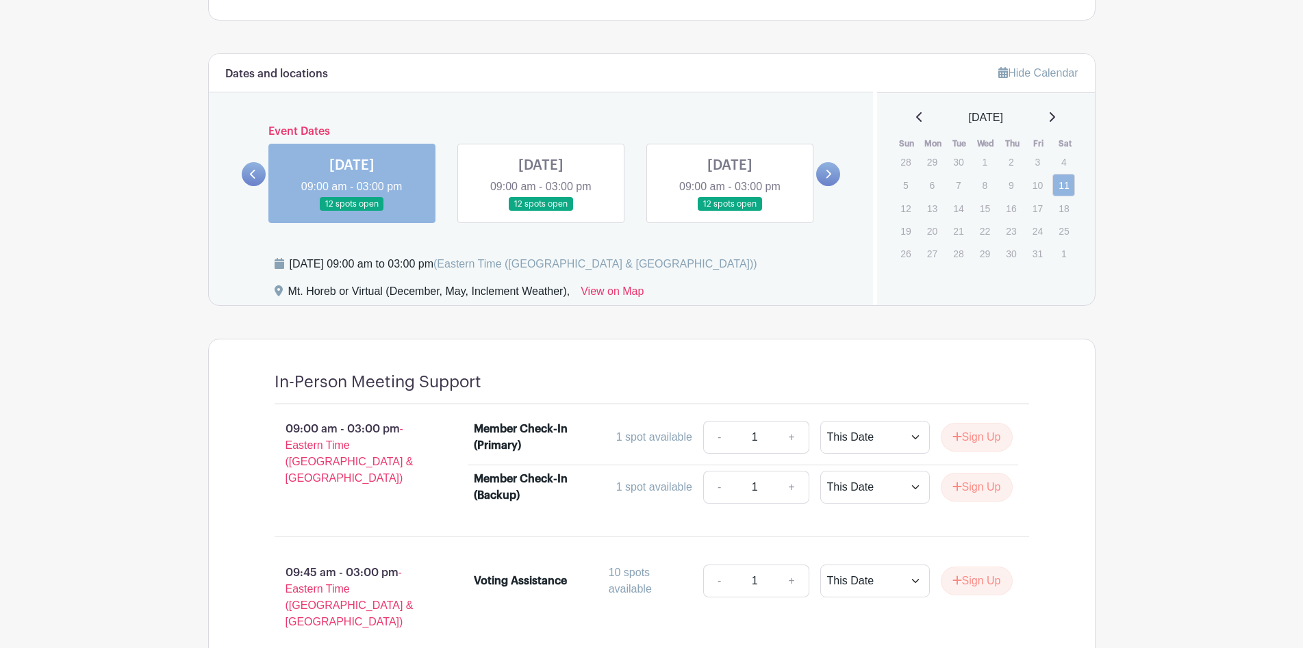
scroll to position [708, 0]
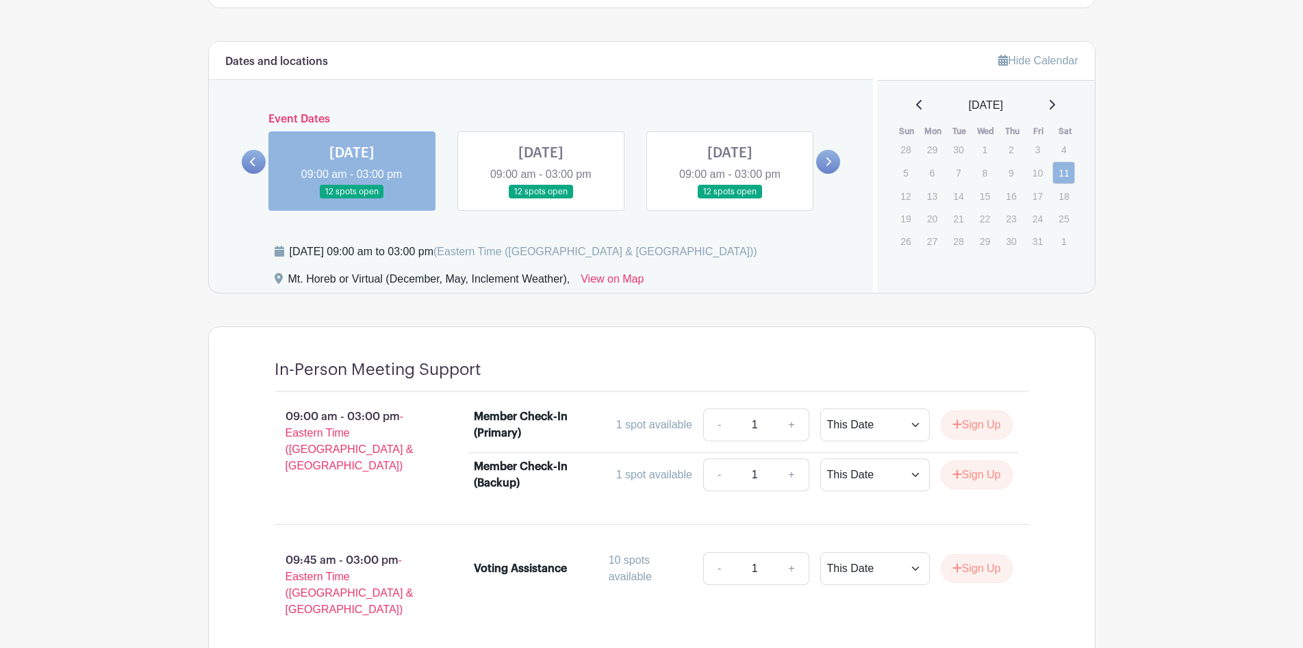
click at [541, 199] on link at bounding box center [541, 199] width 0 height 0
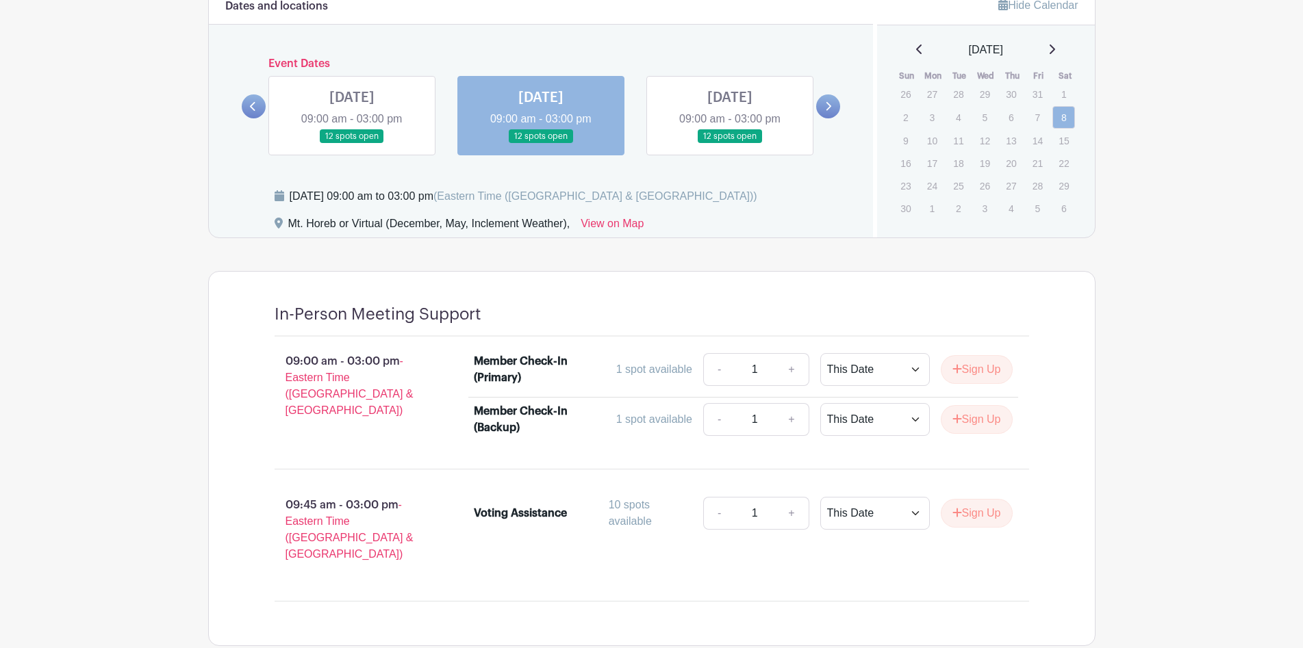
scroll to position [762, 0]
click at [730, 145] on link at bounding box center [730, 145] width 0 height 0
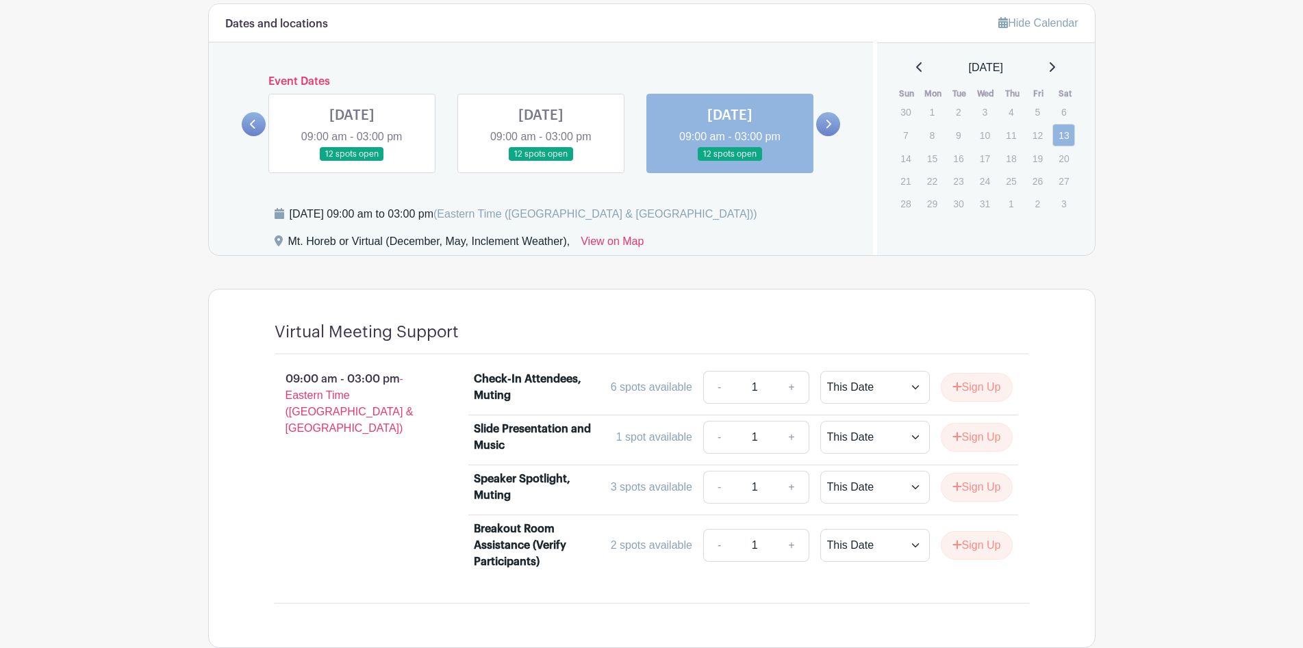
scroll to position [744, 0]
click at [822, 118] on link at bounding box center [828, 126] width 24 height 24
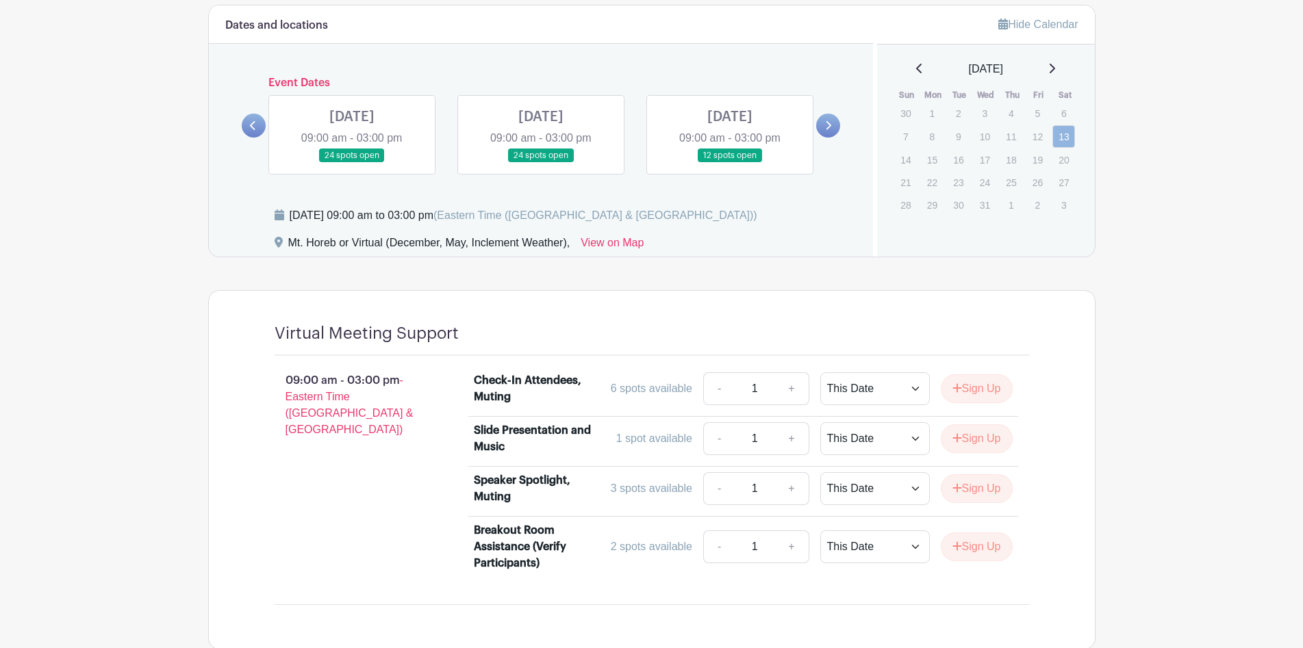
click at [352, 163] on link at bounding box center [352, 163] width 0 height 0
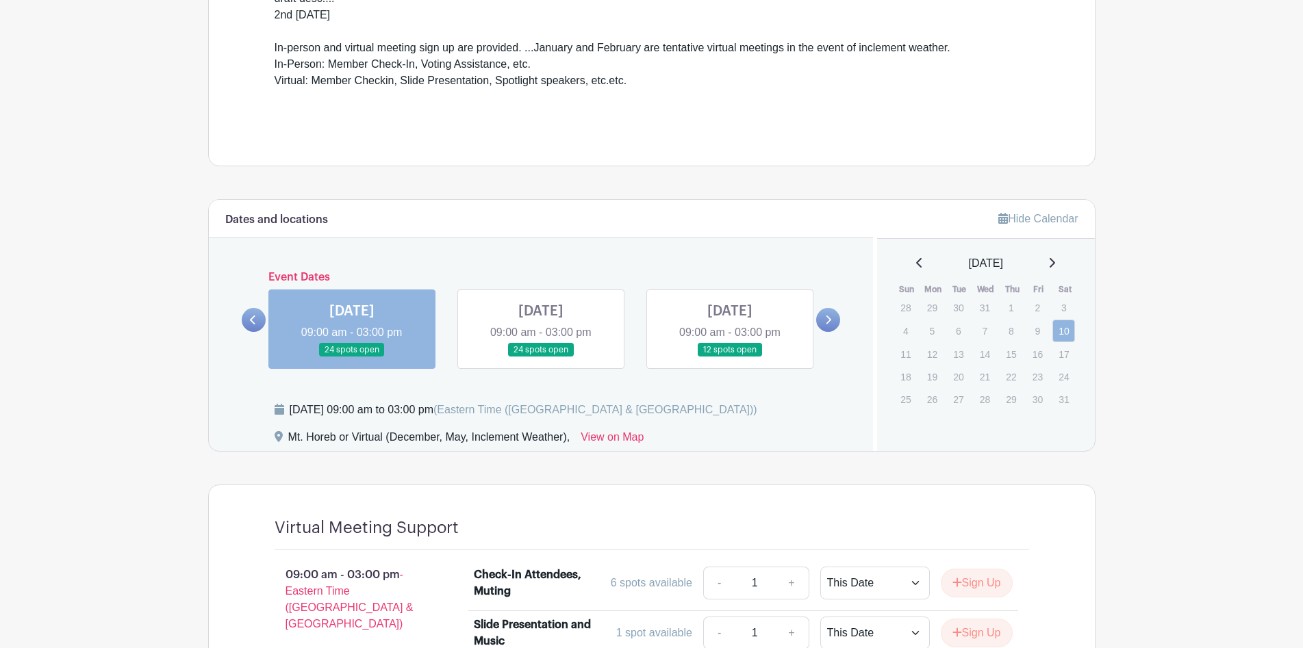
scroll to position [609, 0]
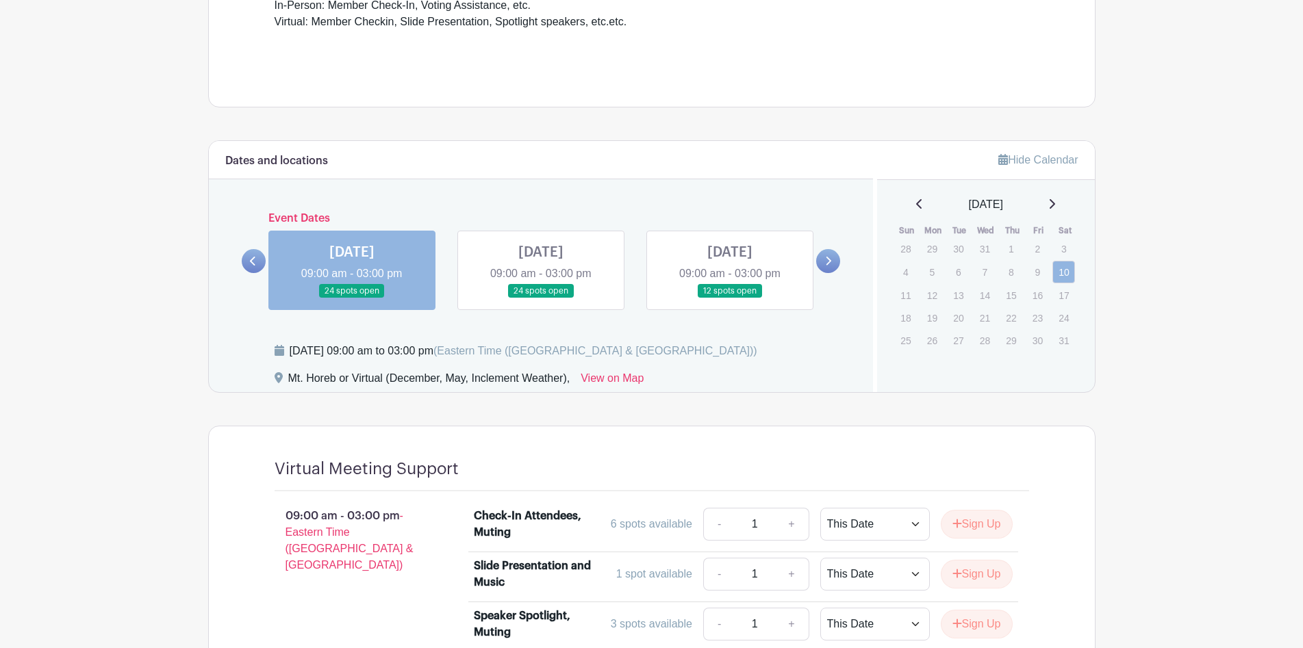
click at [541, 298] on link at bounding box center [541, 298] width 0 height 0
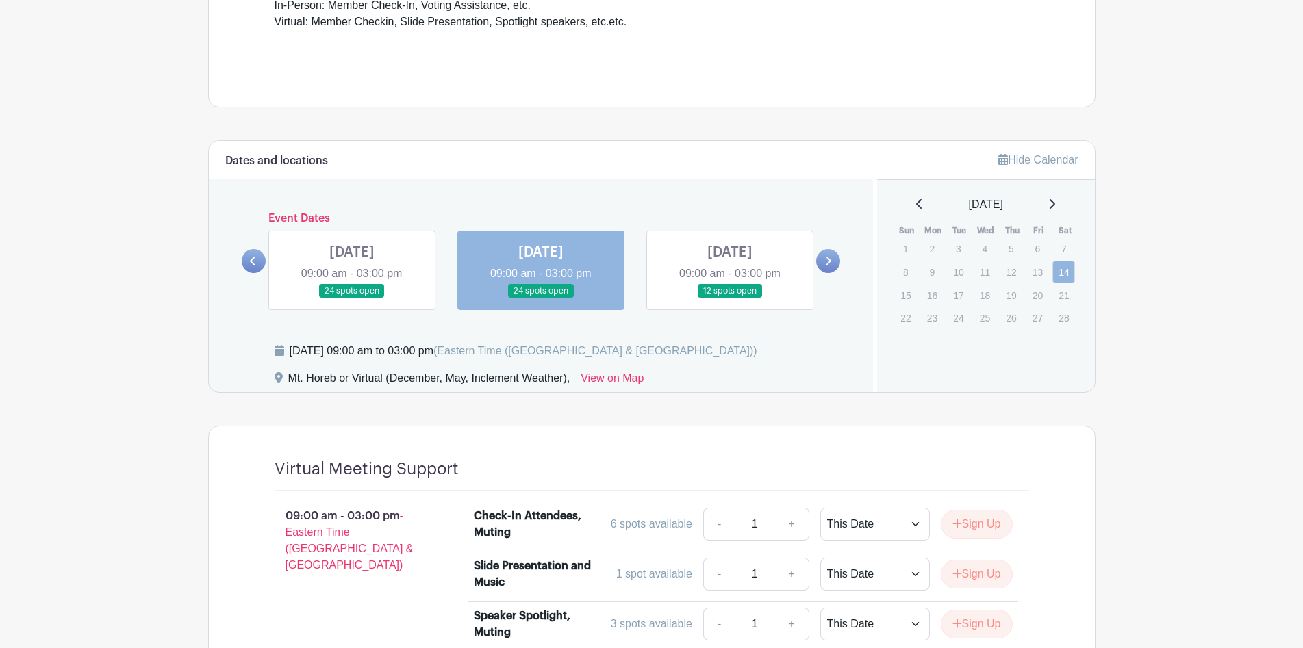
click at [730, 298] on link at bounding box center [730, 298] width 0 height 0
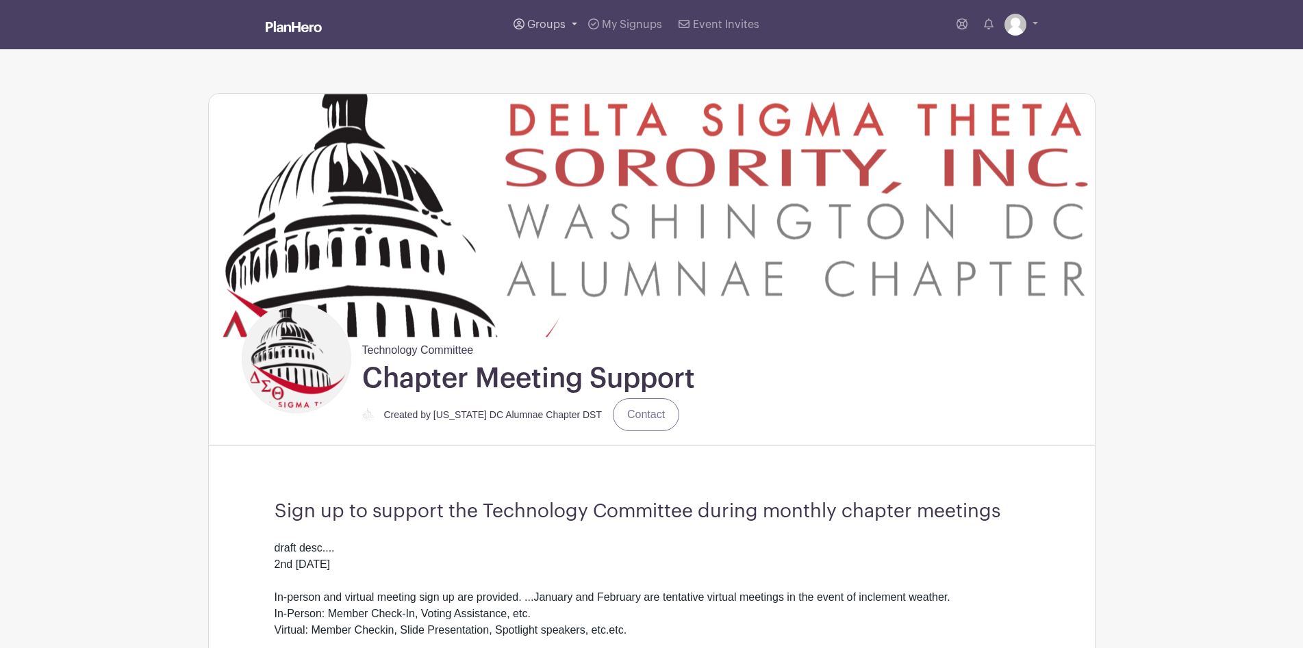
click at [561, 25] on span "Groups" at bounding box center [546, 24] width 38 height 11
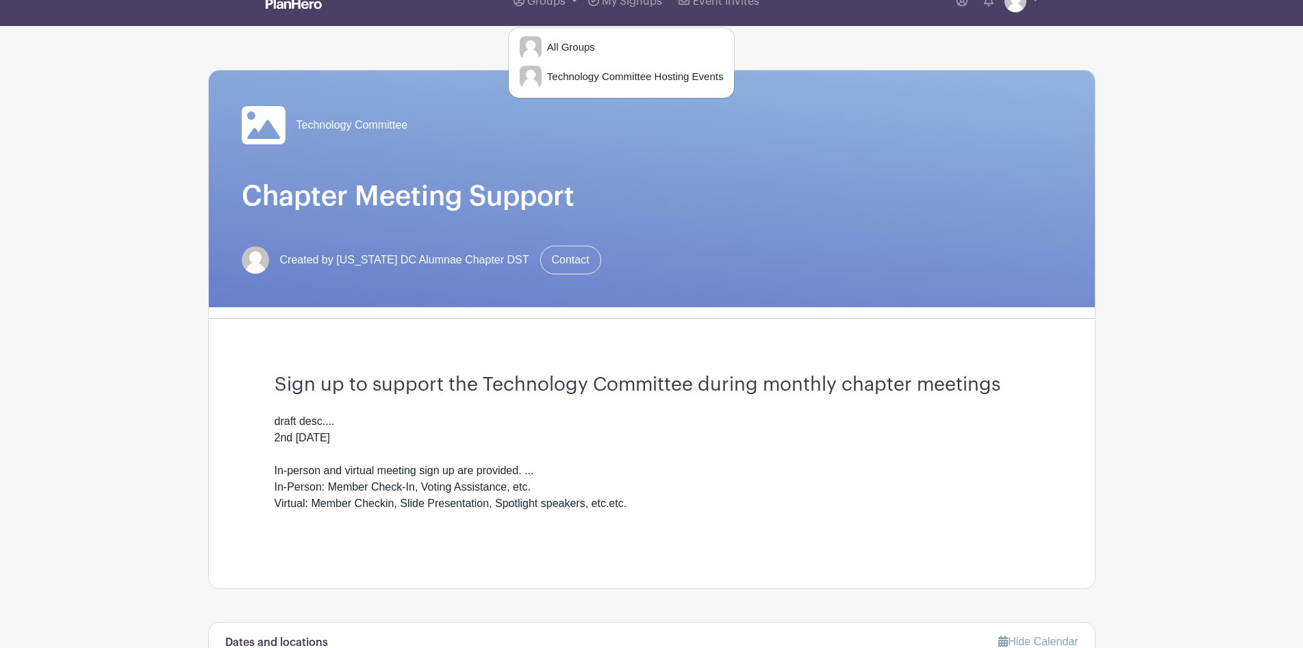
scroll to position [14, 0]
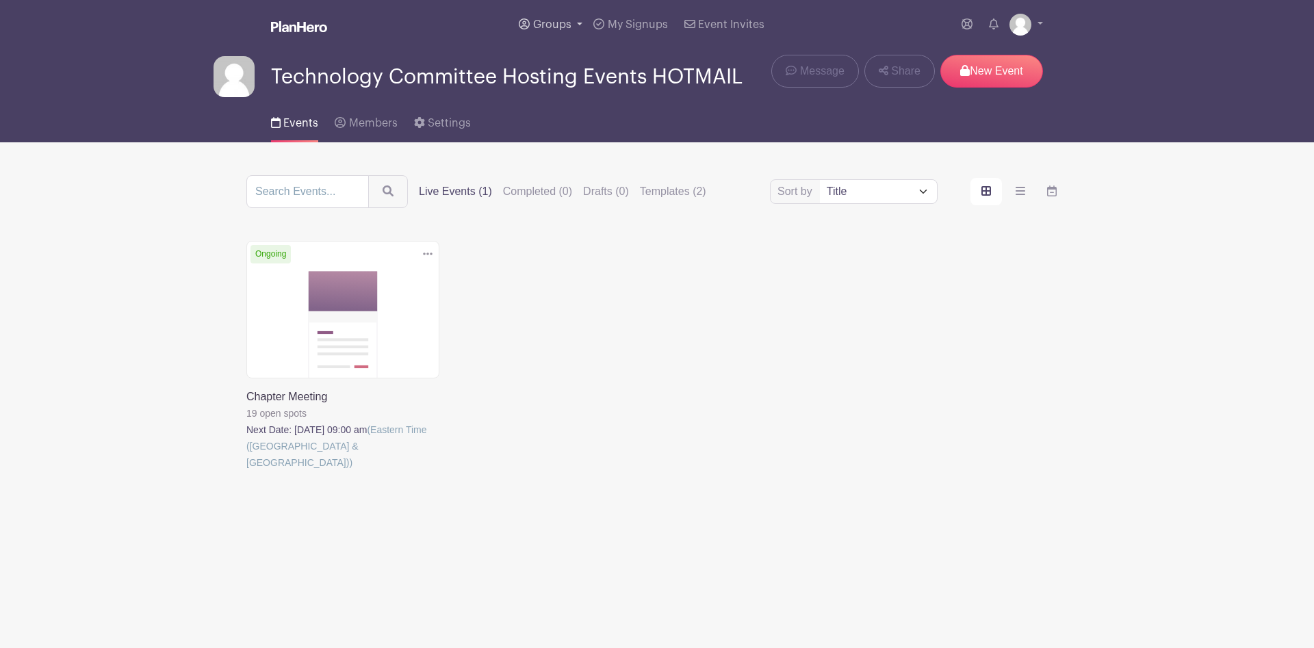
click at [577, 20] on link "Groups" at bounding box center [550, 24] width 75 height 49
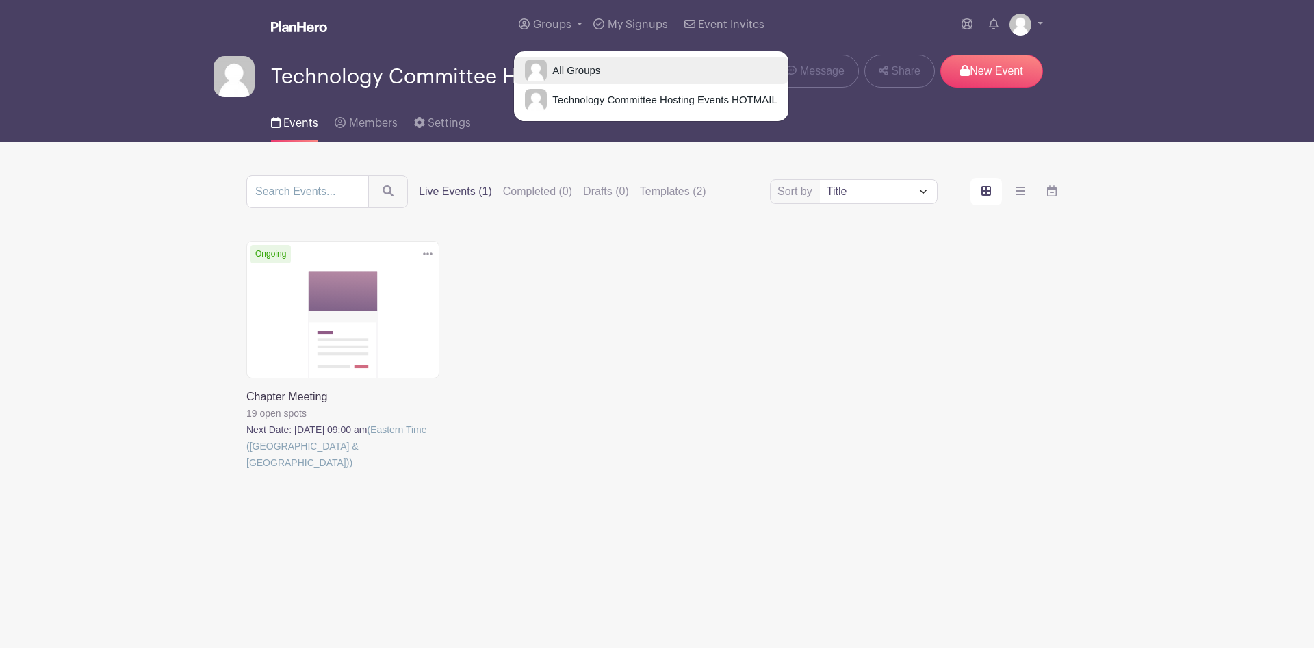
click at [571, 71] on span "All Groups" at bounding box center [573, 71] width 53 height 16
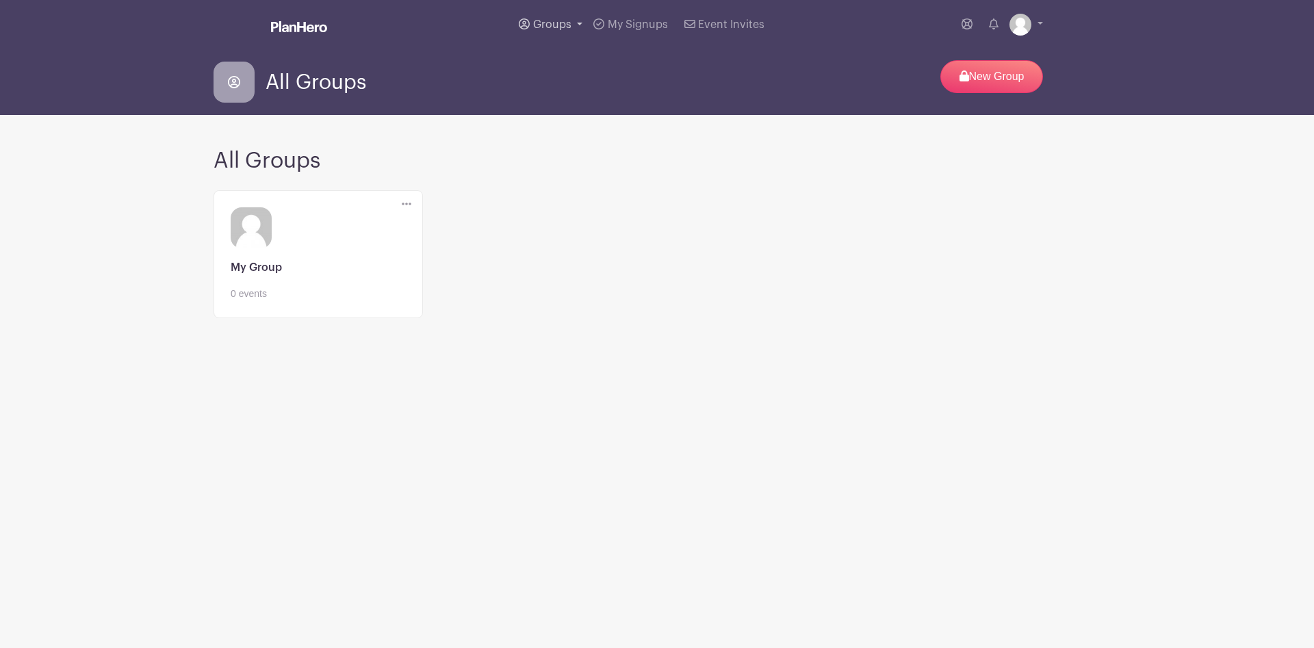
click at [563, 29] on span "Groups" at bounding box center [552, 24] width 38 height 11
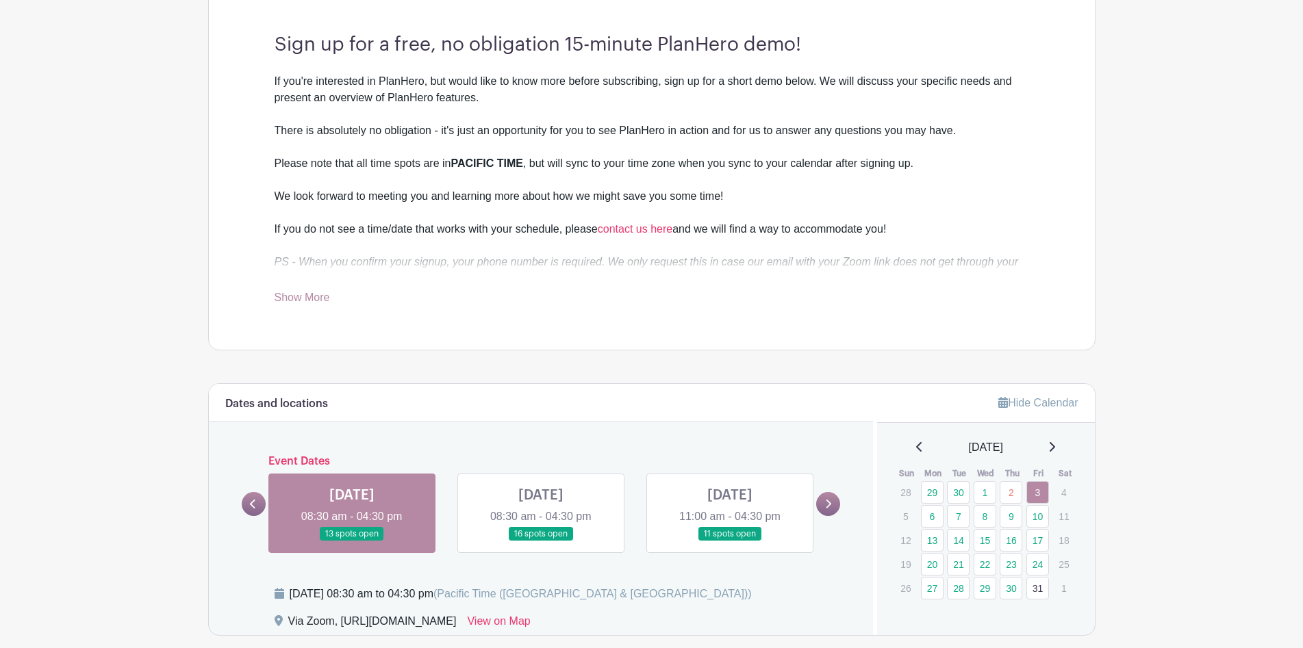
scroll to position [471, 0]
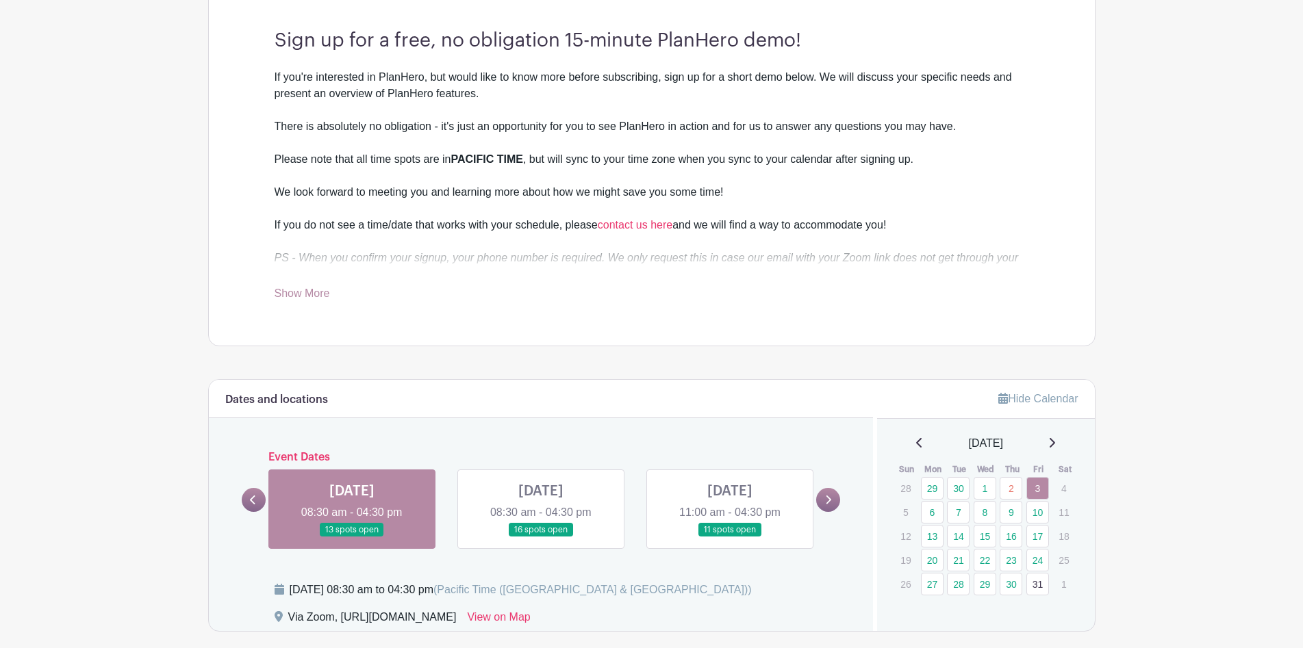
click at [305, 294] on link "Show More" at bounding box center [302, 296] width 55 height 17
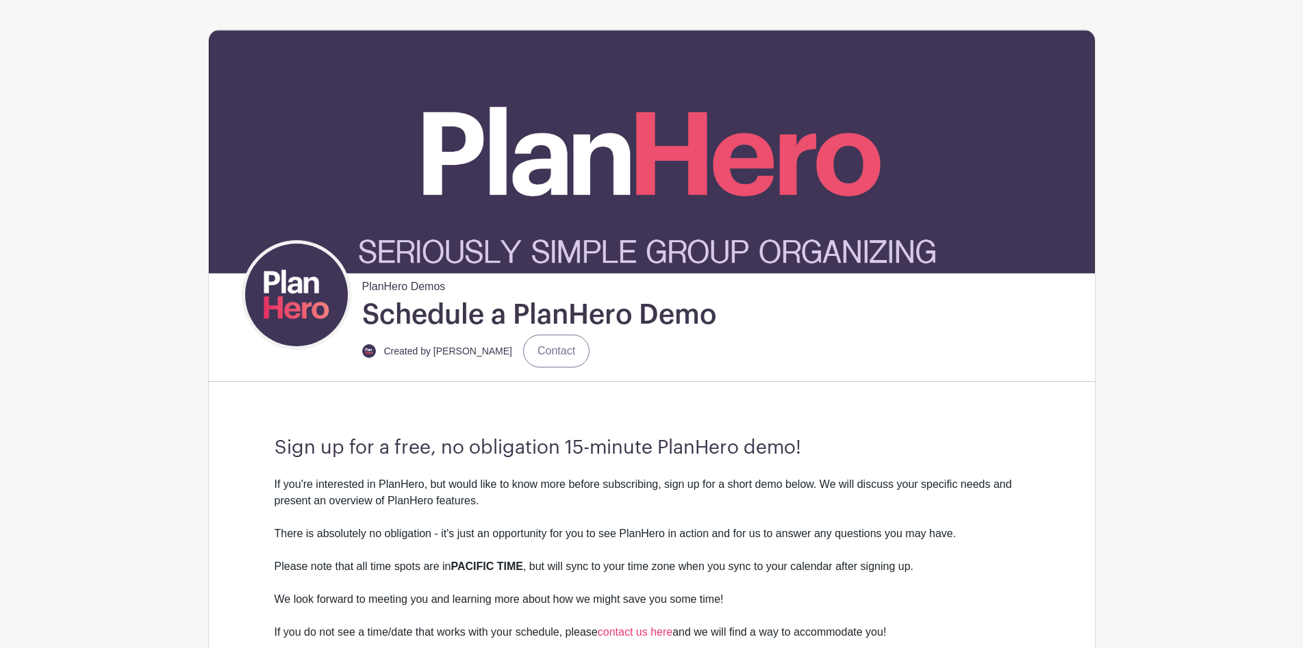
scroll to position [0, 0]
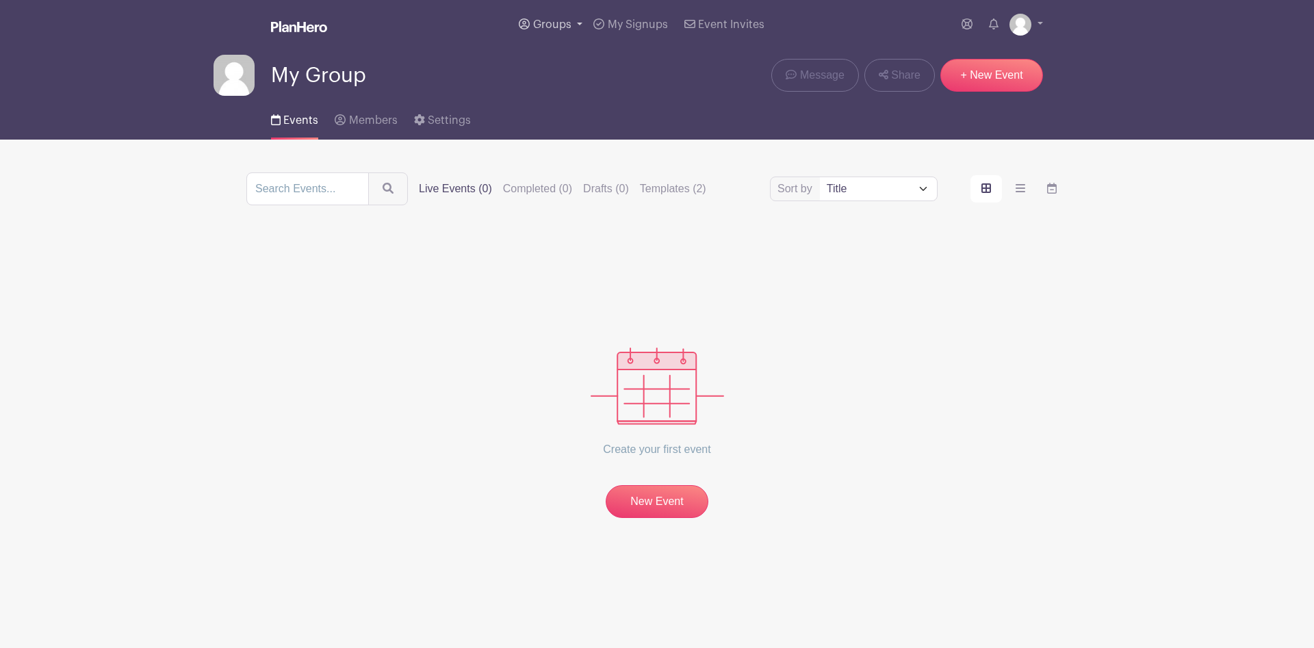
click at [559, 26] on span "Groups" at bounding box center [552, 24] width 38 height 11
